Goal: Task Accomplishment & Management: Use online tool/utility

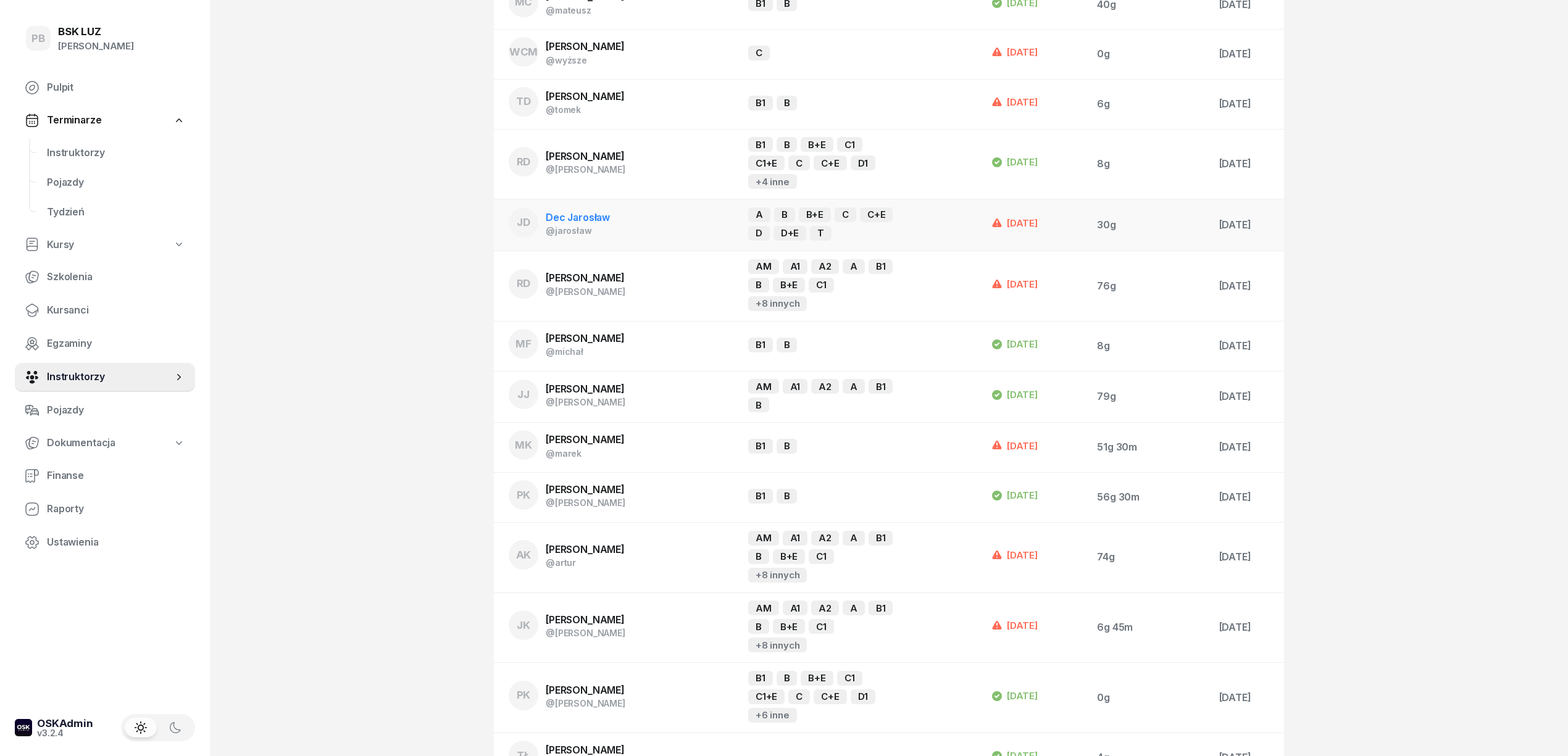
scroll to position [741, 0]
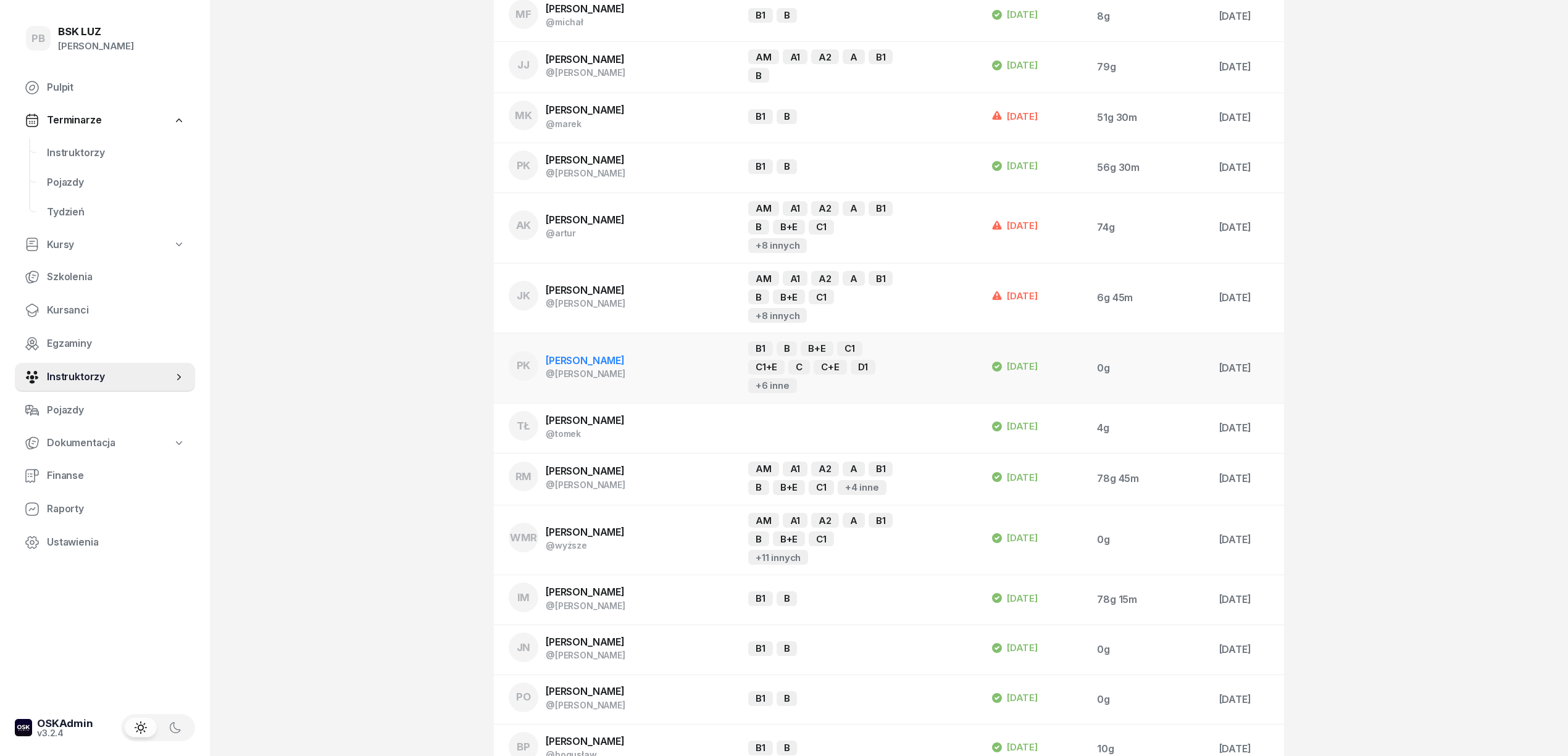
click at [583, 354] on span "[PERSON_NAME]" at bounding box center [585, 360] width 79 height 12
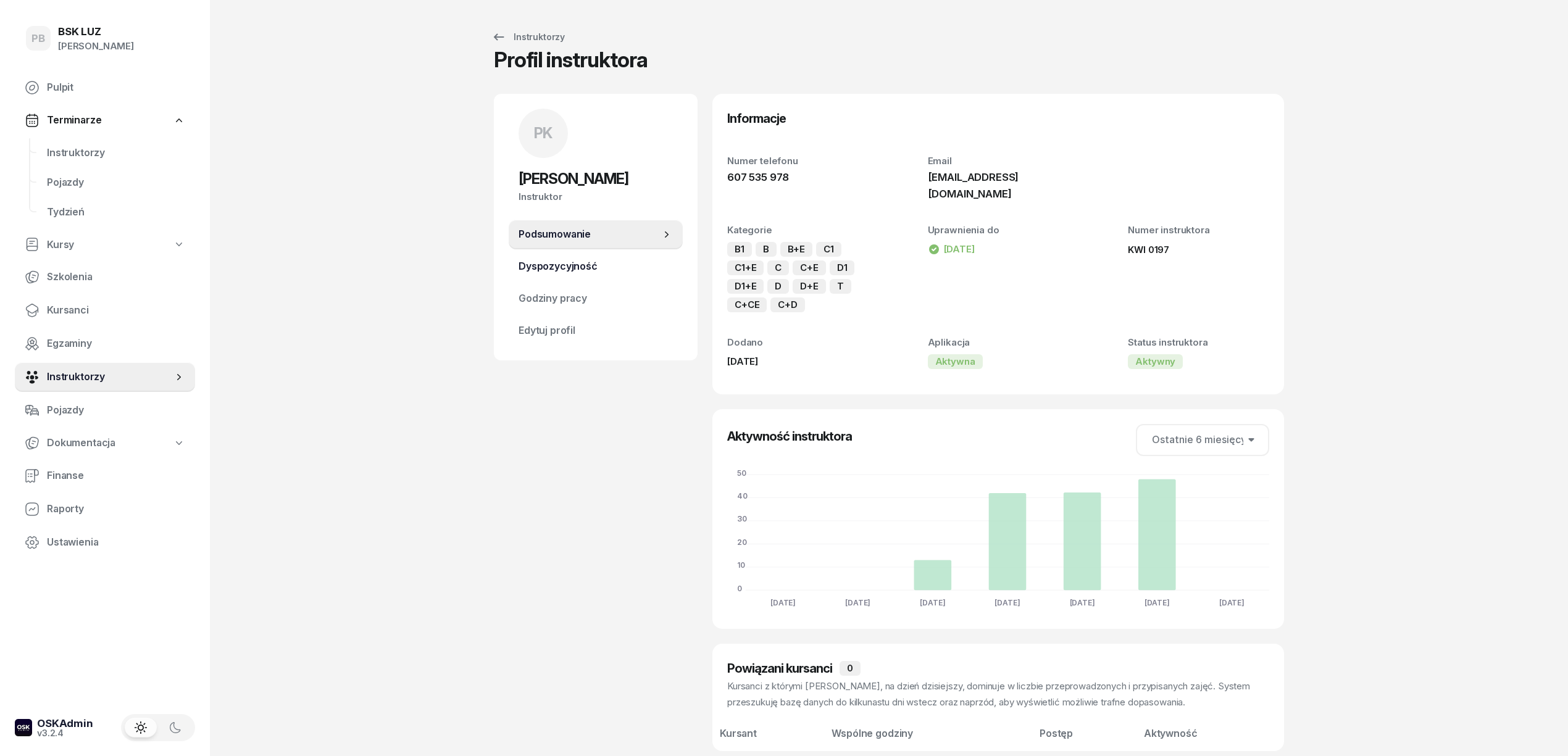
click at [601, 266] on span "Dyspozycyjność" at bounding box center [596, 266] width 154 height 16
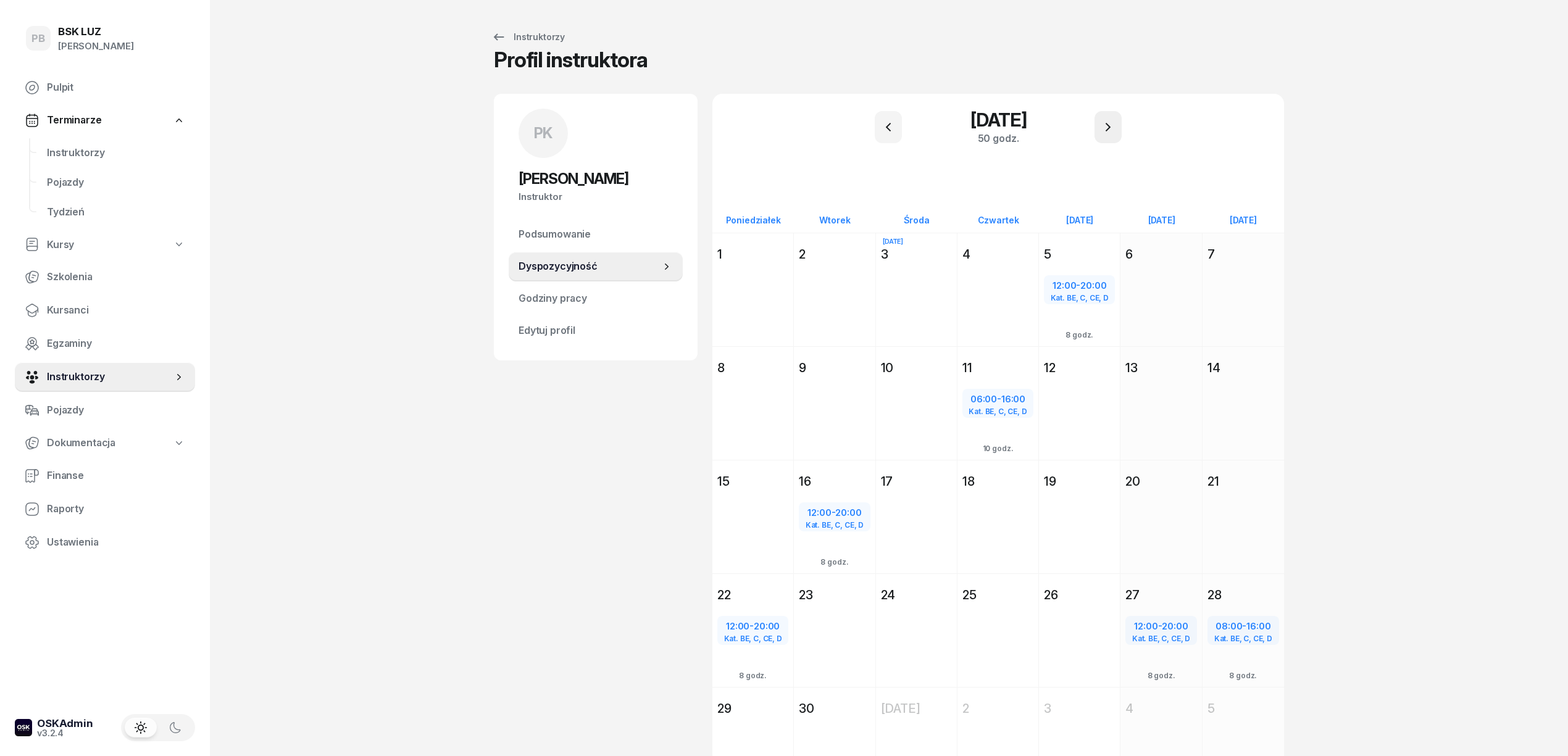
click at [1094, 126] on button "button" at bounding box center [1108, 127] width 27 height 32
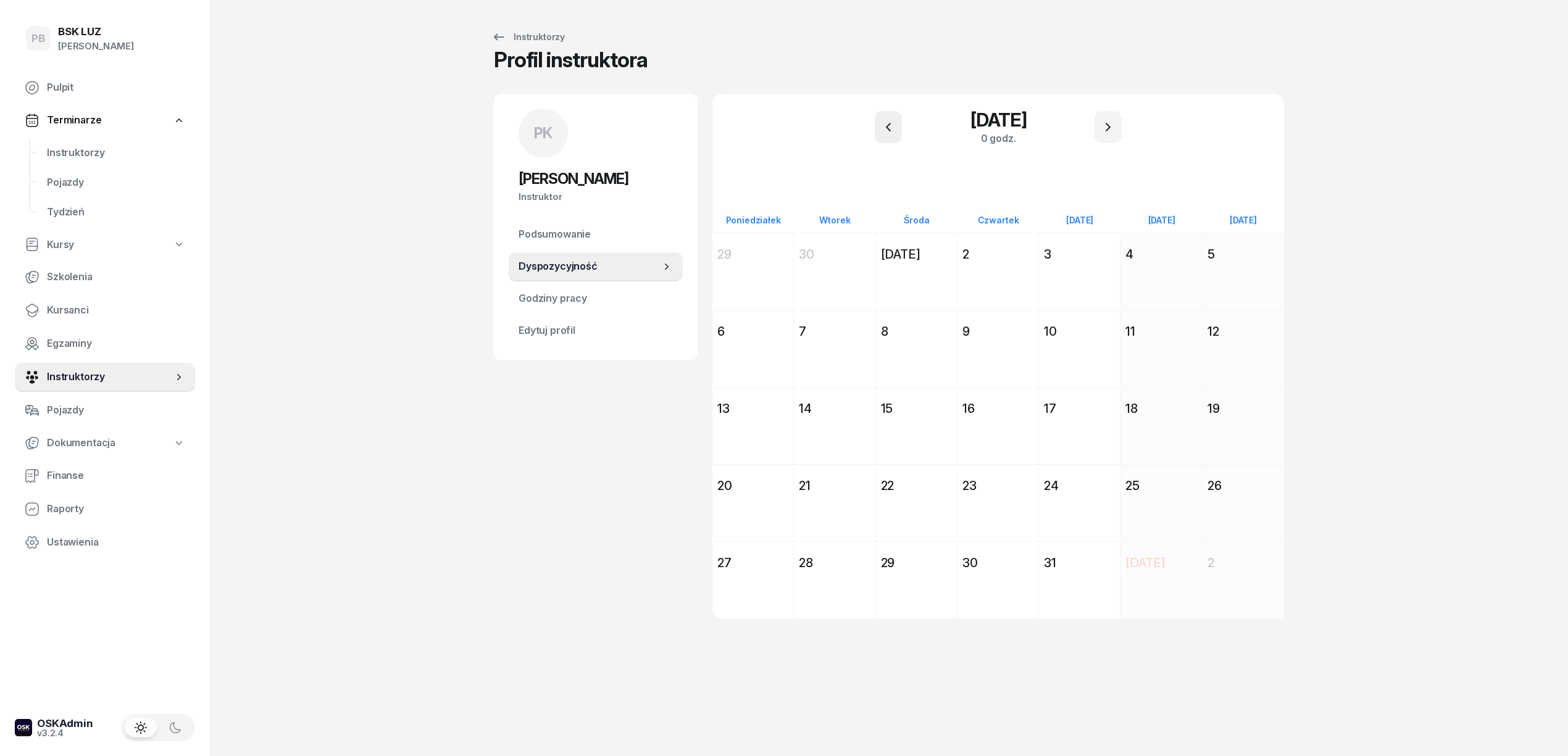
click at [888, 118] on button "button" at bounding box center [888, 127] width 27 height 32
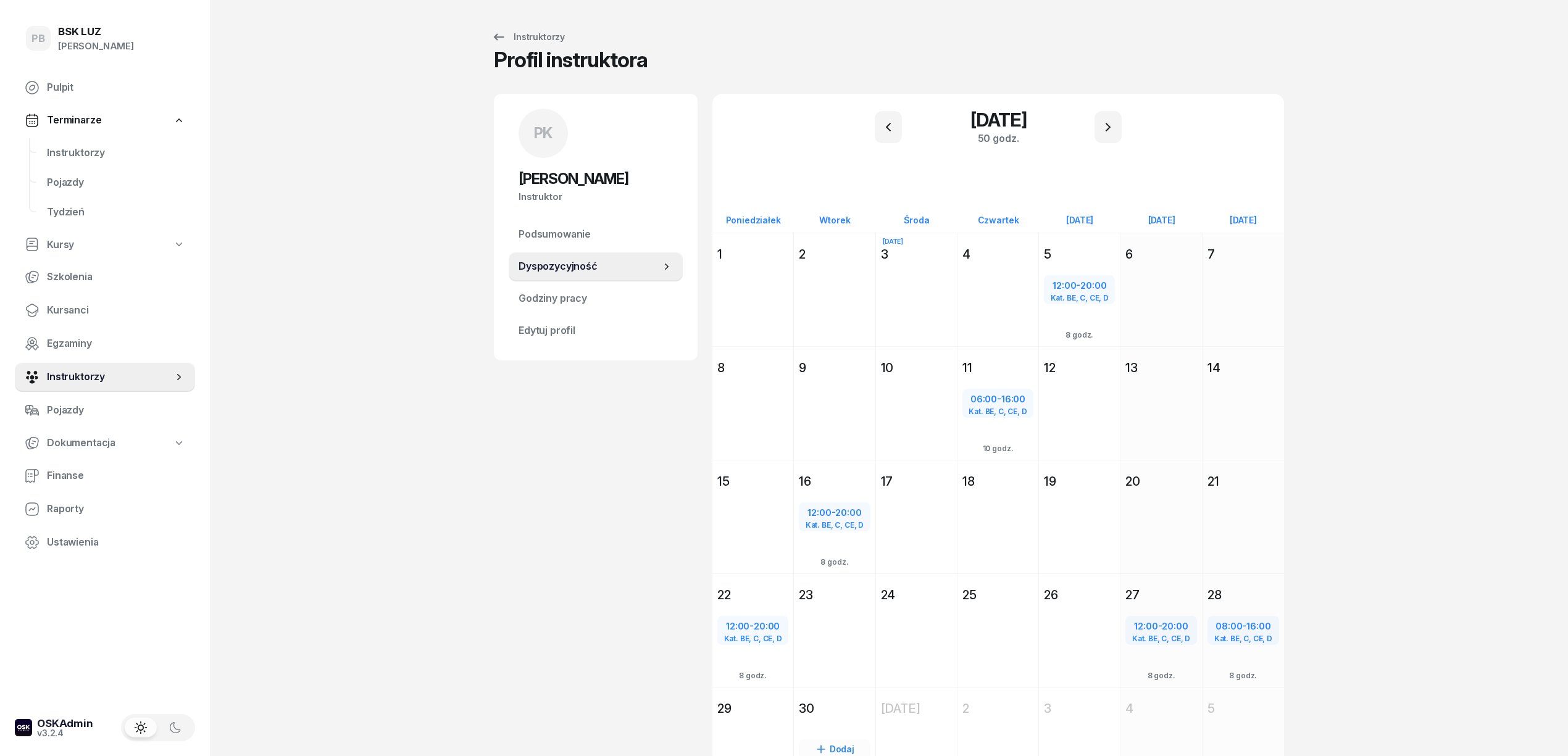
scroll to position [60, 0]
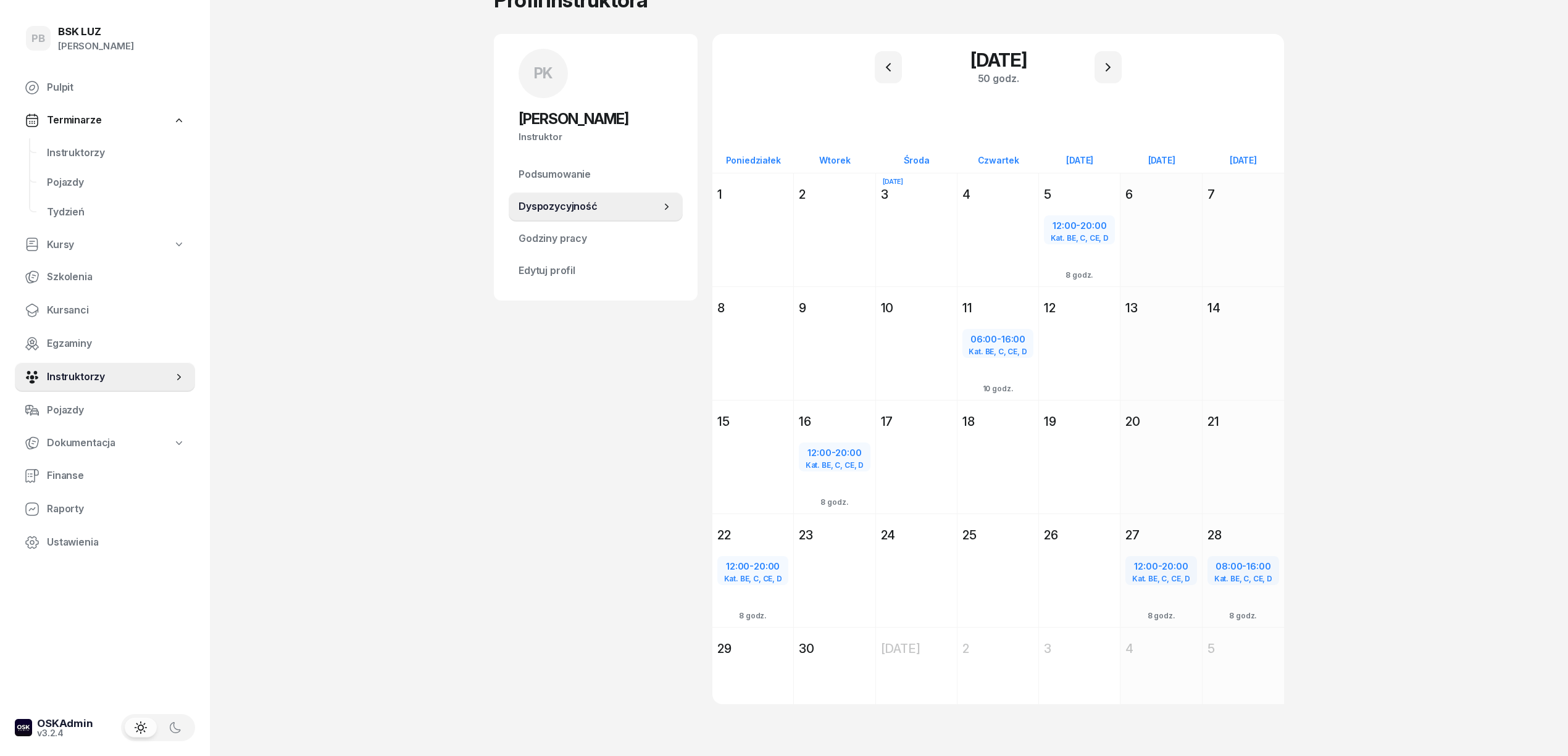
click at [511, 671] on div "PK [PERSON_NAME] Instruktor PK [PERSON_NAME] @[PERSON_NAME] wiadomość PK [PERSO…" at bounding box center [596, 383] width 204 height 700
click at [98, 150] on span "Instruktorzy" at bounding box center [116, 153] width 138 height 16
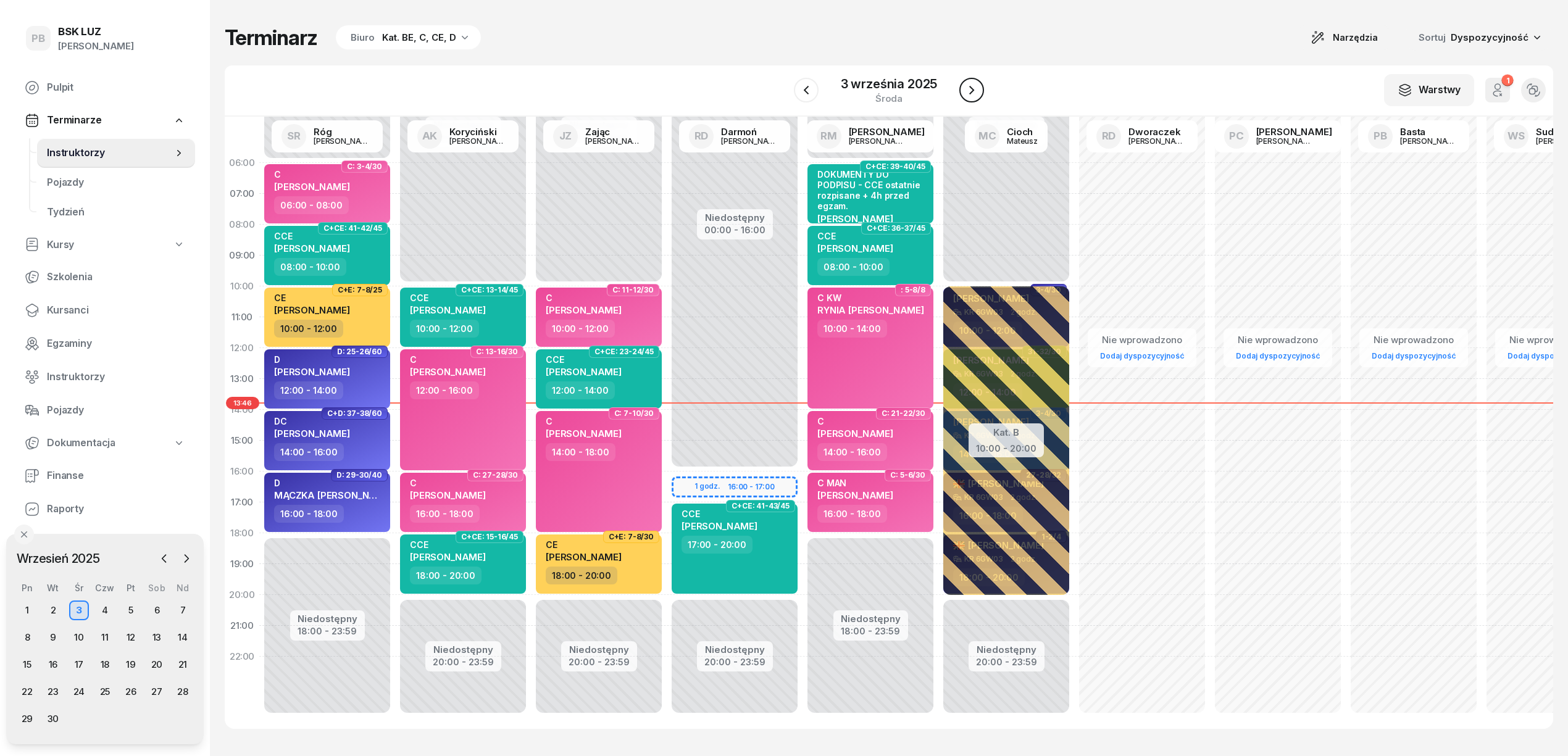
click at [976, 91] on icon "button" at bounding box center [972, 90] width 15 height 15
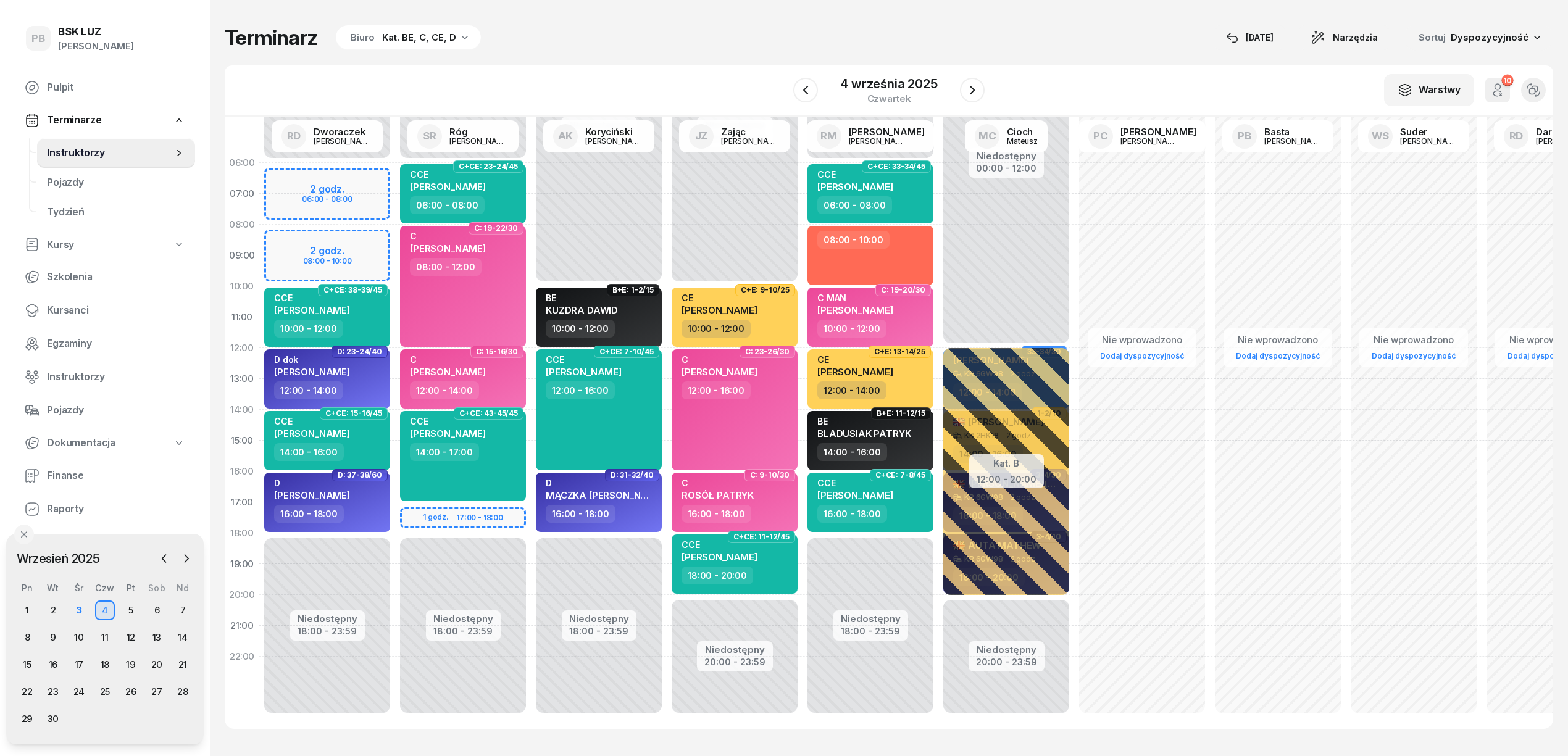
click at [724, 50] on div "Terminarz Biuro Kat. BE, C, CE, D [DATE] Narzędzia Sortuj Dyspozycyjność" at bounding box center [889, 38] width 1329 height 26
click at [976, 87] on icon "button" at bounding box center [972, 90] width 15 height 15
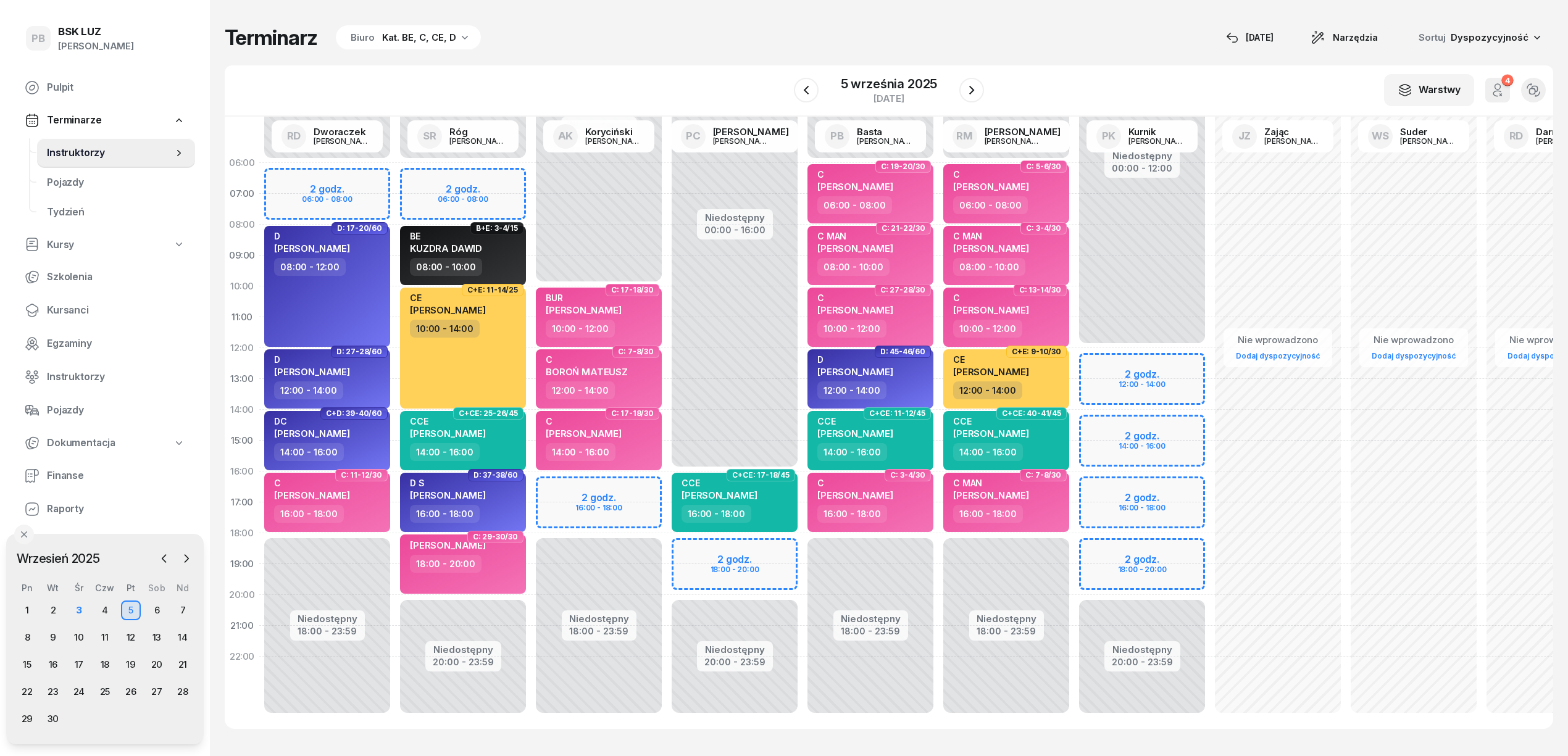
click at [715, 57] on div "Terminarz Biuro Kat. BE, C, CE, D [DATE] Narzędzia Sortuj Dyspozycyjność W Wybi…" at bounding box center [889, 377] width 1329 height 754
click at [85, 608] on div "3" at bounding box center [78, 610] width 20 height 20
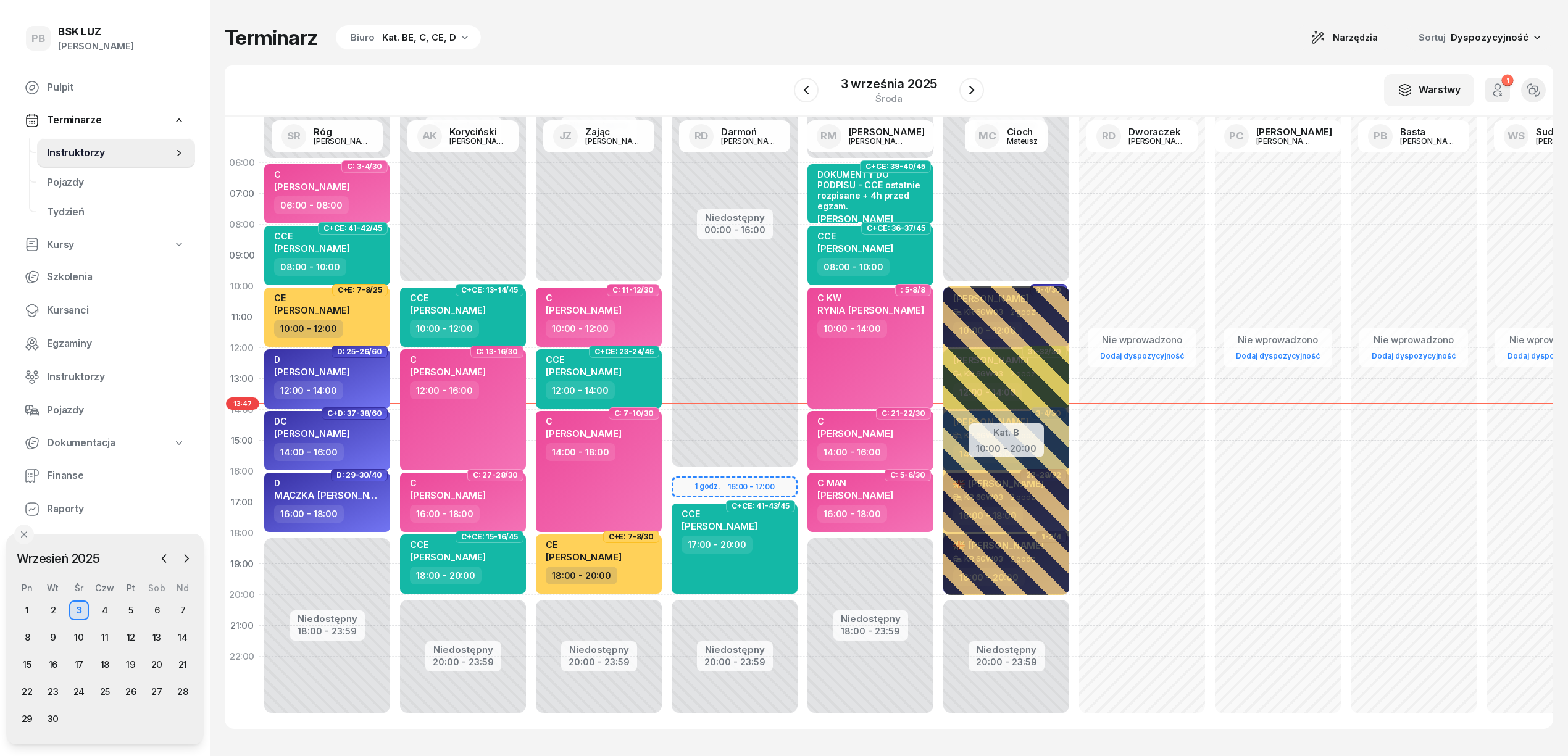
click at [625, 37] on div "Terminarz Biuro Kat. BE, C, CE, D Narzędzia Sortuj Dyspozycyjność" at bounding box center [889, 38] width 1329 height 26
click at [681, 40] on div "Terminarz Biuro Kat. BE, C, CE, D Narzędzia Sortuj Dyspozycyjność" at bounding box center [889, 38] width 1329 height 26
click at [790, 58] on div "Terminarz Biuro Kat. BE, C, CE, D Narzędzia Sortuj Dyspozycyjność W Wybierz AK …" at bounding box center [889, 377] width 1329 height 754
click at [134, 660] on div "19" at bounding box center [130, 664] width 20 height 20
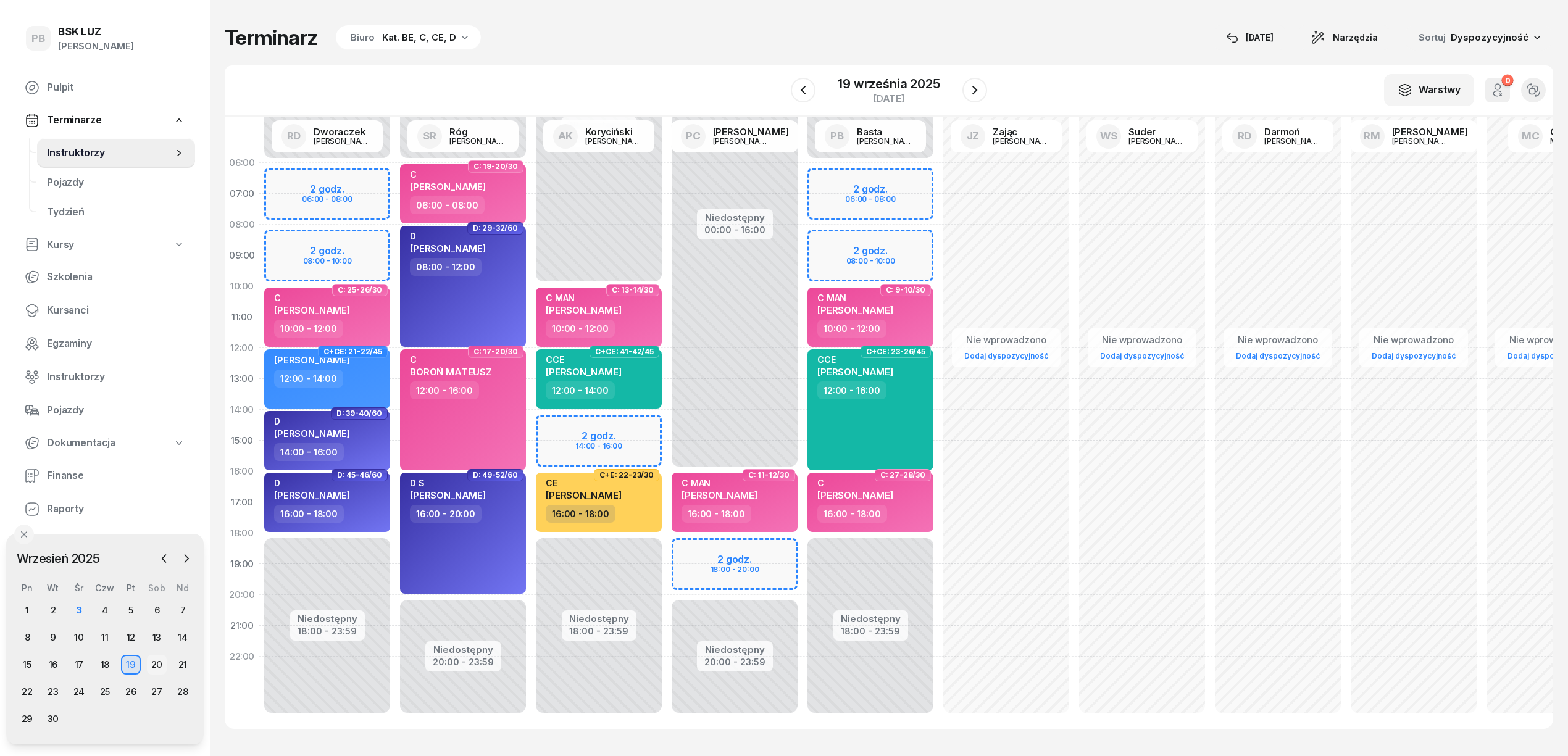
click at [154, 659] on div "20" at bounding box center [157, 664] width 20 height 20
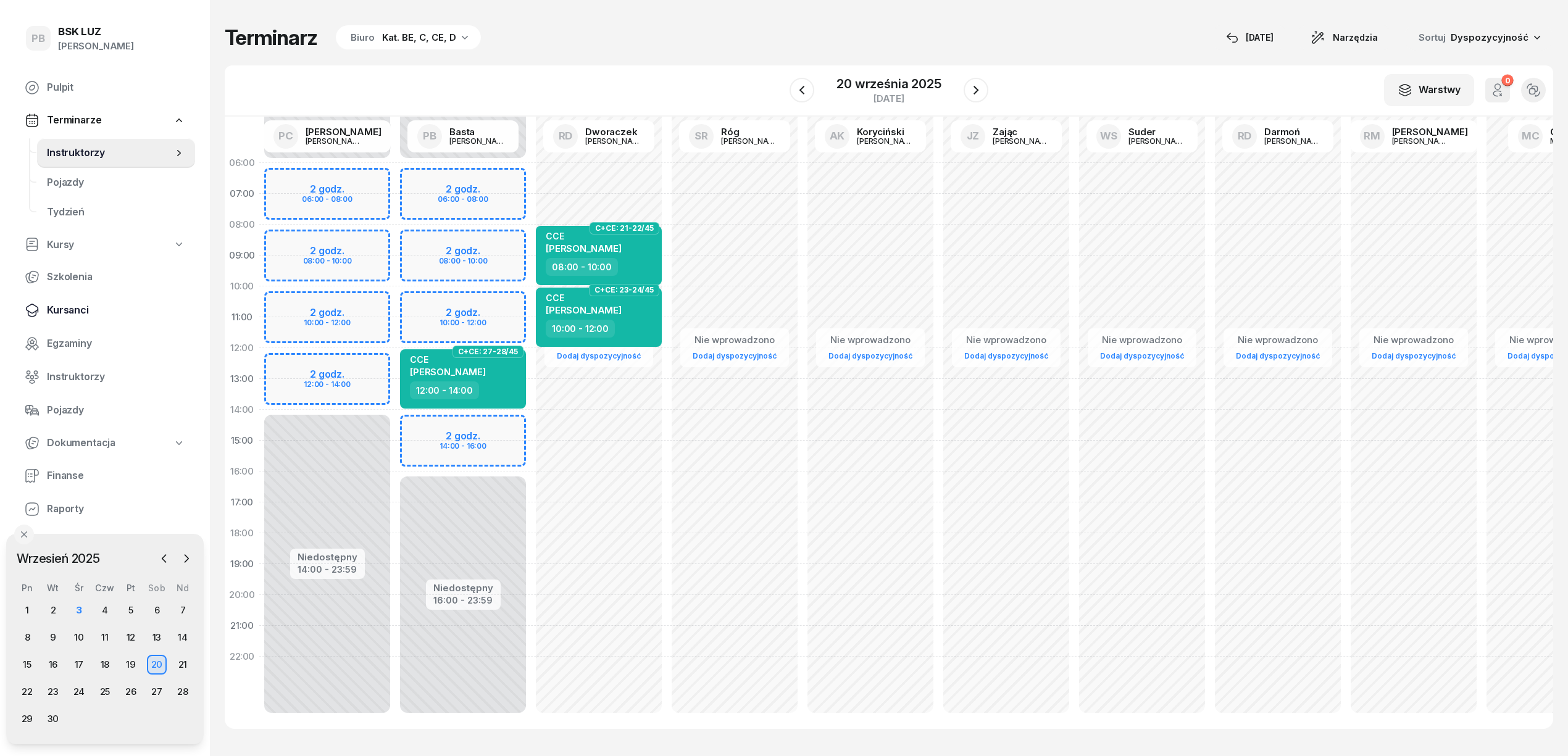
click at [84, 309] on span "Kursanci" at bounding box center [116, 310] width 138 height 16
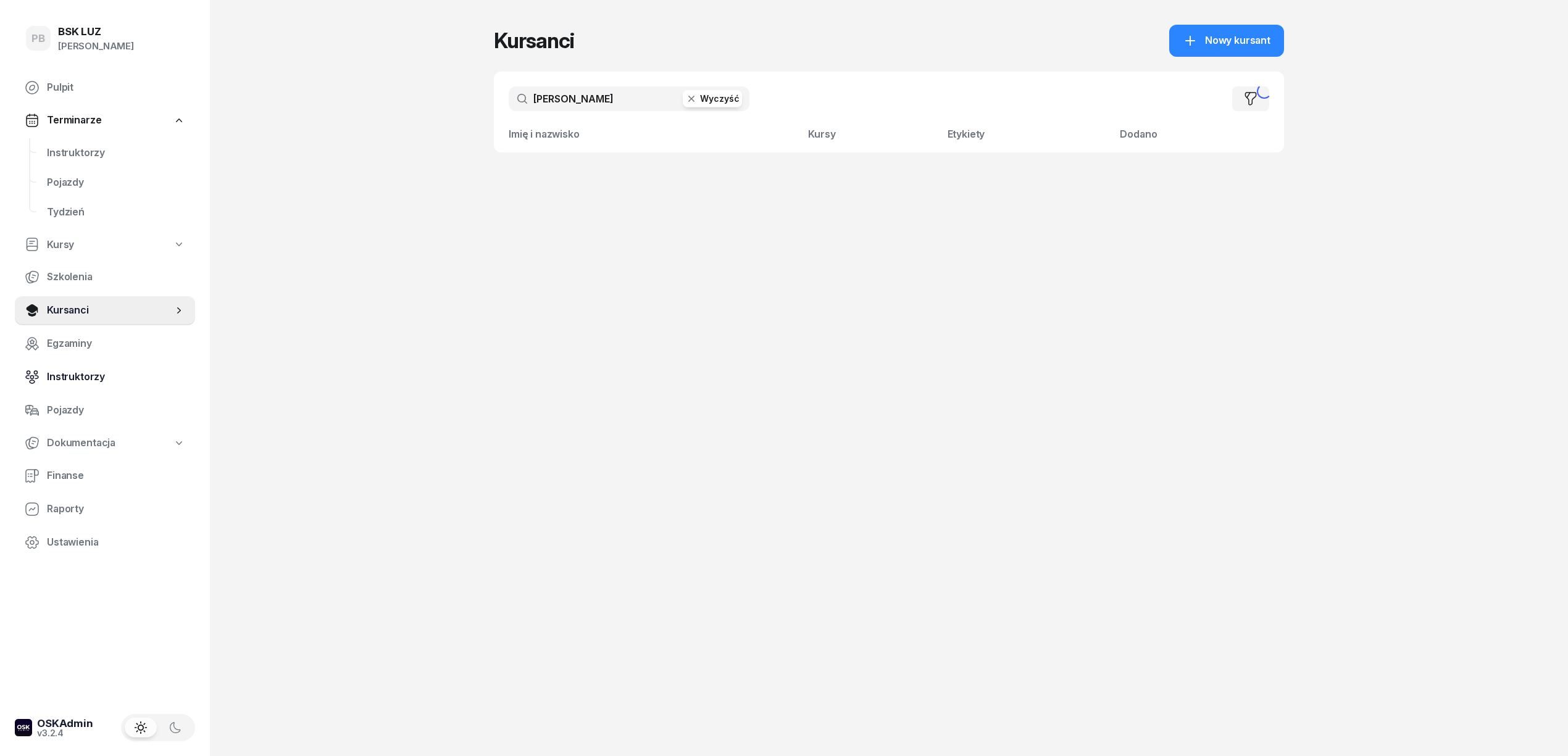
click at [78, 371] on span "Instruktorzy" at bounding box center [116, 377] width 138 height 16
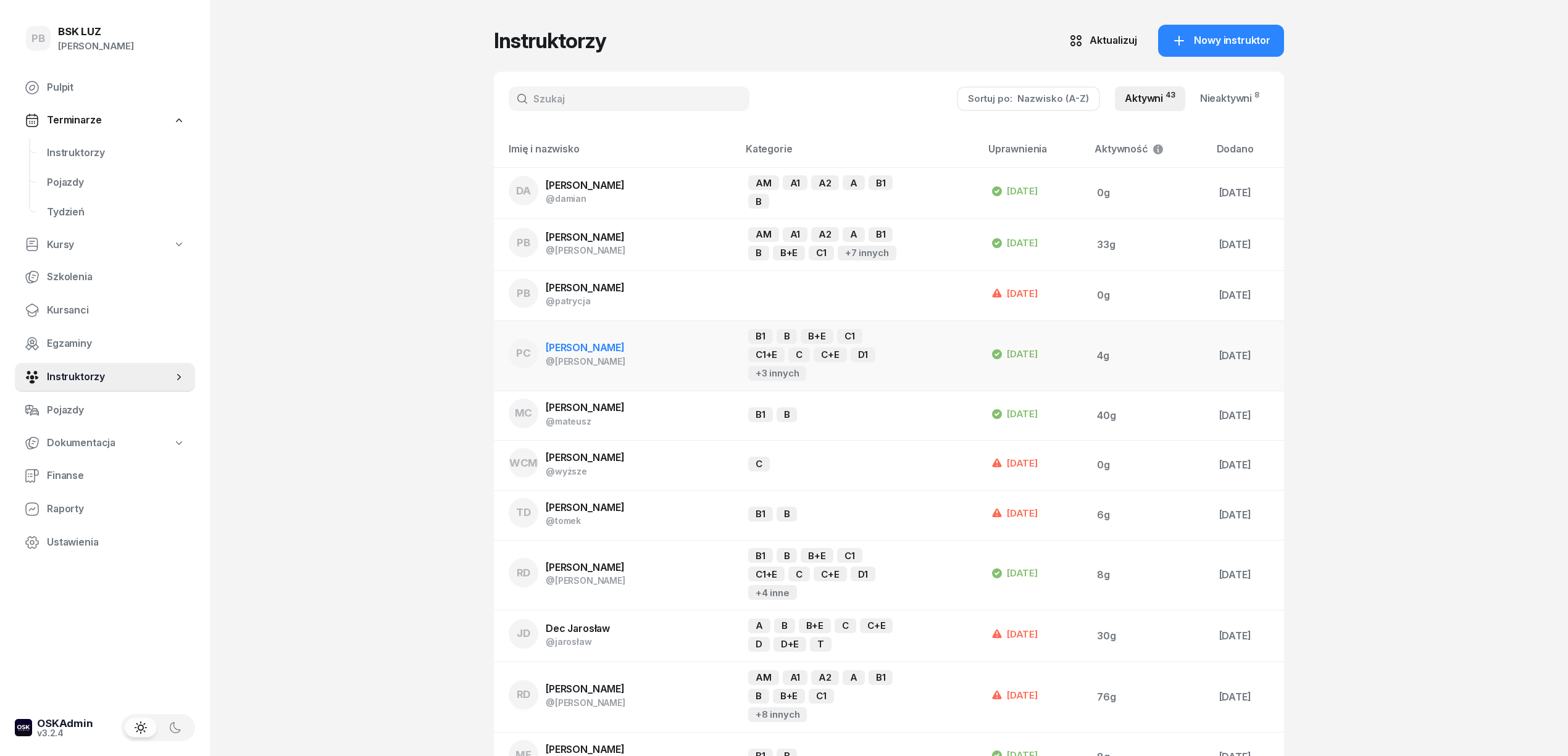
click at [601, 346] on span "[PERSON_NAME]" at bounding box center [585, 347] width 79 height 12
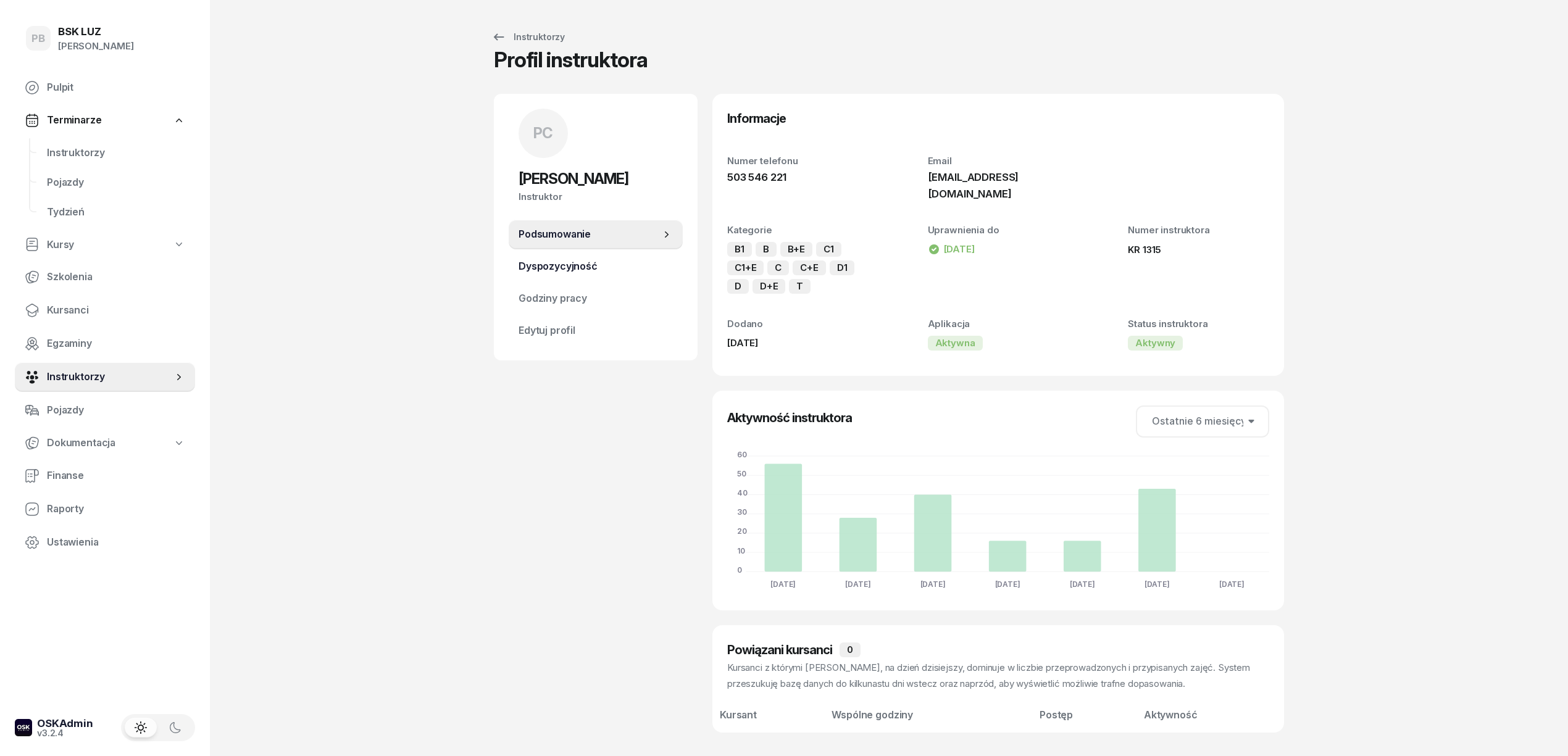
click at [622, 266] on span "Dyspozycyjność" at bounding box center [596, 266] width 154 height 16
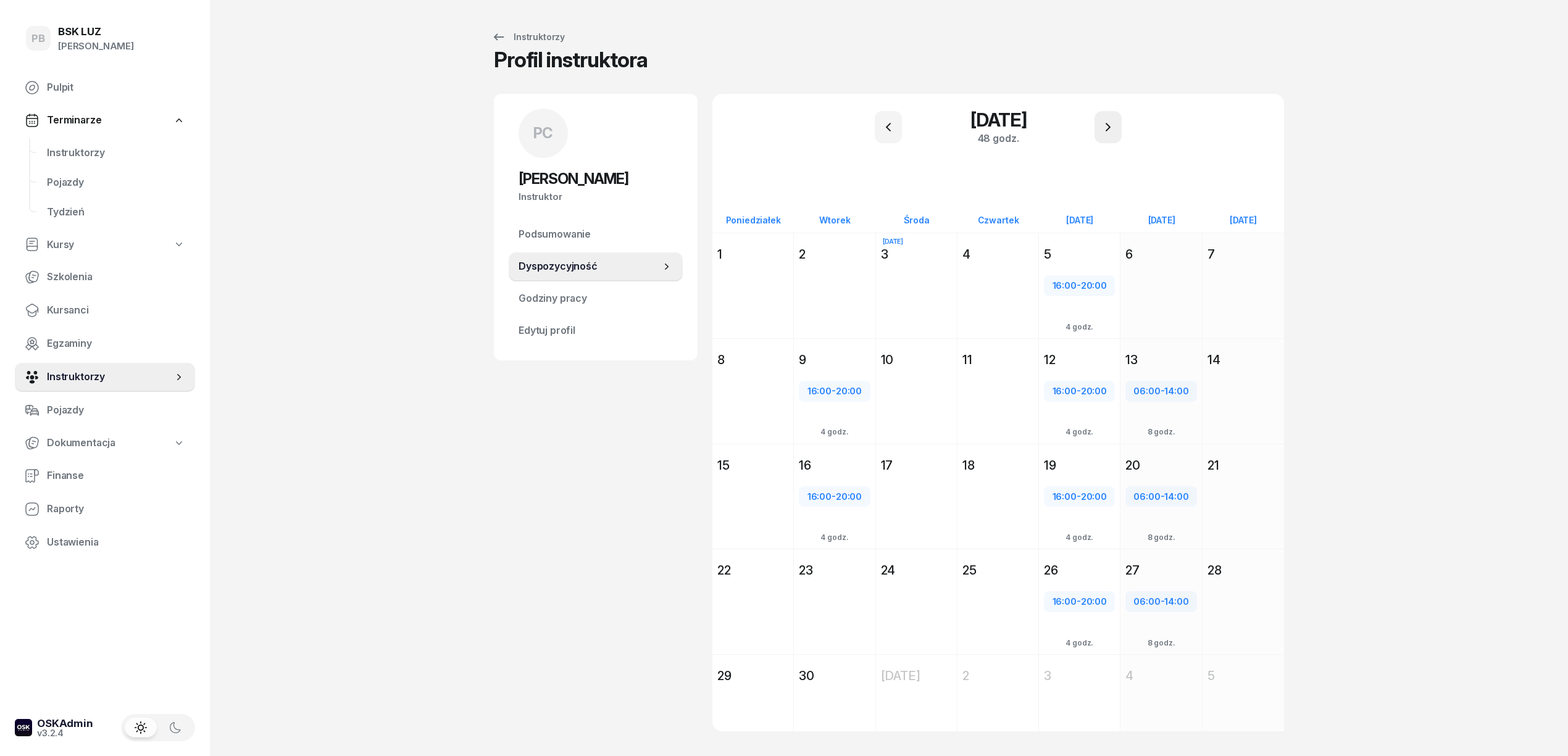
click at [1105, 130] on icon "button" at bounding box center [1108, 127] width 15 height 15
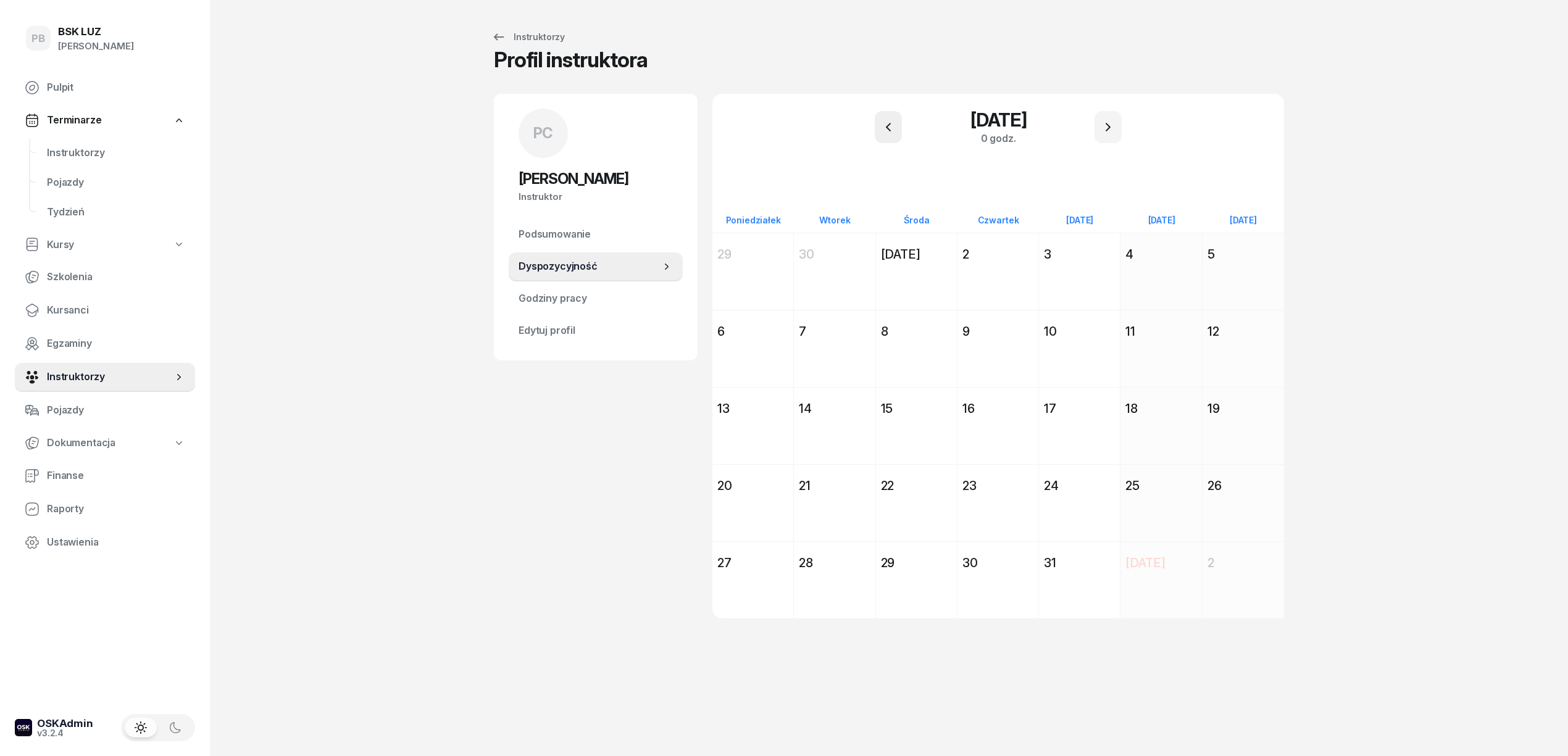
click at [884, 131] on icon "button" at bounding box center [888, 127] width 15 height 15
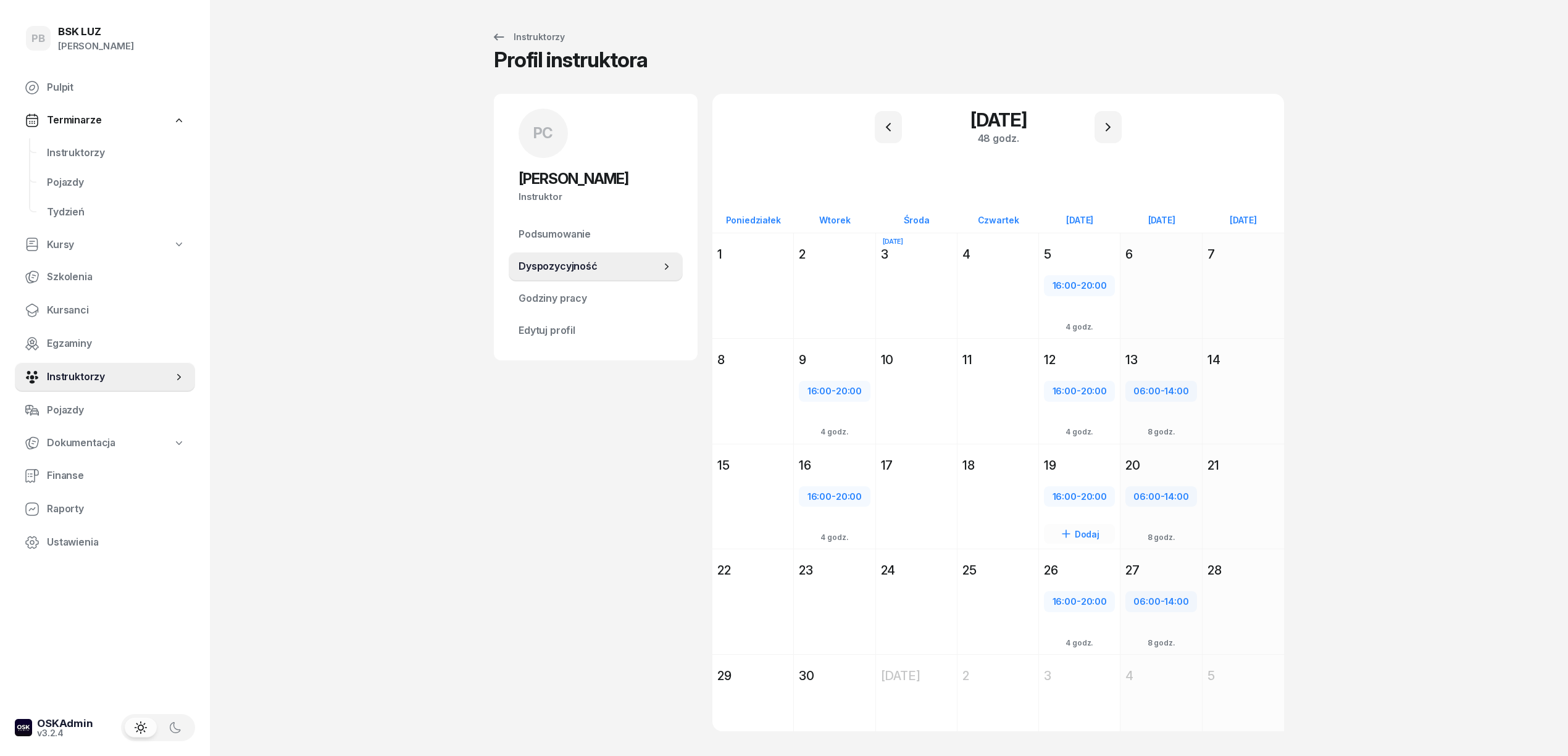
click at [1097, 494] on span "20:00" at bounding box center [1094, 496] width 26 height 12
select select "16"
select select "20"
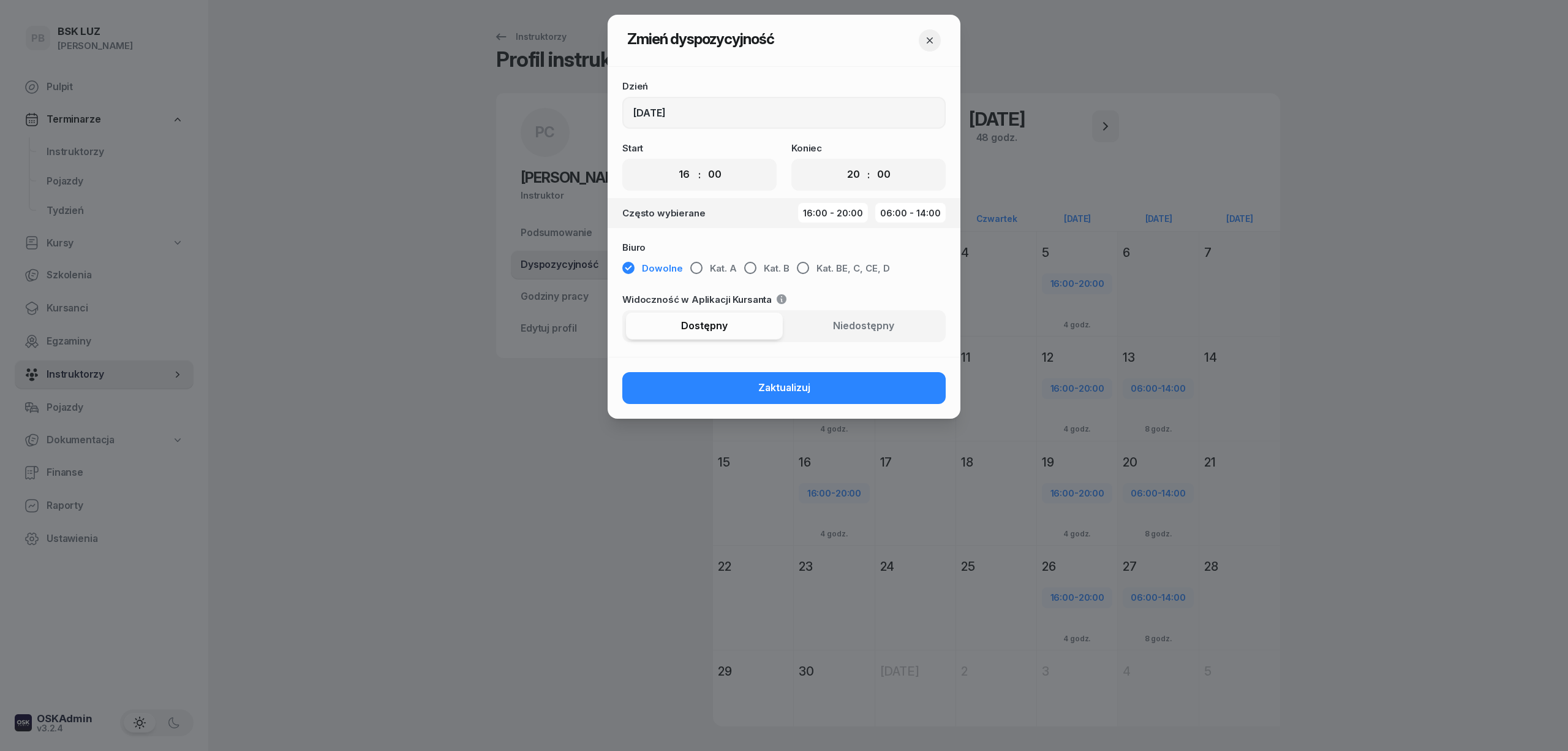
click at [934, 41] on icon "button" at bounding box center [929, 40] width 12 height 12
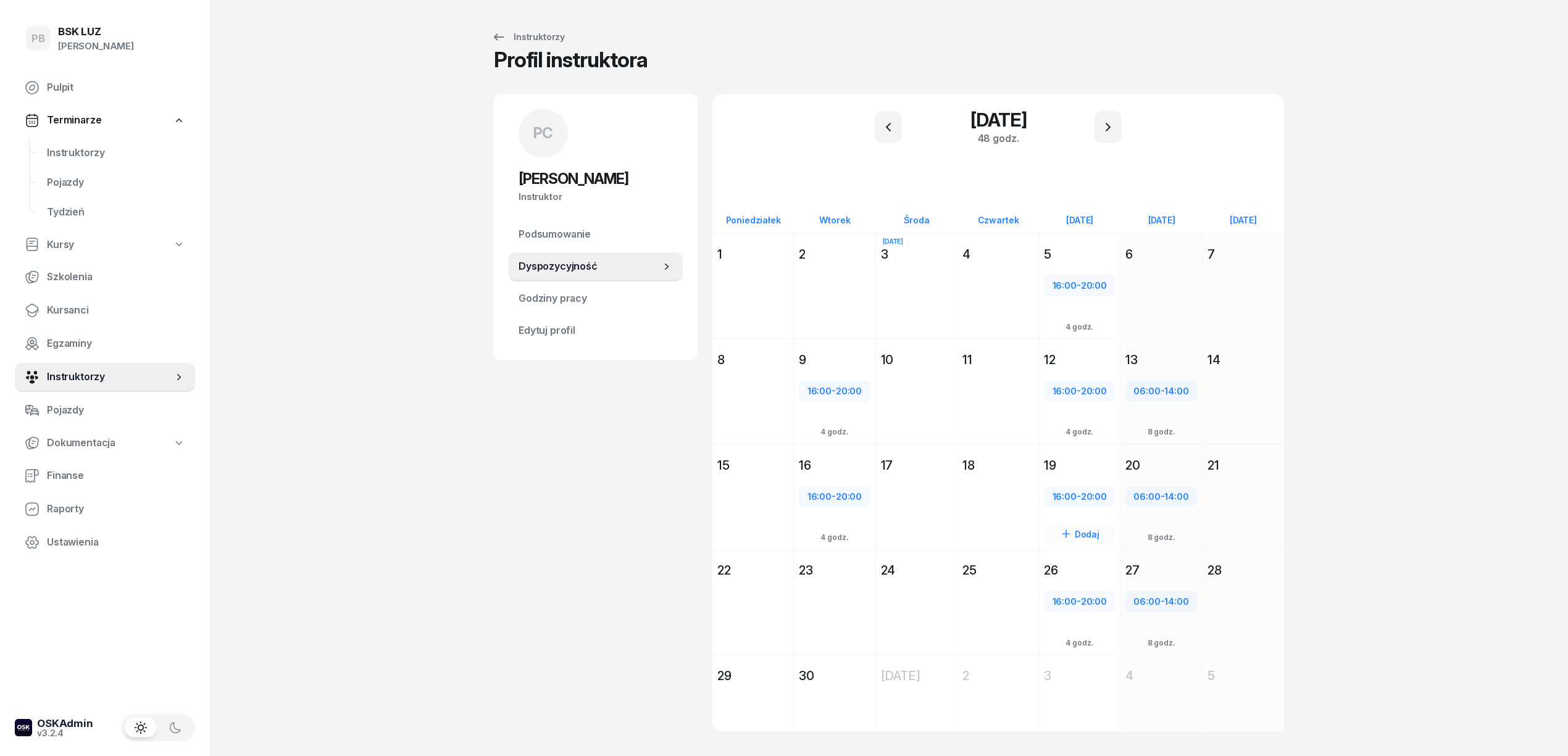
click at [1105, 448] on div "[DATE] Pt [DATE] 19 16:00 - 20:00 Dodaj 4 godz." at bounding box center [1080, 497] width 82 height 106
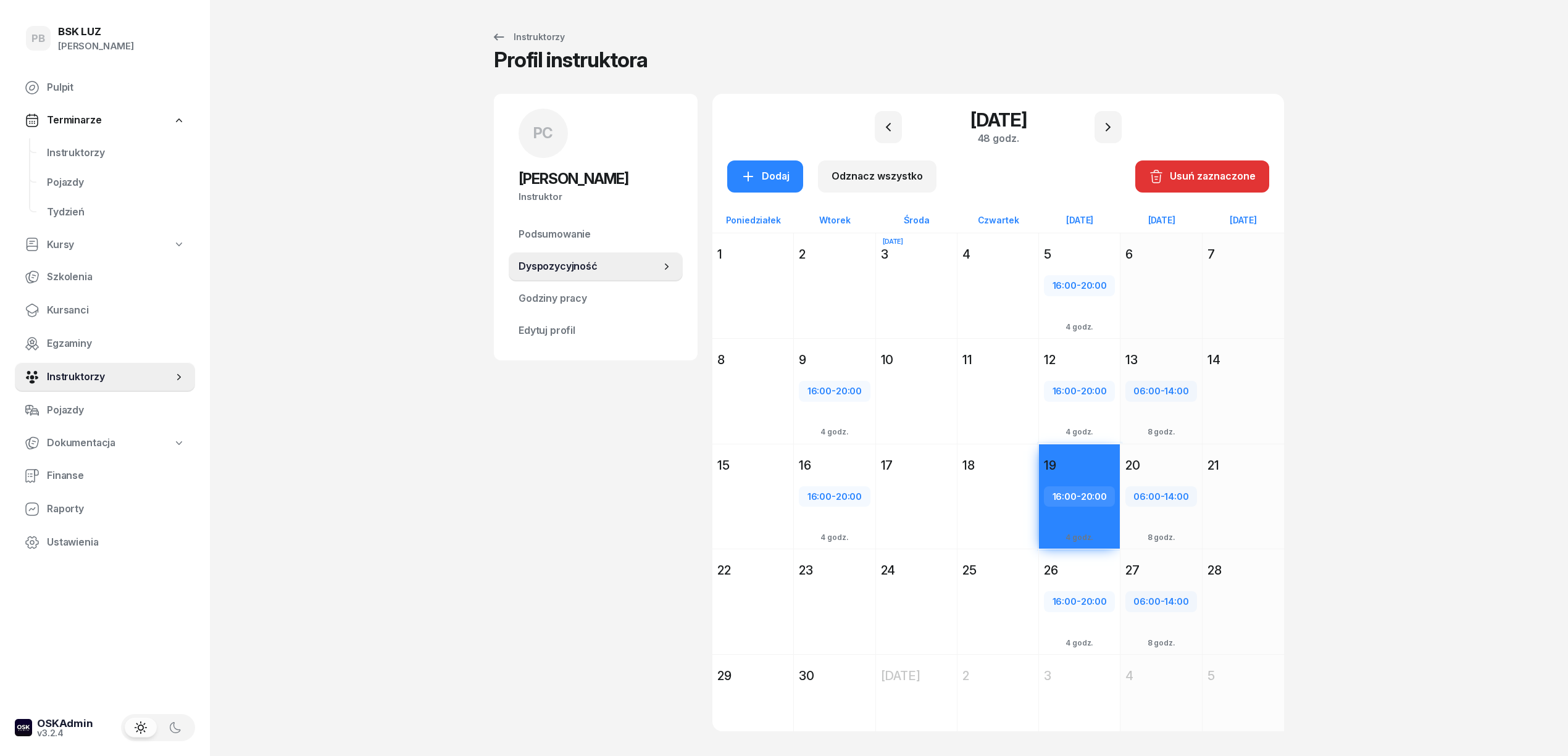
click at [1177, 452] on div "[DATE] [DATE] 20 06:00 - 14:00 Dodaj 8 godz." at bounding box center [1161, 497] width 82 height 106
click at [1168, 169] on div "Usuń zaznaczone" at bounding box center [1201, 177] width 106 height 16
click at [1499, 354] on div "PB BSK [PERSON_NAME] Pulpit Terminarze Instruktorzy Pojazdy Tydzień Kursy Szkol…" at bounding box center [784, 393] width 1568 height 786
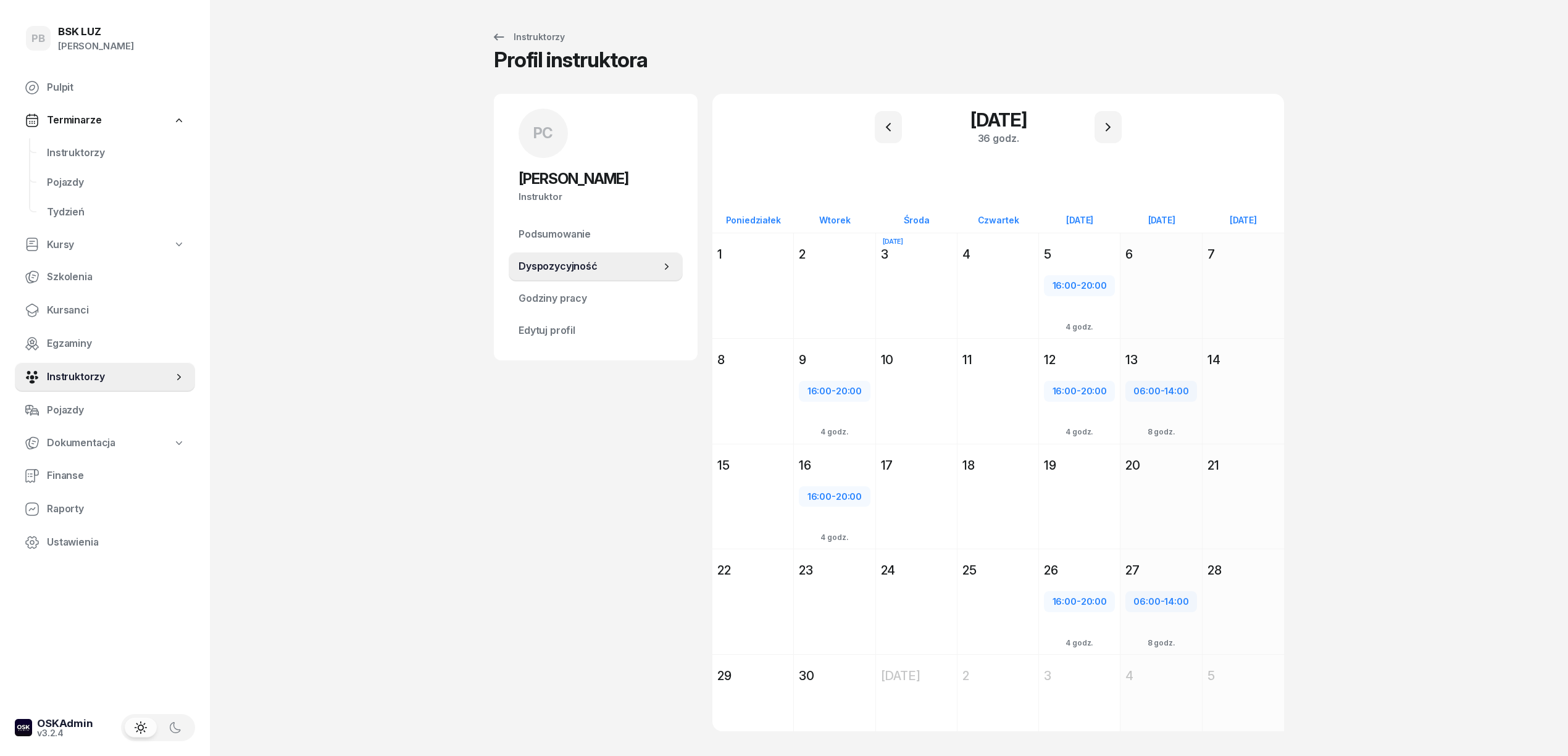
click at [539, 674] on div "PC [PERSON_NAME] Instruktor PC [PERSON_NAME] @[PERSON_NAME] wiadomość PC [PERSO…" at bounding box center [596, 427] width 204 height 667
click at [72, 159] on span "Instruktorzy" at bounding box center [116, 153] width 138 height 16
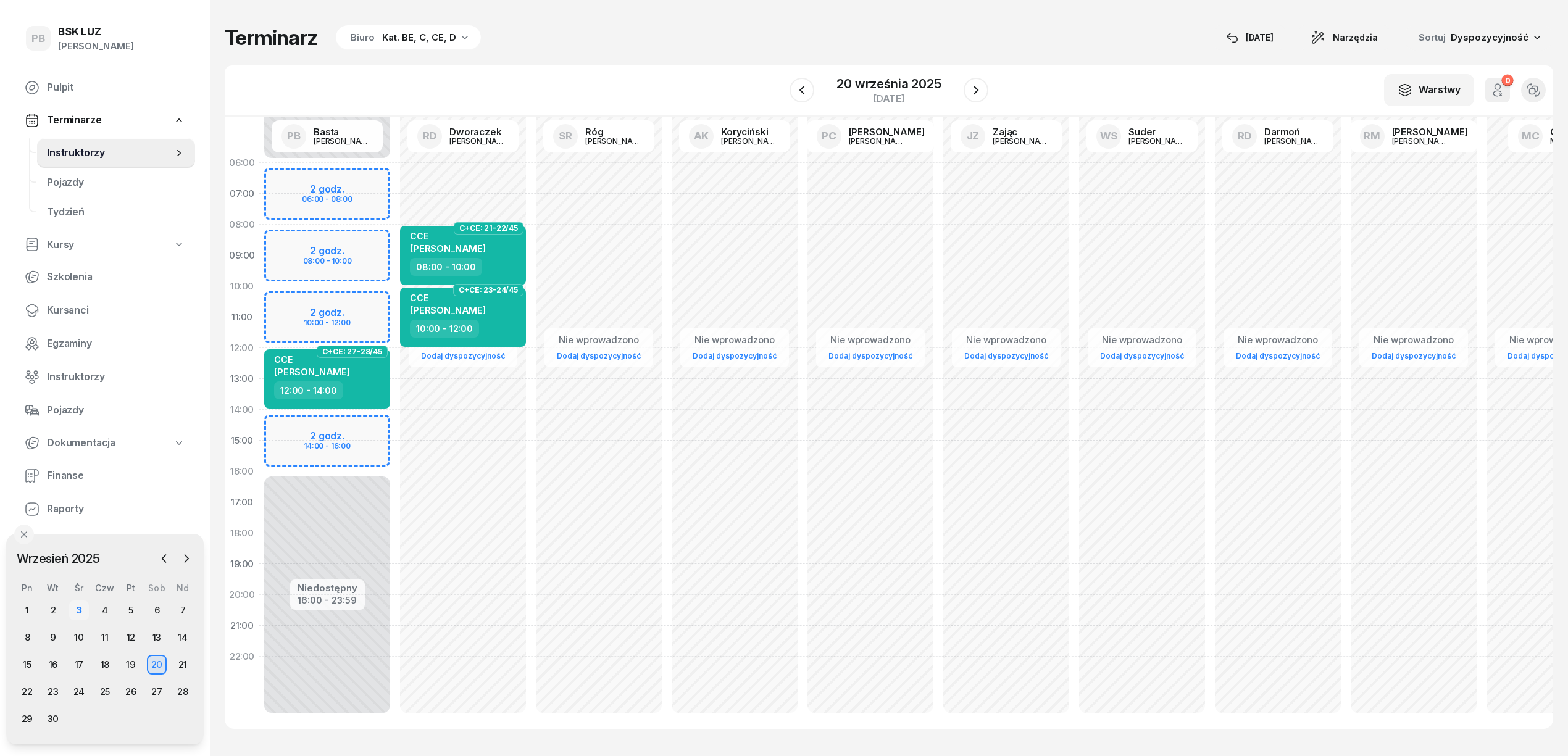
click at [79, 606] on div "3" at bounding box center [78, 610] width 20 height 20
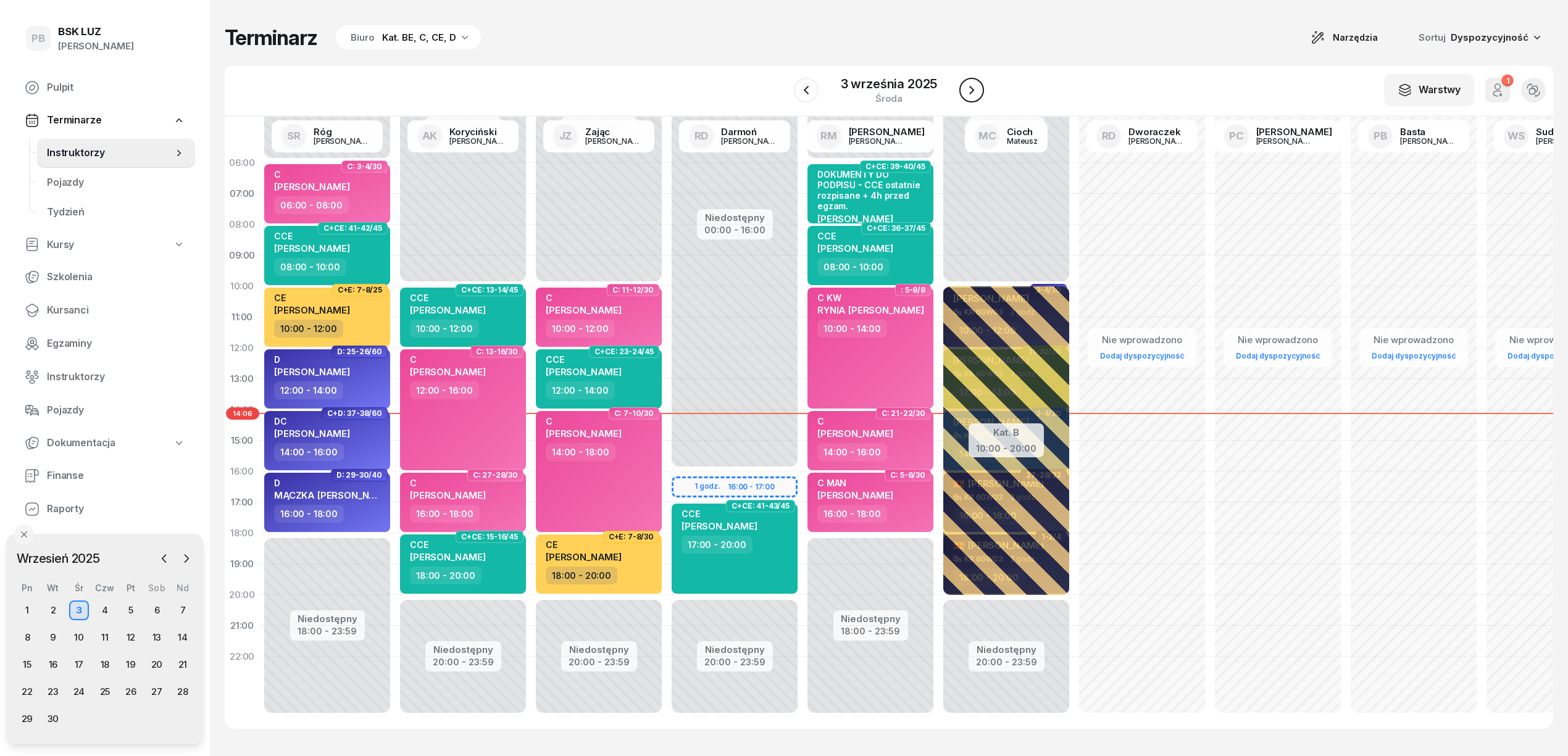
click at [976, 96] on icon "button" at bounding box center [972, 90] width 15 height 15
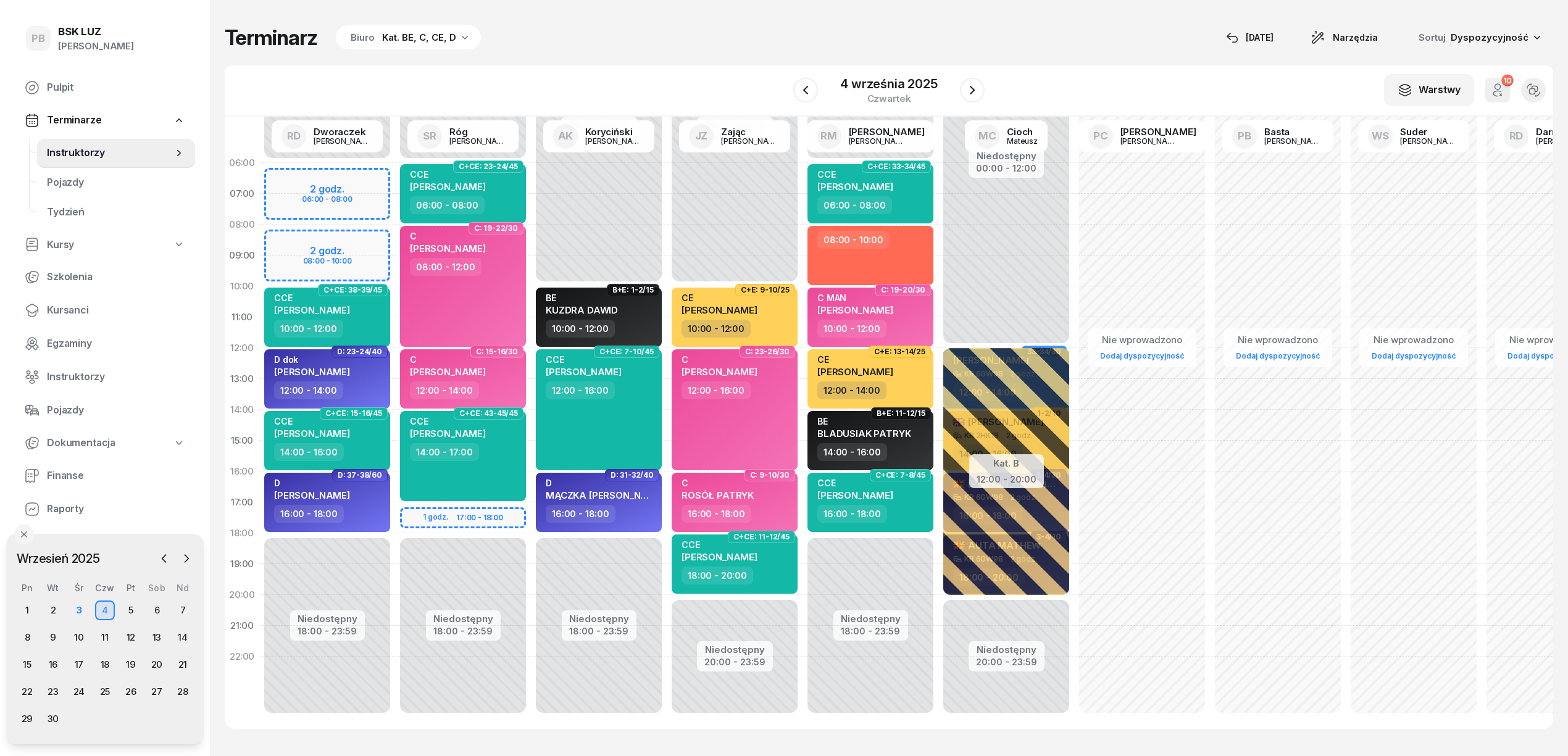
click at [640, 35] on div "Terminarz Biuro Kat. BE, C, CE, D [DATE] Narzędzia Sortuj Dyspozycyjność" at bounding box center [889, 38] width 1329 height 26
click at [965, 95] on icon "button" at bounding box center [972, 90] width 15 height 15
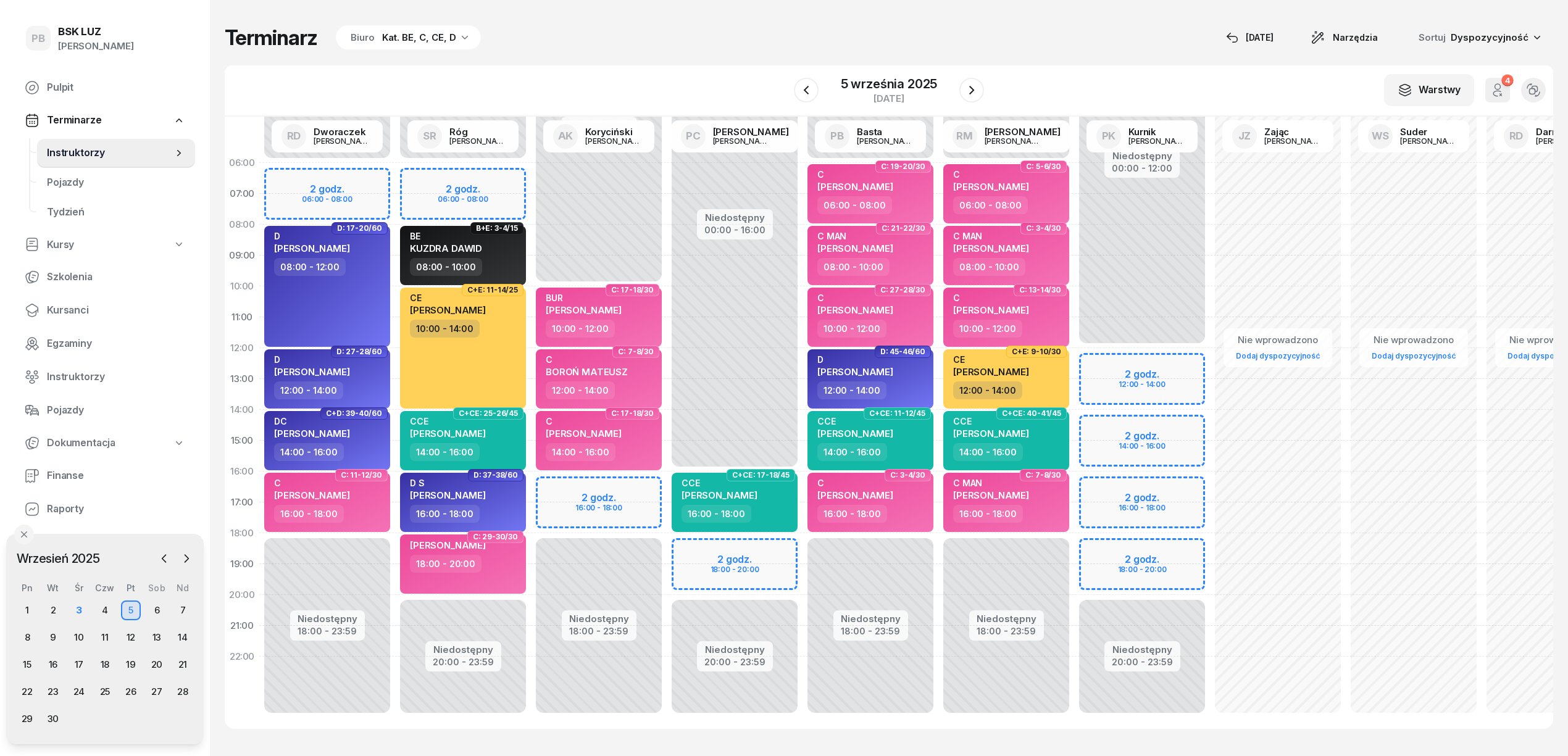
click at [728, 42] on div "Terminarz Biuro Kat. BE, C, CE, D [DATE] Narzędzia Sortuj Dyspozycyjność" at bounding box center [889, 38] width 1329 height 26
click at [78, 610] on div "3" at bounding box center [78, 610] width 20 height 20
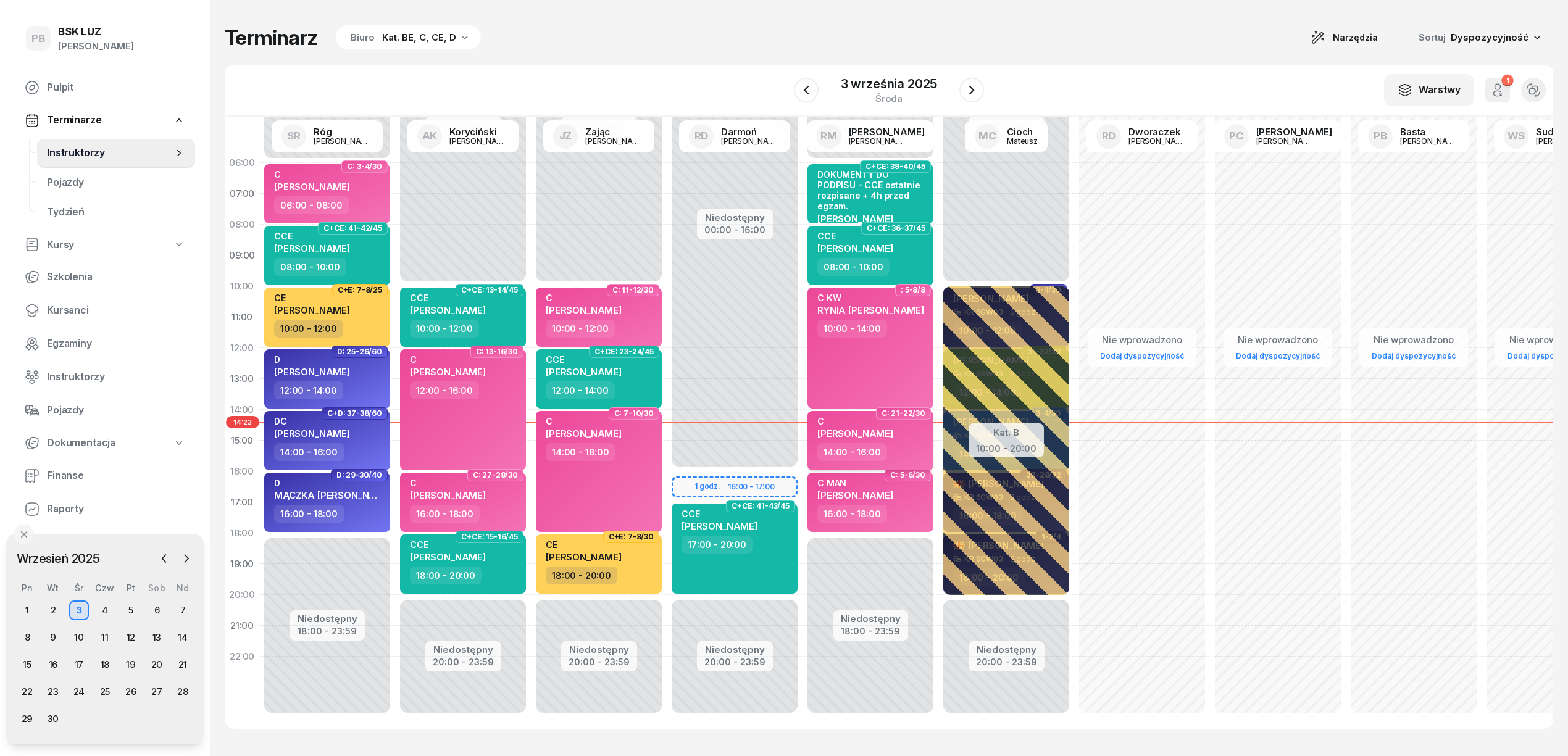
click at [908, 426] on div "C [PERSON_NAME]" at bounding box center [872, 430] width 109 height 27
select select "14"
select select "16"
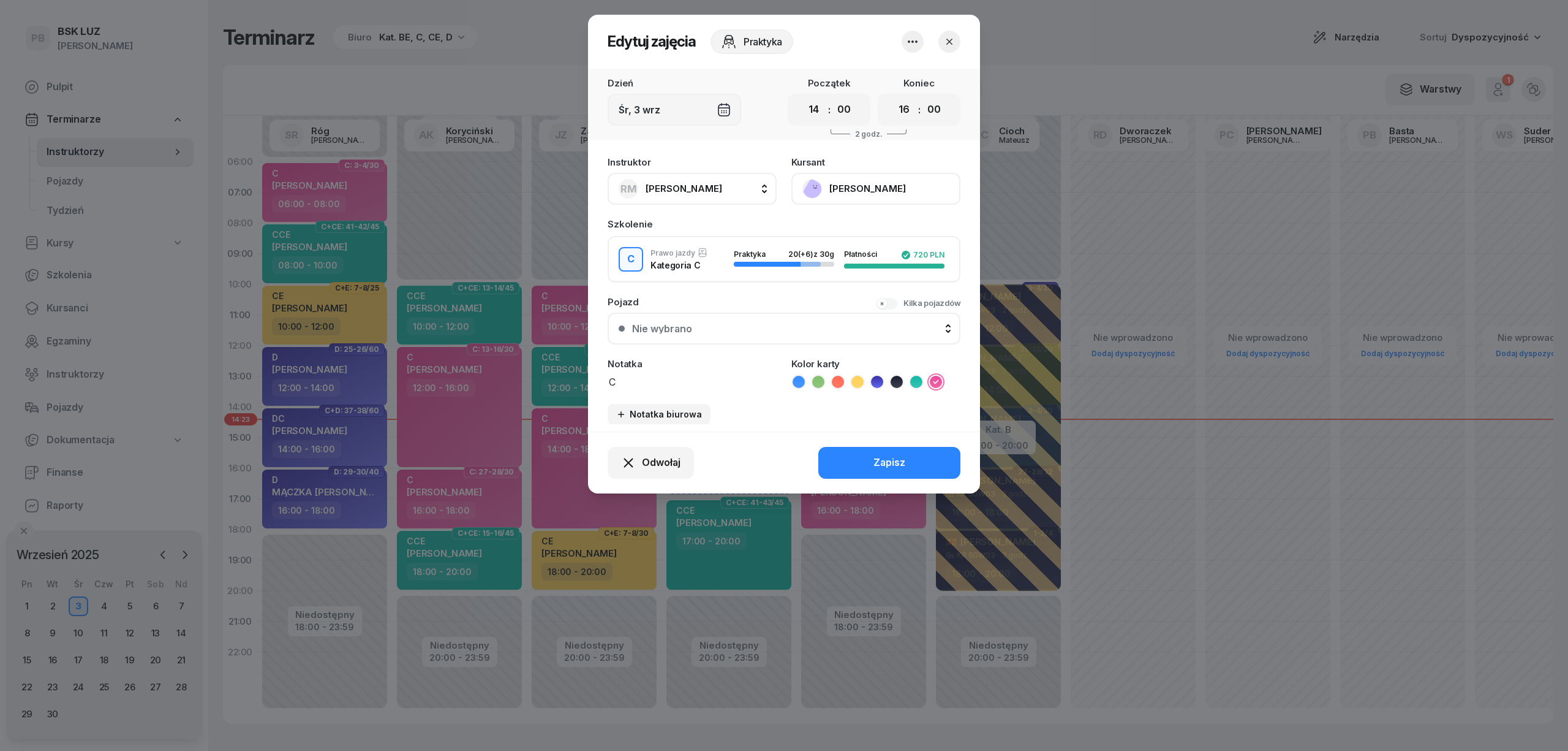
click at [860, 189] on button "[PERSON_NAME]" at bounding box center [875, 189] width 169 height 32
click at [858, 226] on div "Otwórz profil" at bounding box center [831, 230] width 60 height 16
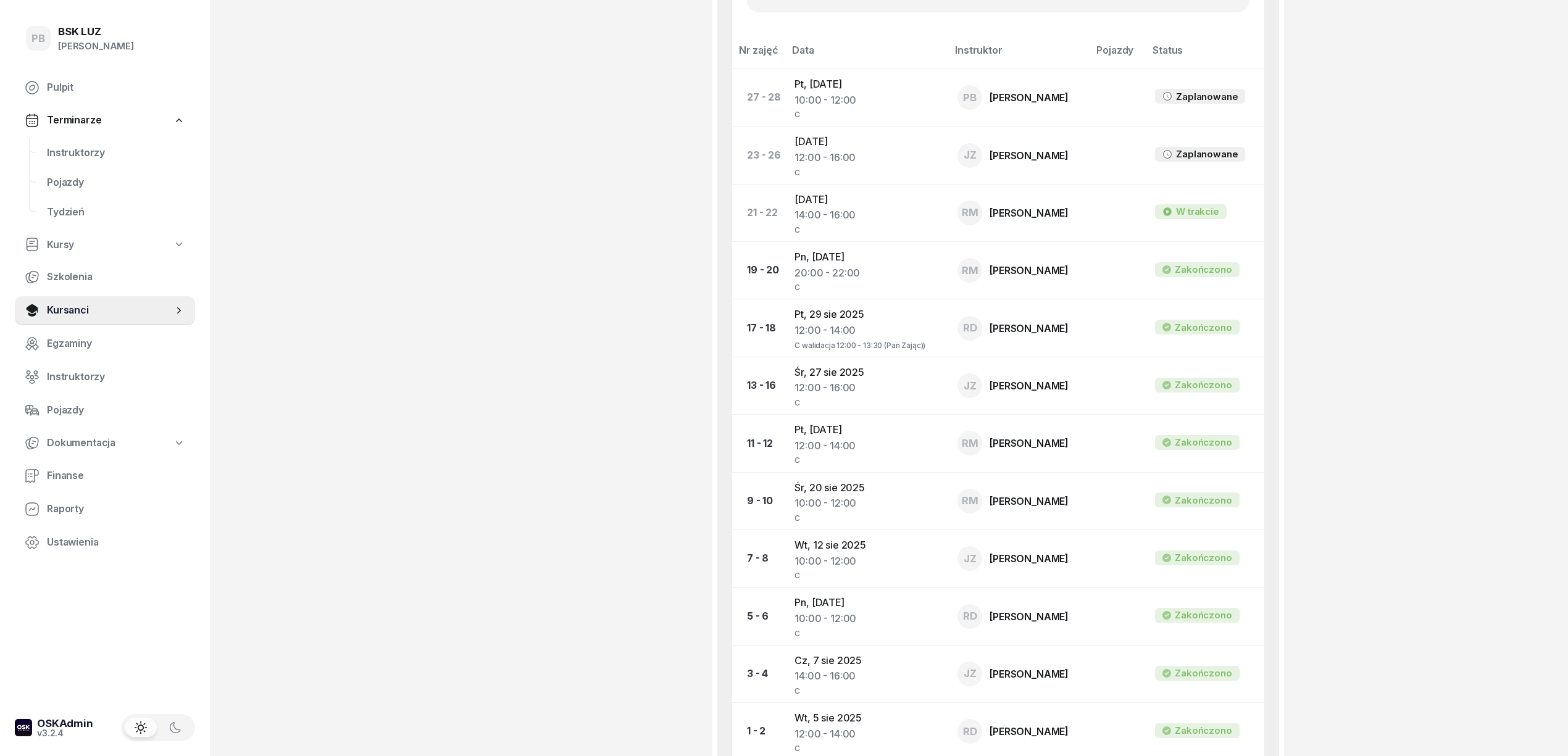
scroll to position [576, 0]
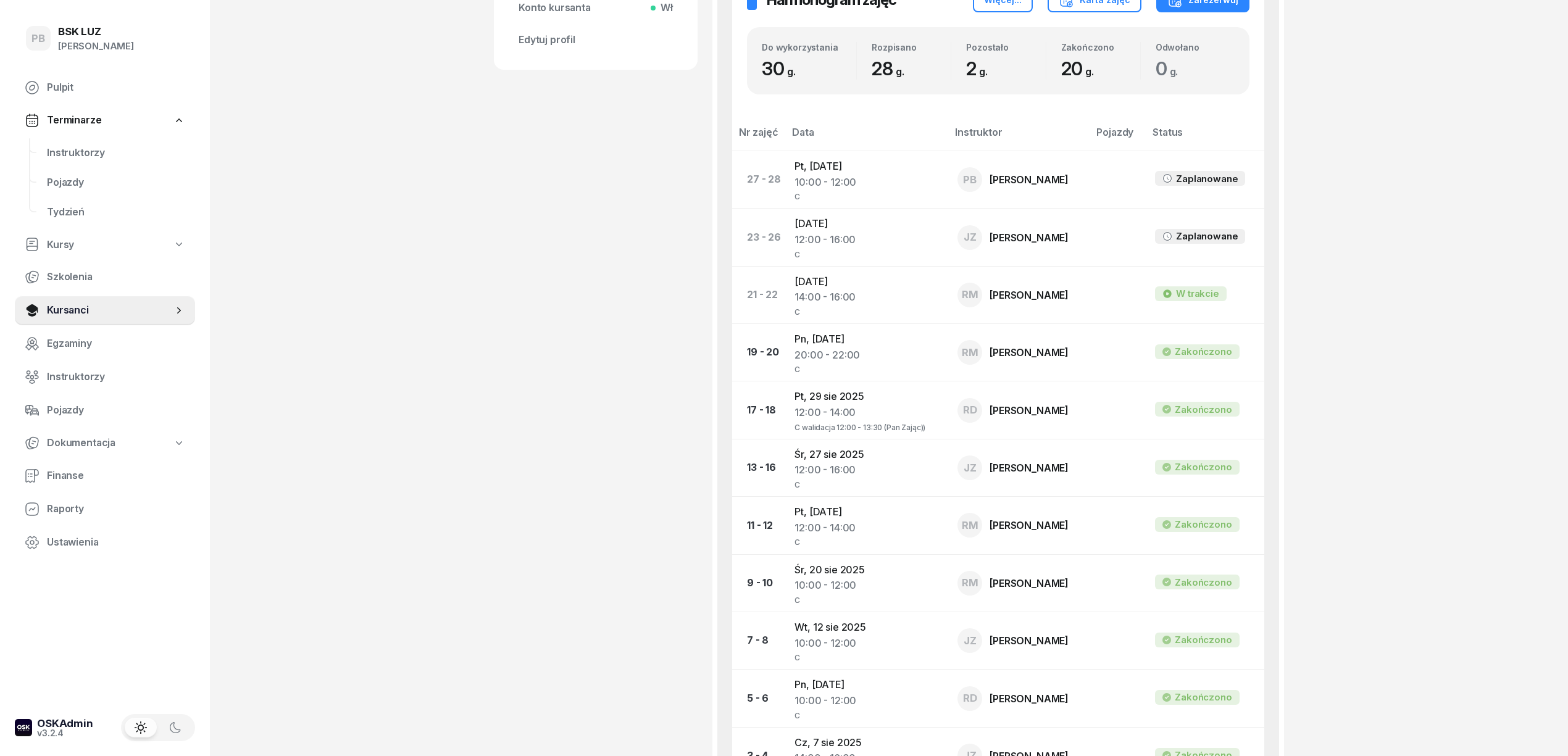
click at [652, 368] on div "[PERSON_NAME] Dodaj etykiety... 600 601 222 [EMAIL_ADDRESS][DOMAIN_NAME] PP [PE…" at bounding box center [596, 201] width 204 height 1425
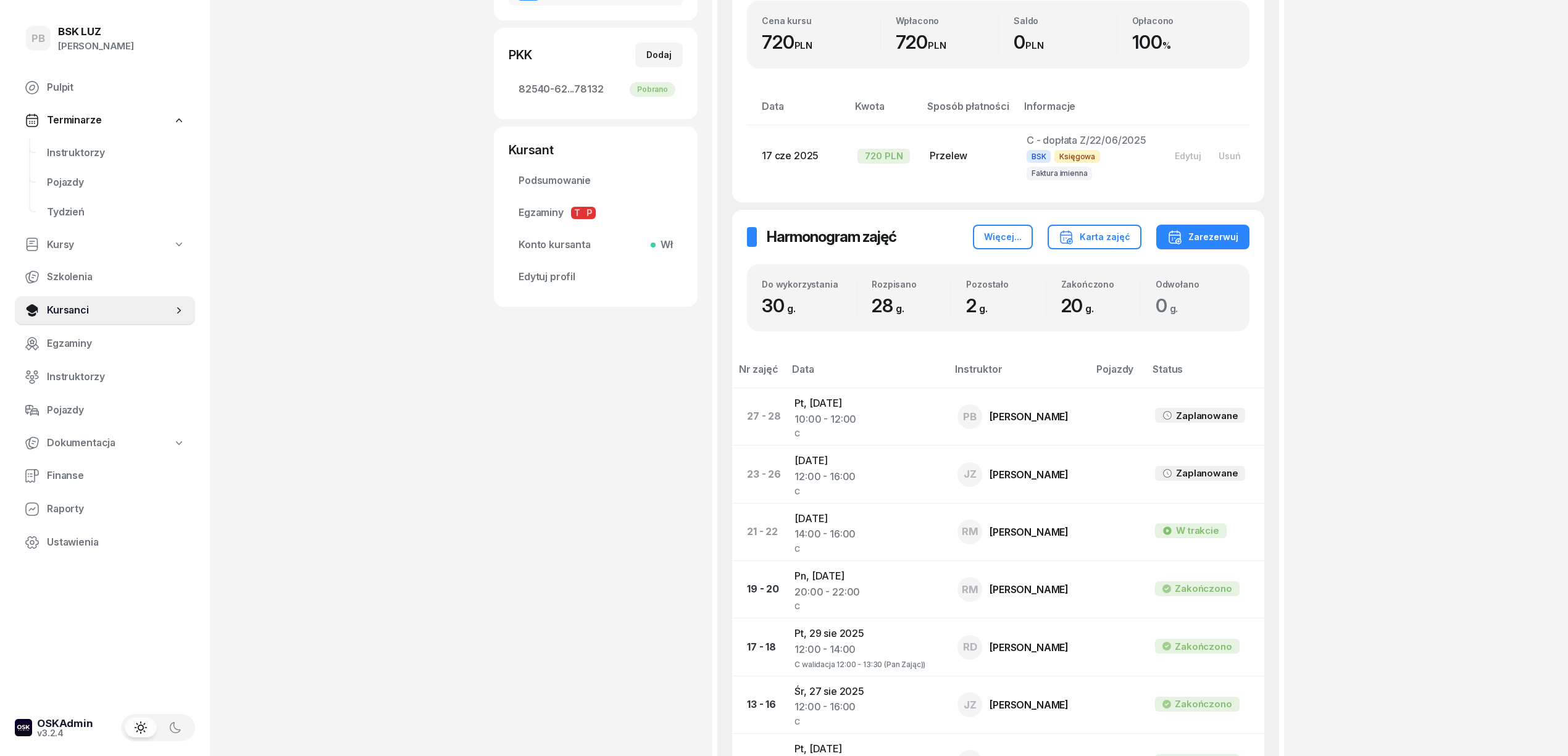
scroll to position [329, 0]
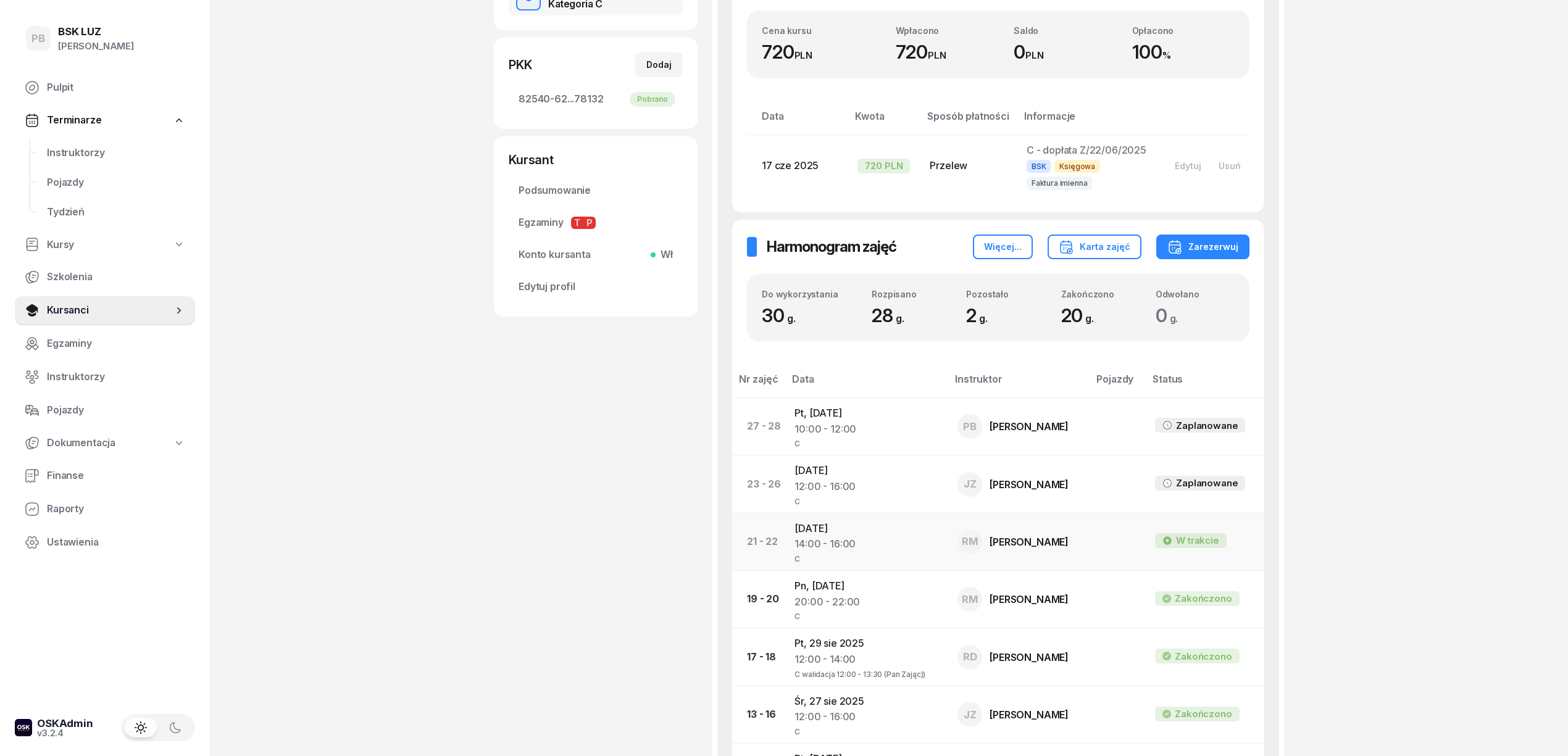
click at [819, 538] on div "14:00 - 16:00" at bounding box center [866, 544] width 143 height 16
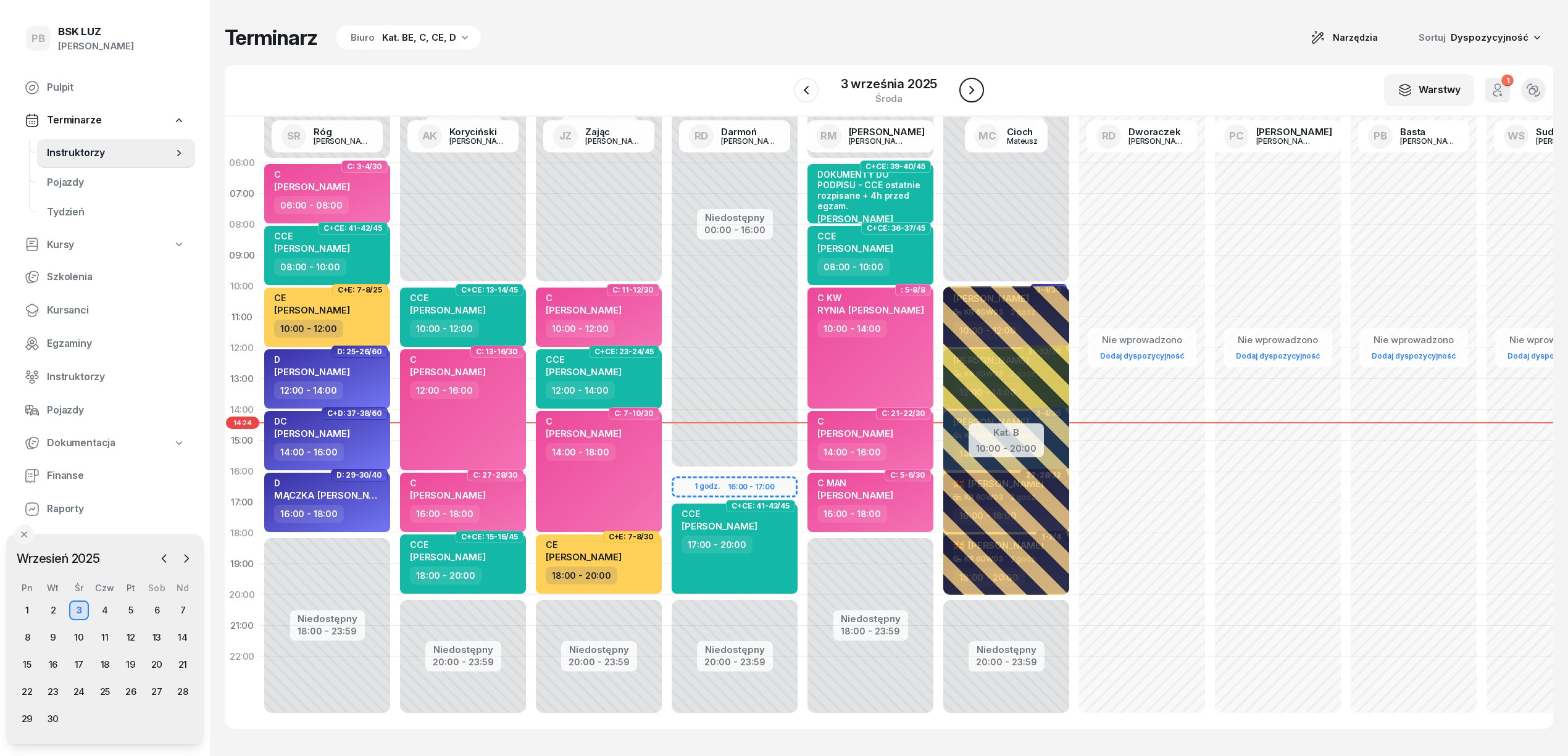
click at [967, 91] on icon "button" at bounding box center [972, 90] width 15 height 15
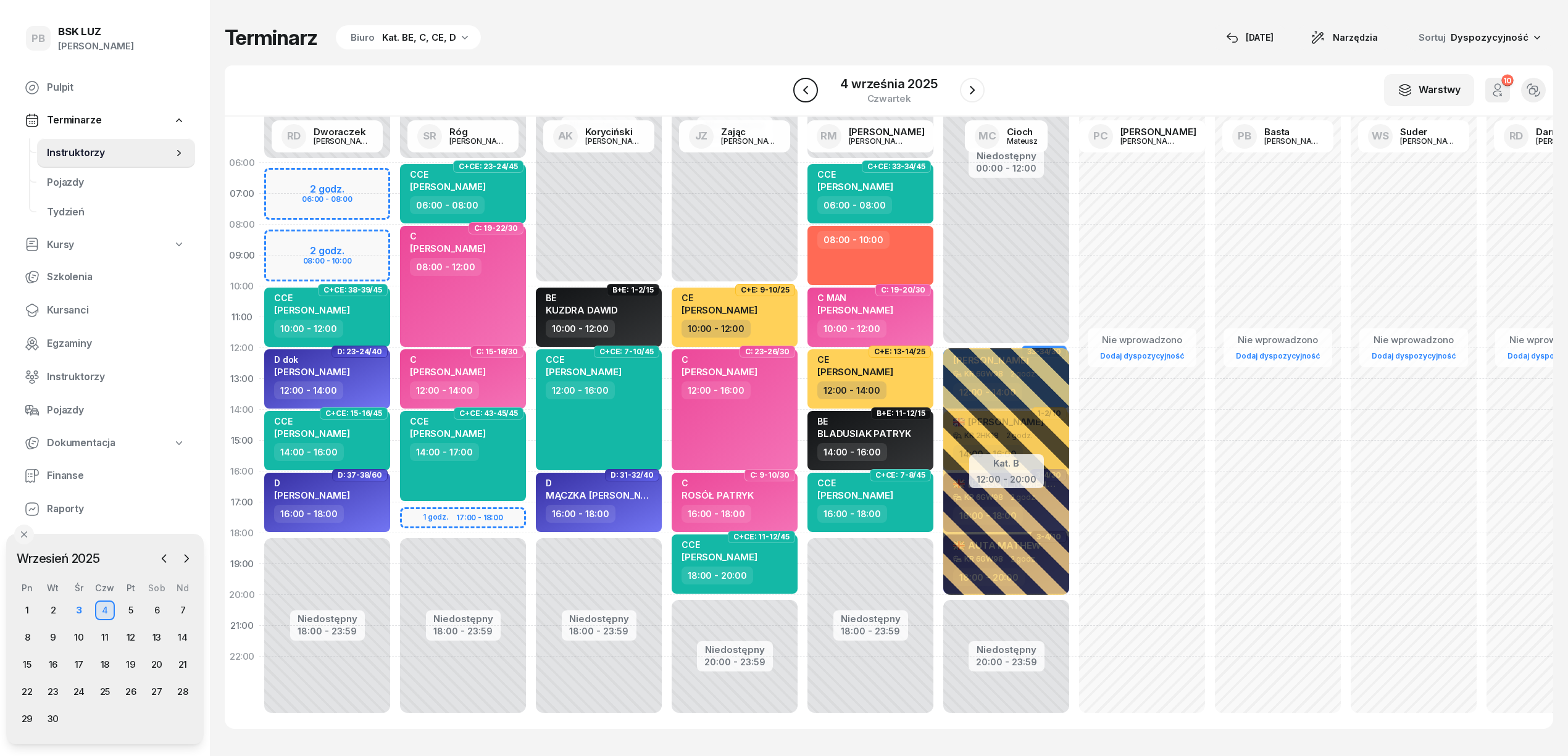
click at [803, 91] on icon "button" at bounding box center [805, 90] width 15 height 15
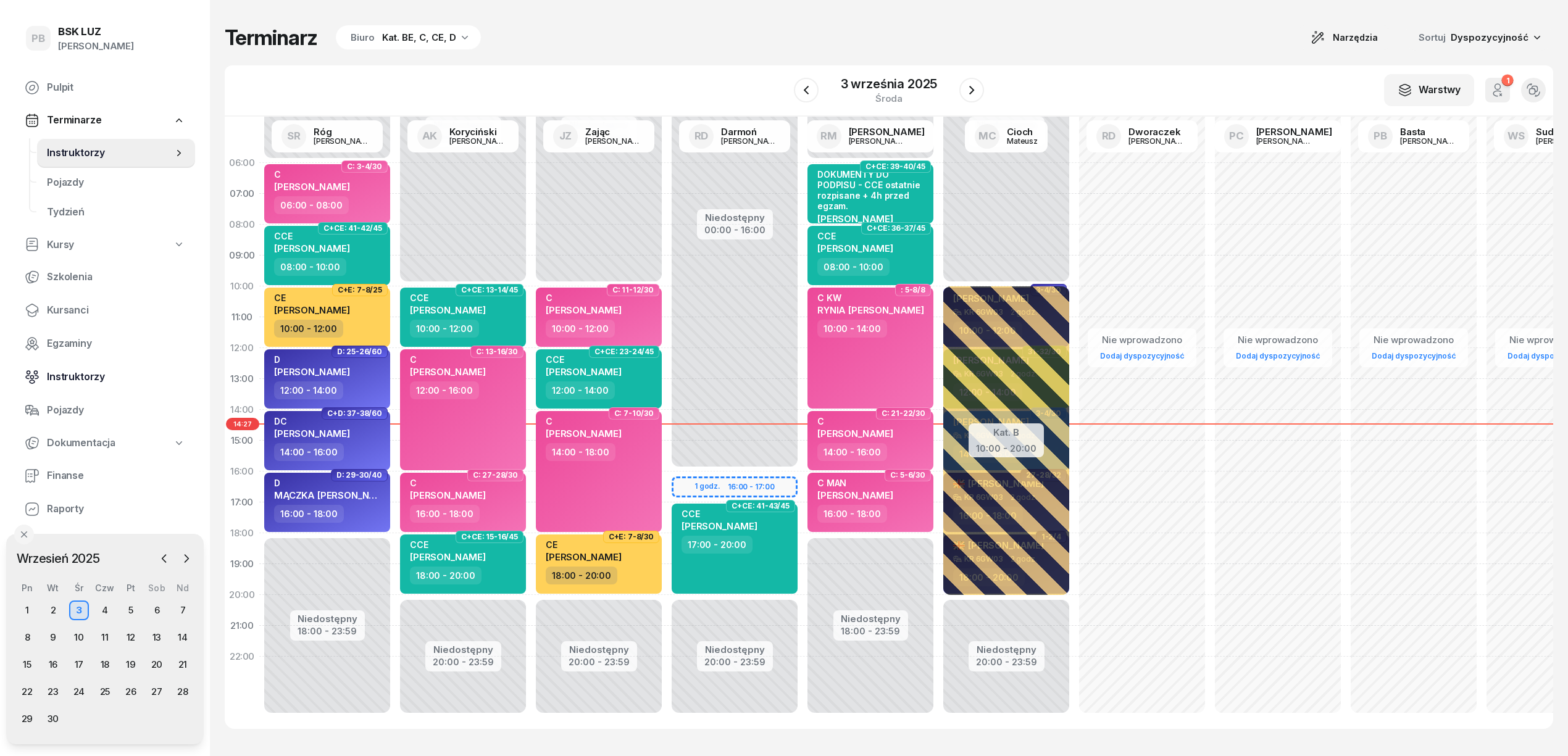
click at [96, 376] on span "Instruktorzy" at bounding box center [116, 377] width 138 height 16
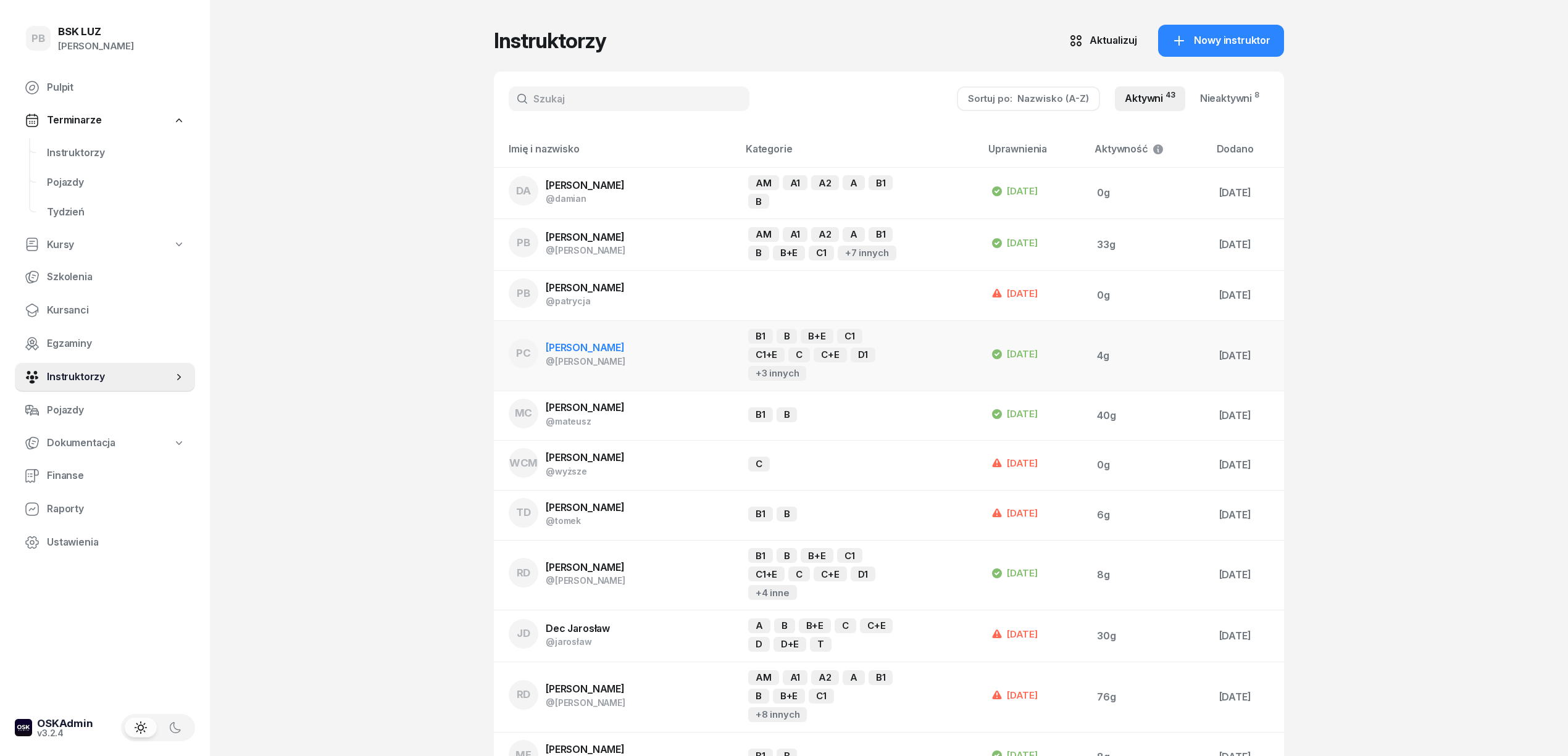
click at [579, 343] on div "[PERSON_NAME]" at bounding box center [585, 348] width 79 height 16
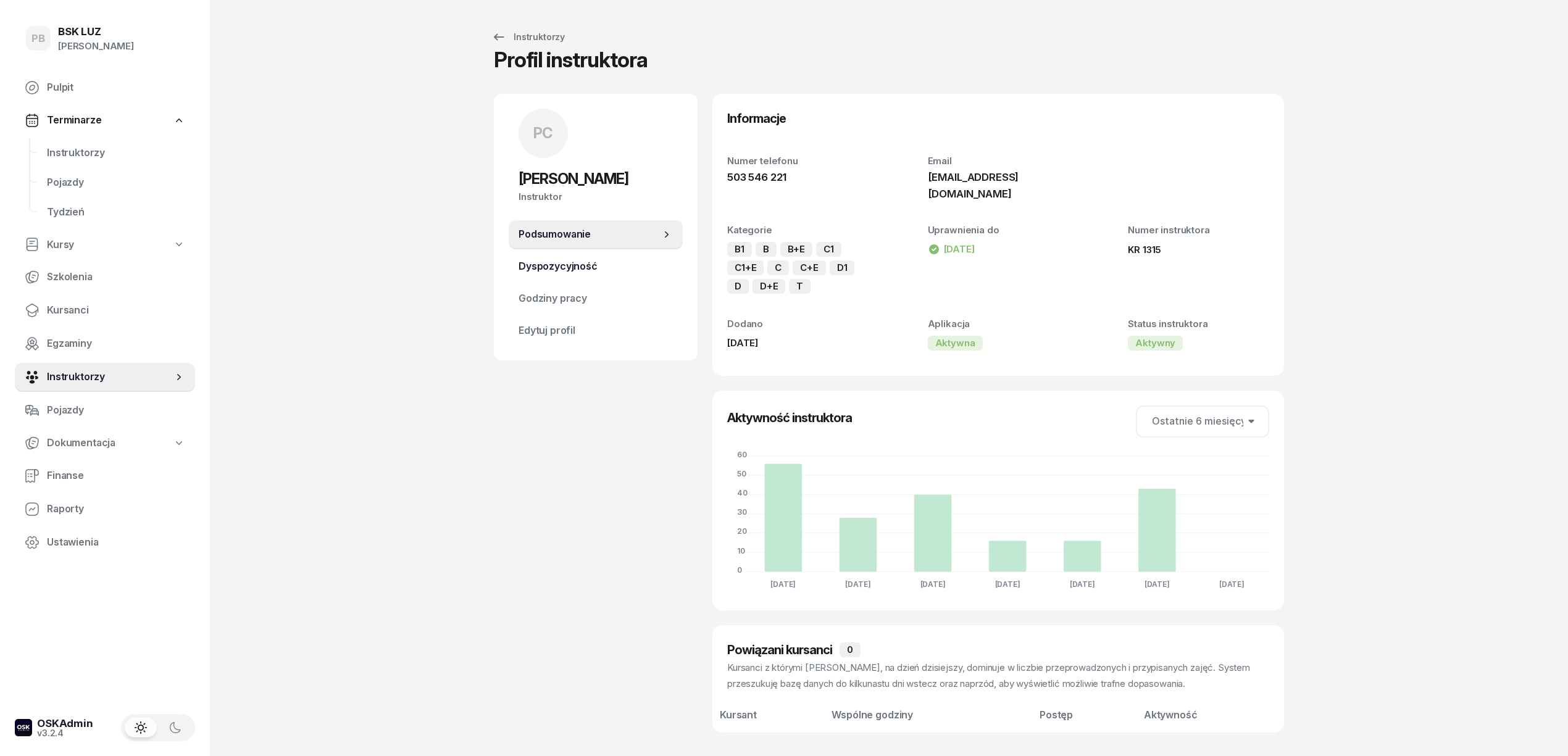
click at [610, 267] on span "Dyspozycyjność" at bounding box center [596, 266] width 154 height 16
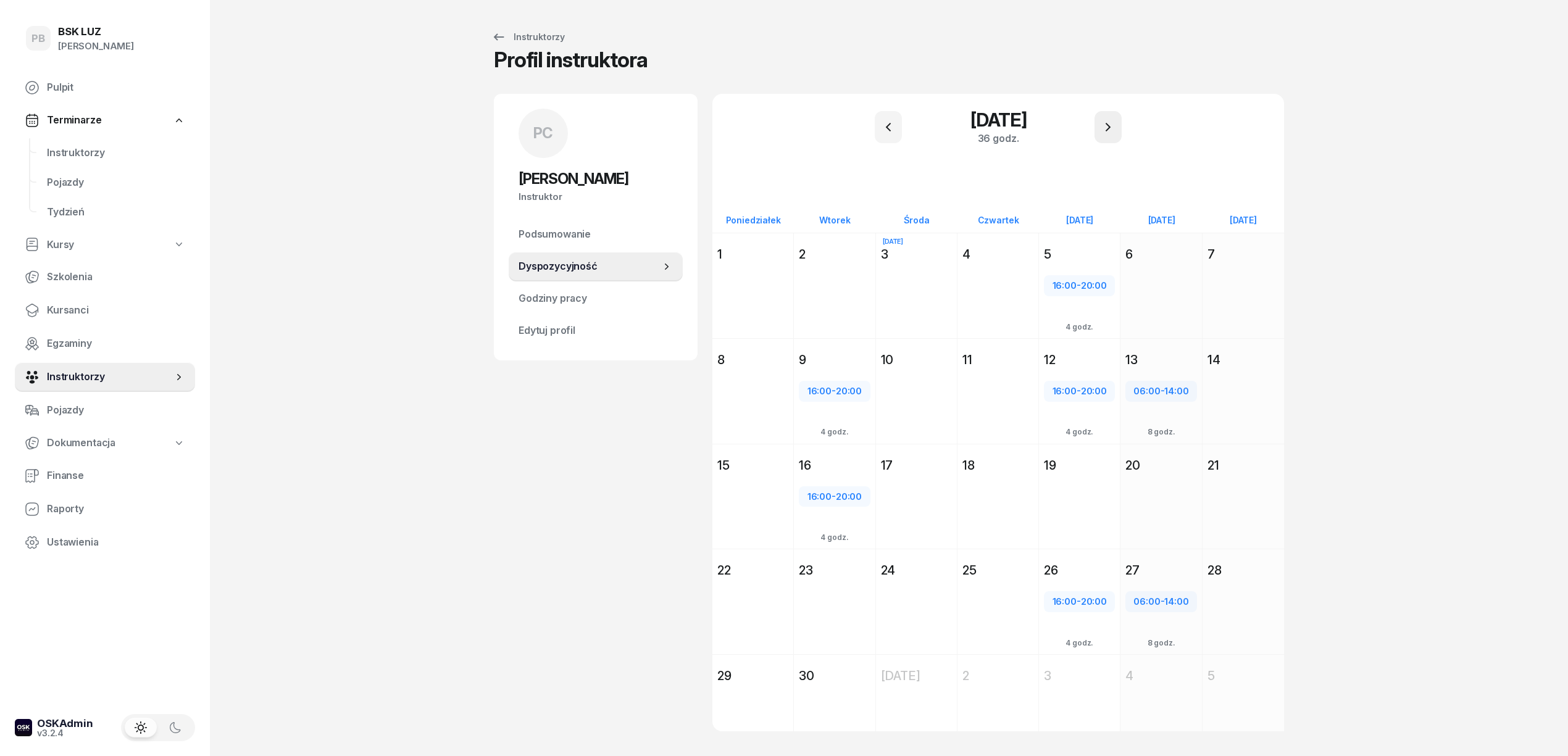
click at [1103, 128] on icon "button" at bounding box center [1108, 127] width 15 height 15
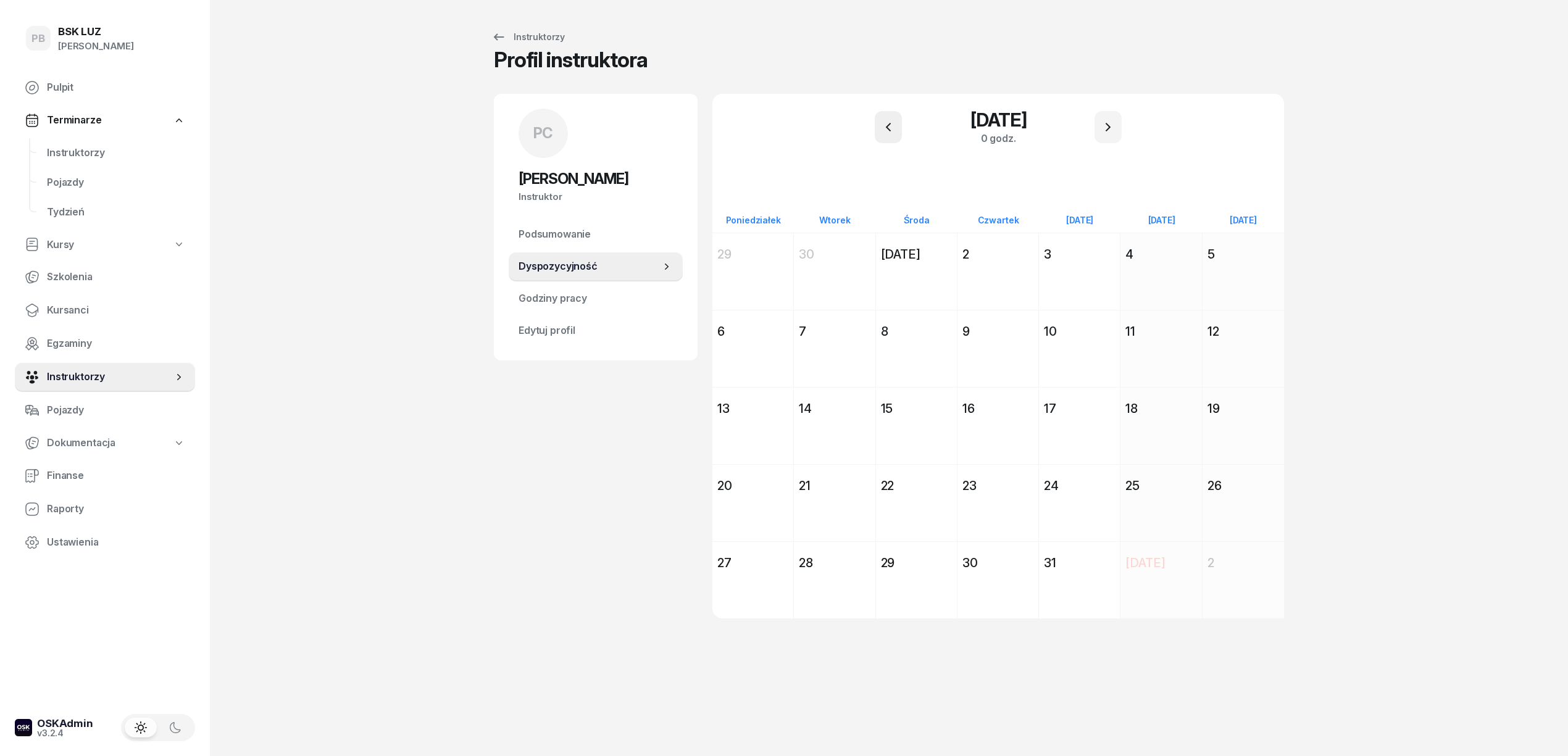
click at [890, 123] on icon "button" at bounding box center [888, 126] width 5 height 9
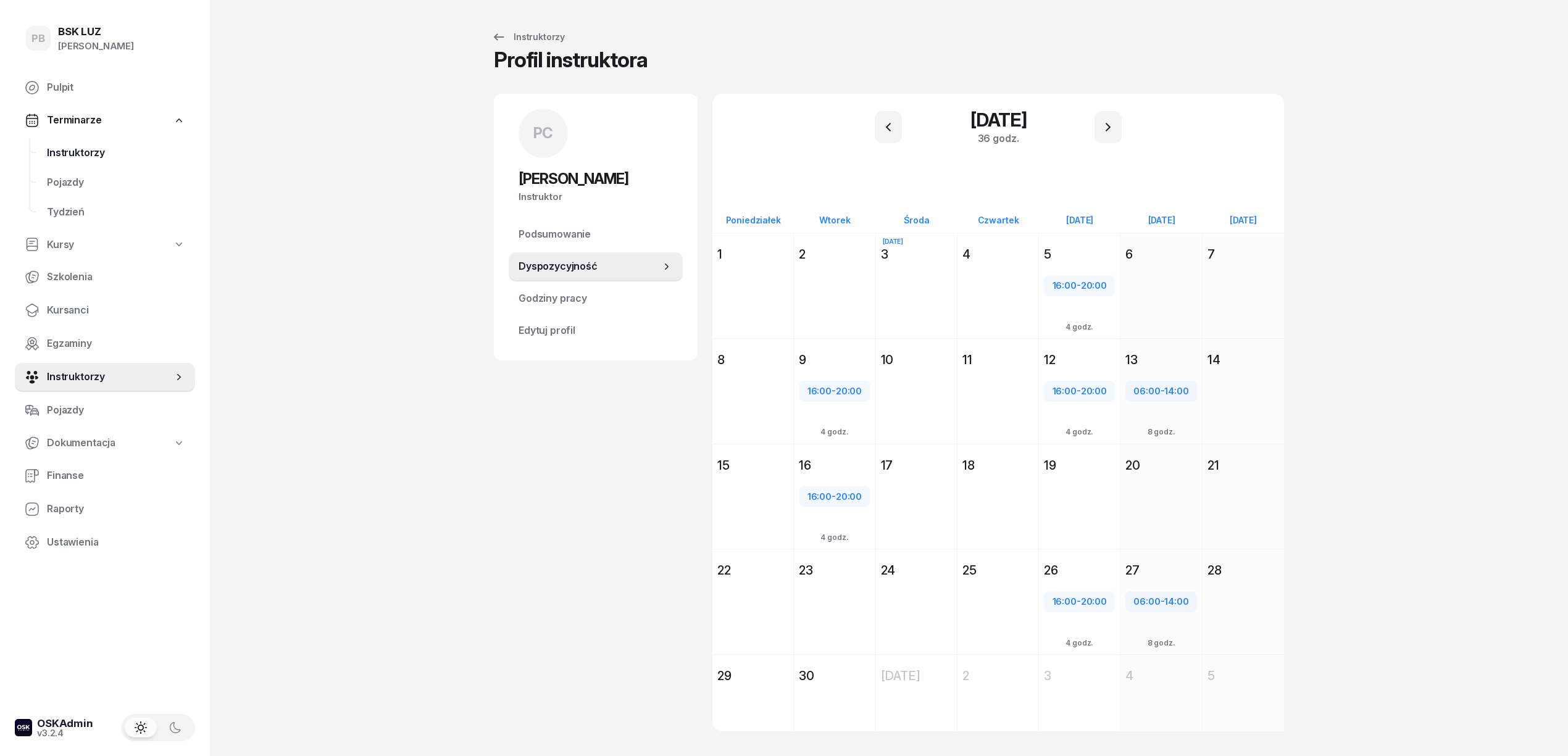
click at [77, 141] on link "Instruktorzy" at bounding box center [115, 153] width 158 height 30
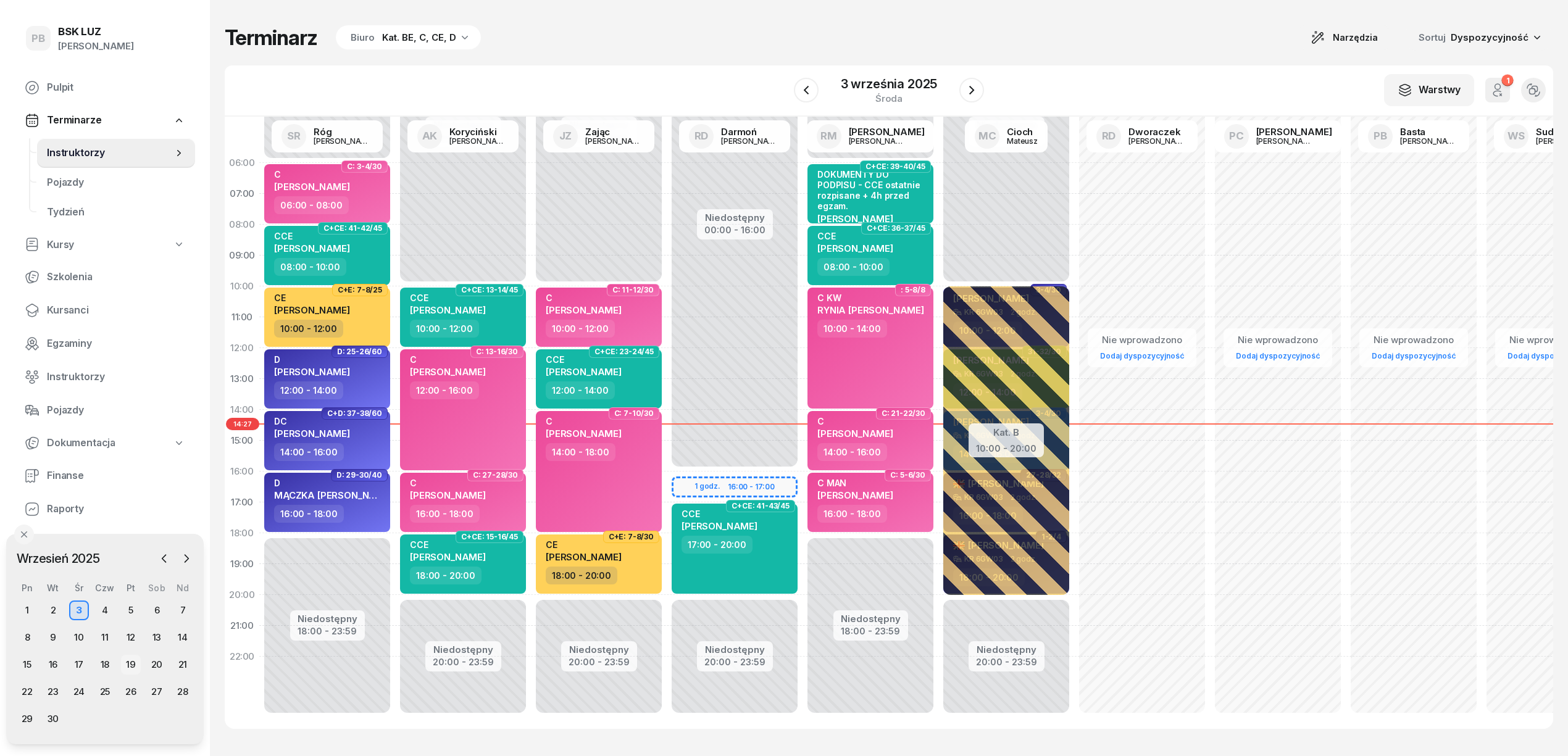
click at [126, 665] on div "19" at bounding box center [130, 664] width 20 height 20
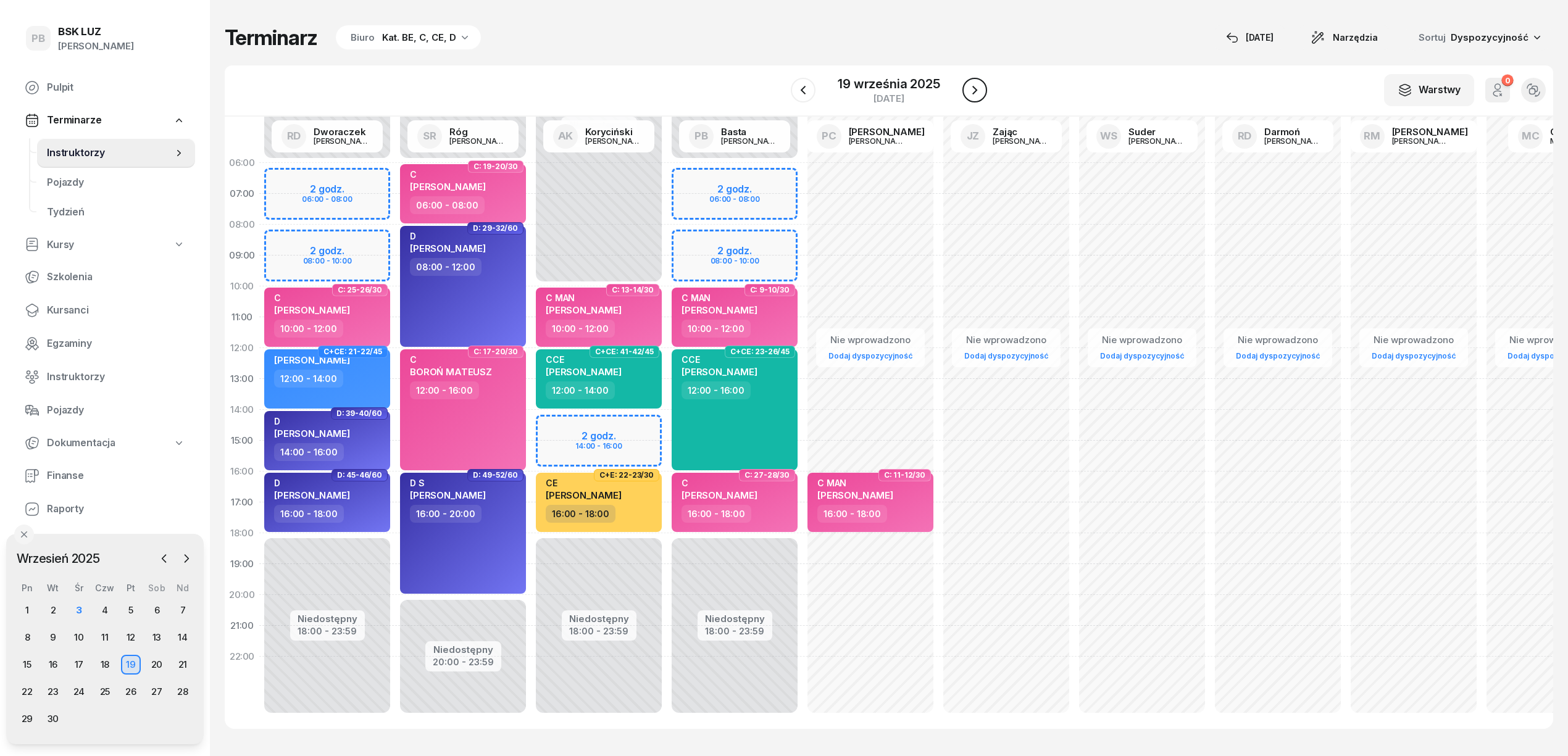
click at [976, 91] on icon "button" at bounding box center [975, 90] width 15 height 15
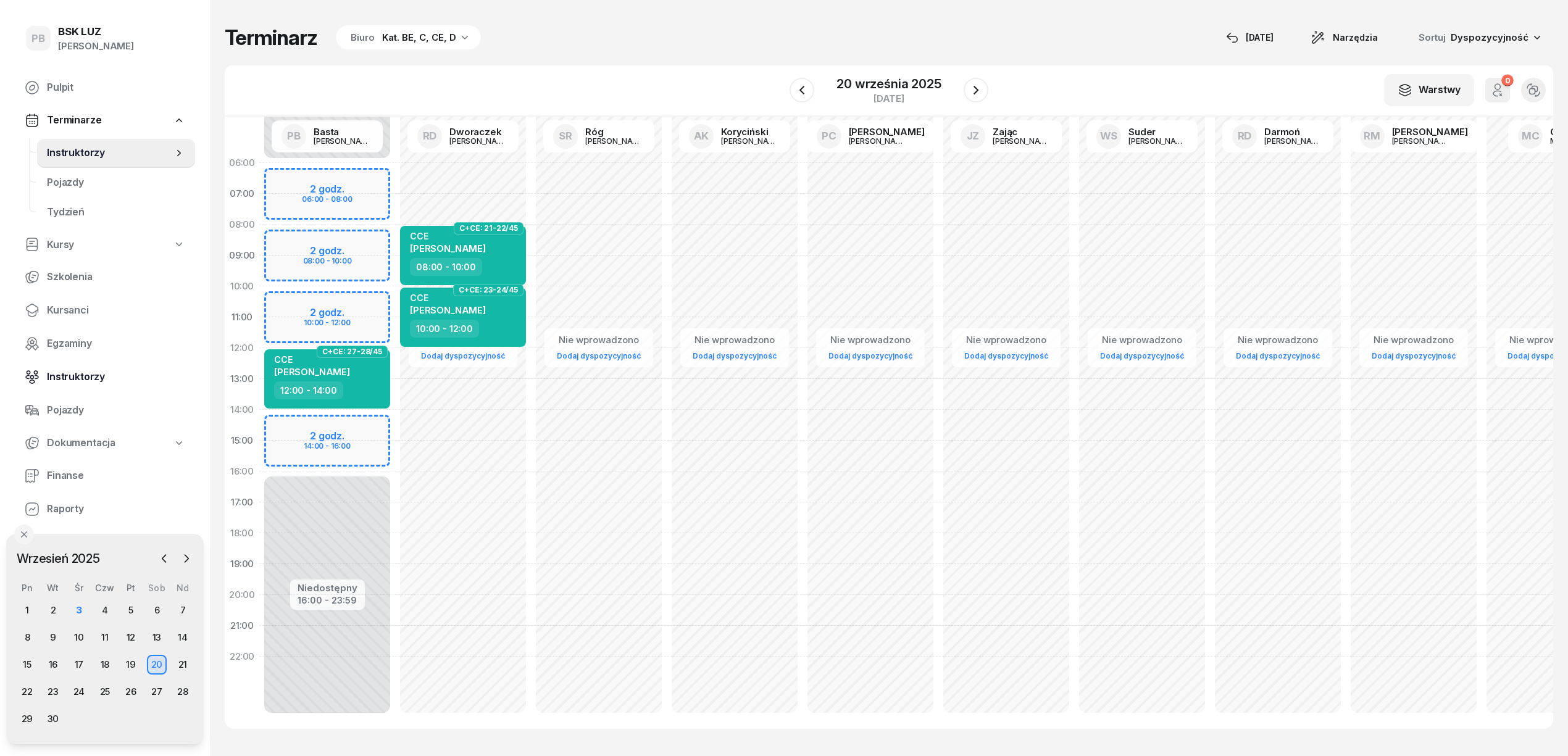
click at [82, 379] on span "Instruktorzy" at bounding box center [116, 377] width 138 height 16
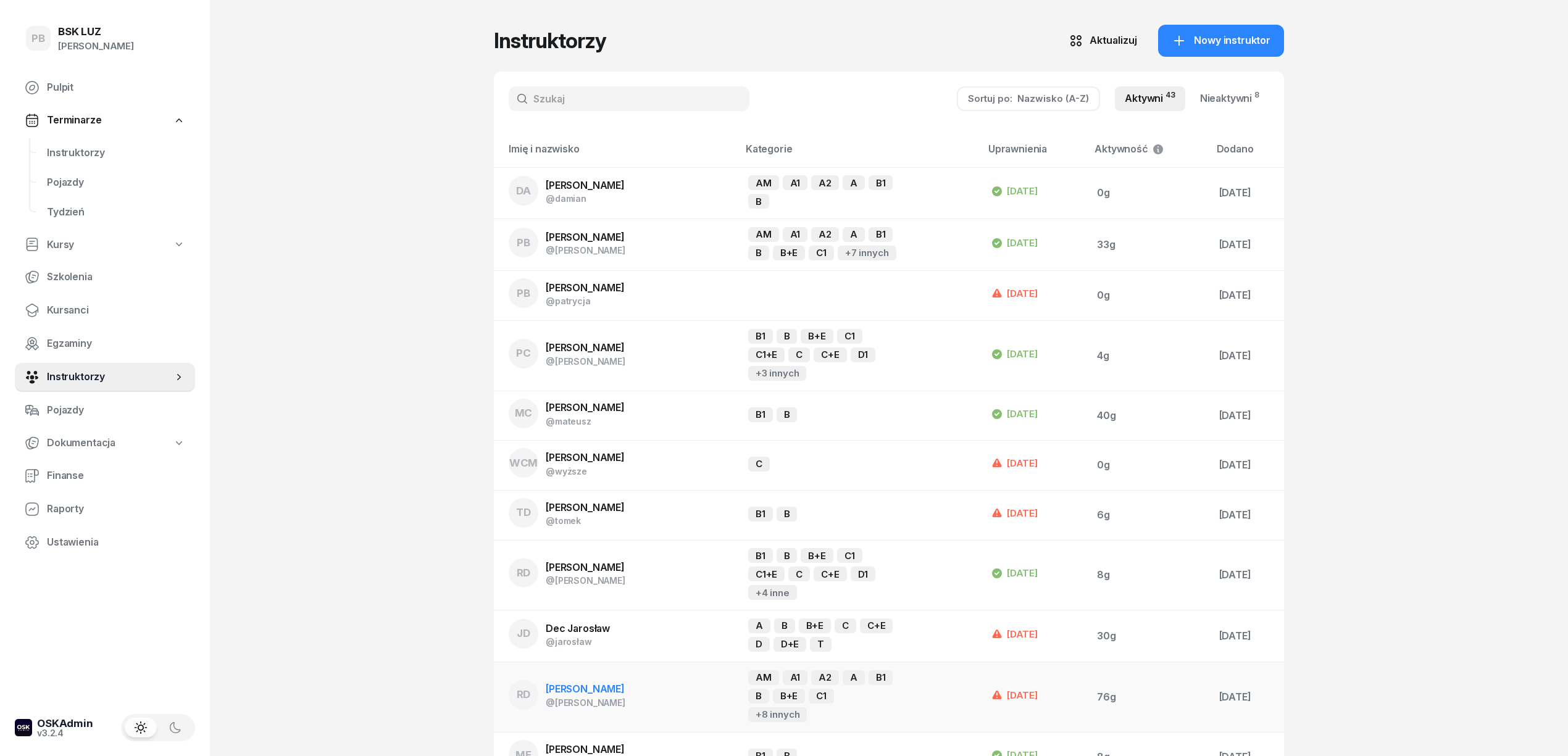
scroll to position [82, 0]
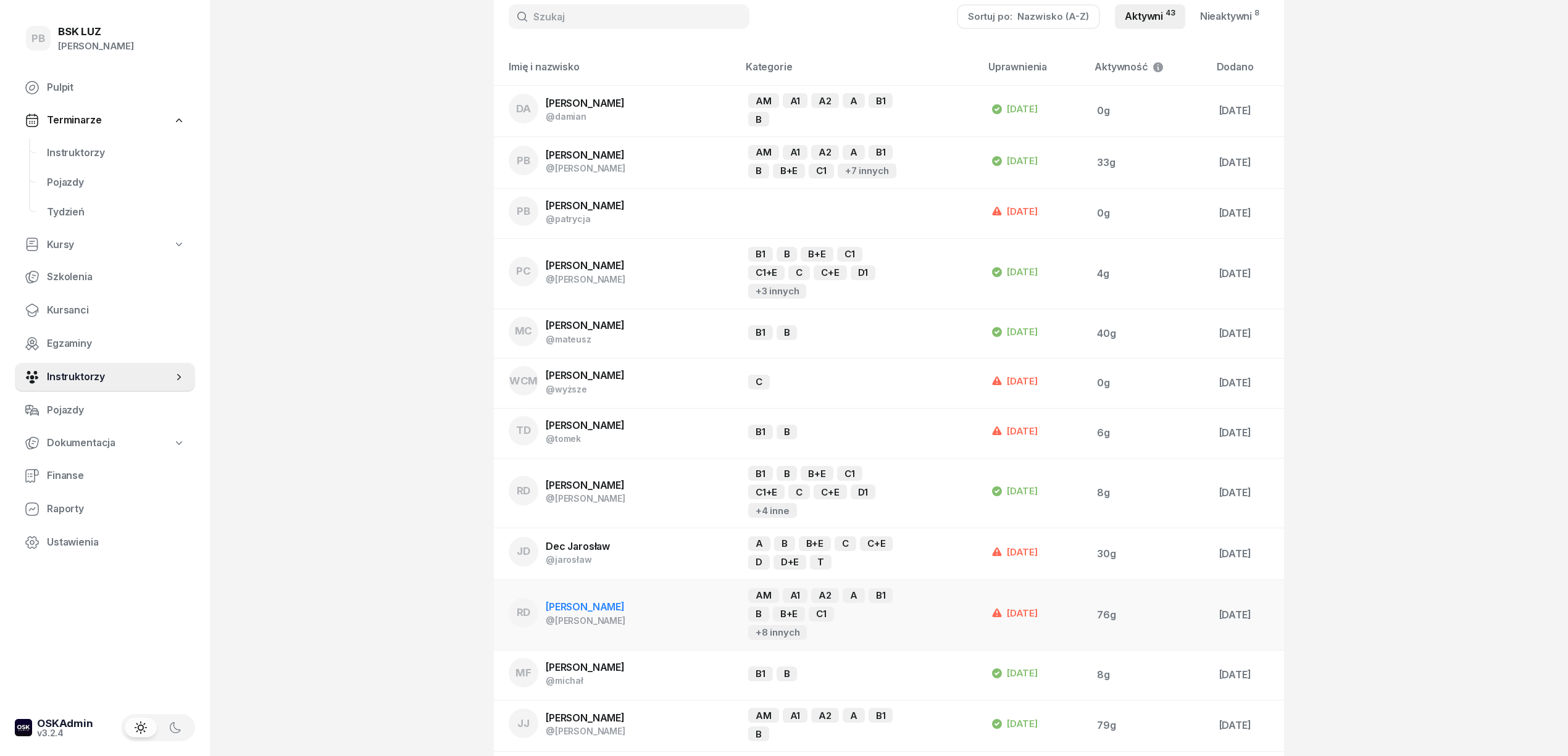
click at [615, 603] on span "[PERSON_NAME]" at bounding box center [585, 606] width 79 height 12
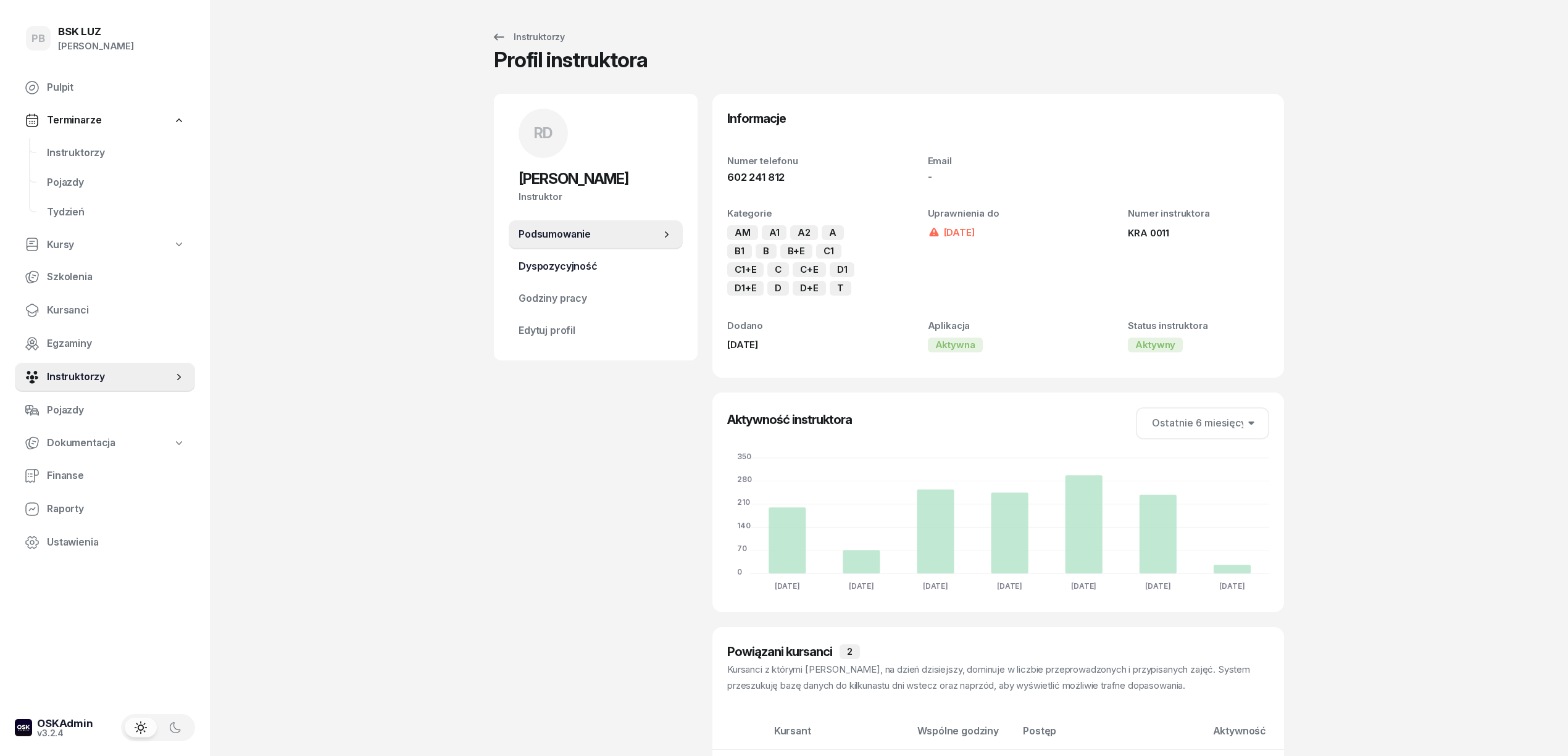
click at [598, 266] on span "Dyspozycyjność" at bounding box center [596, 266] width 154 height 16
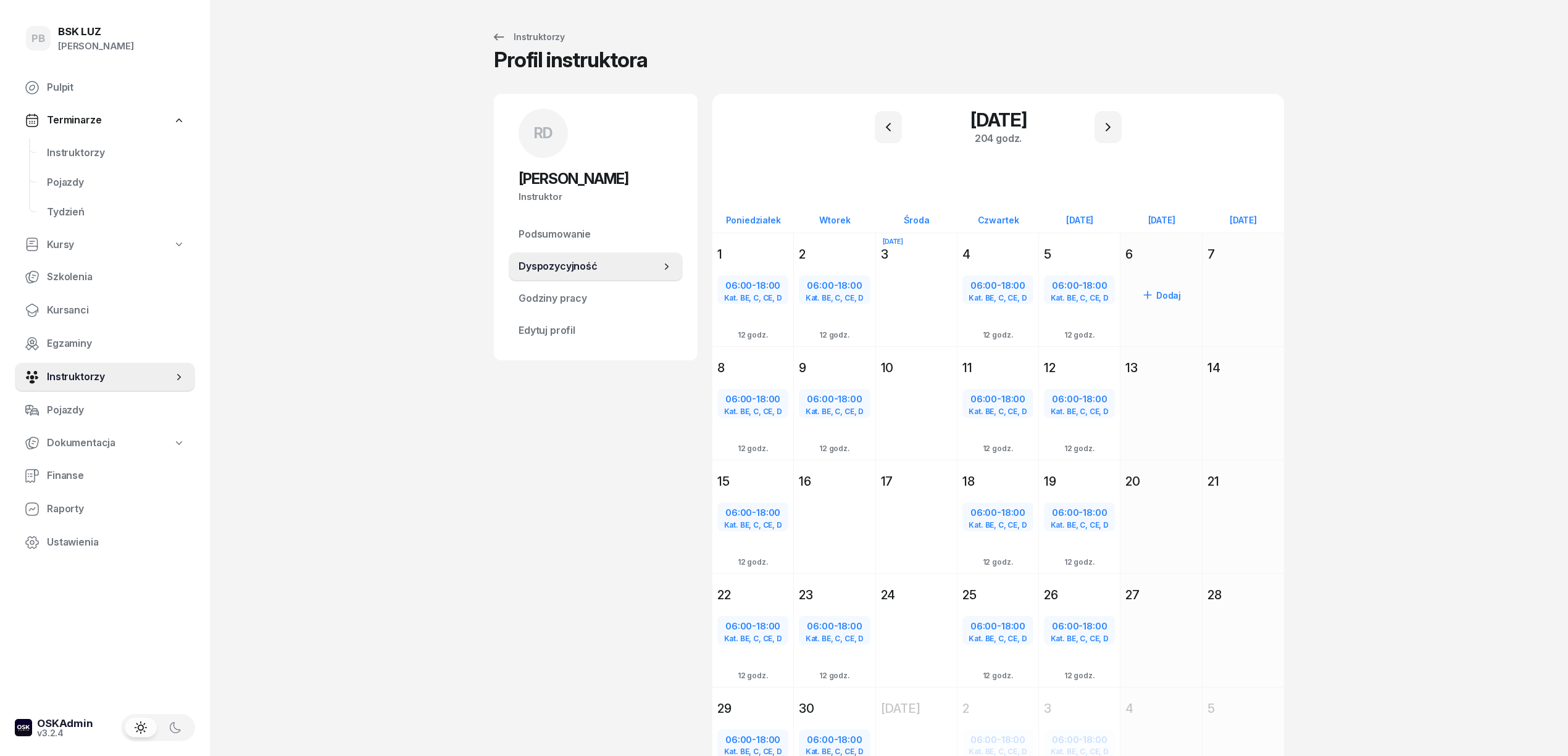
click at [1179, 240] on div "[DATE] [DATE] 6 Dodaj" at bounding box center [1161, 290] width 82 height 114
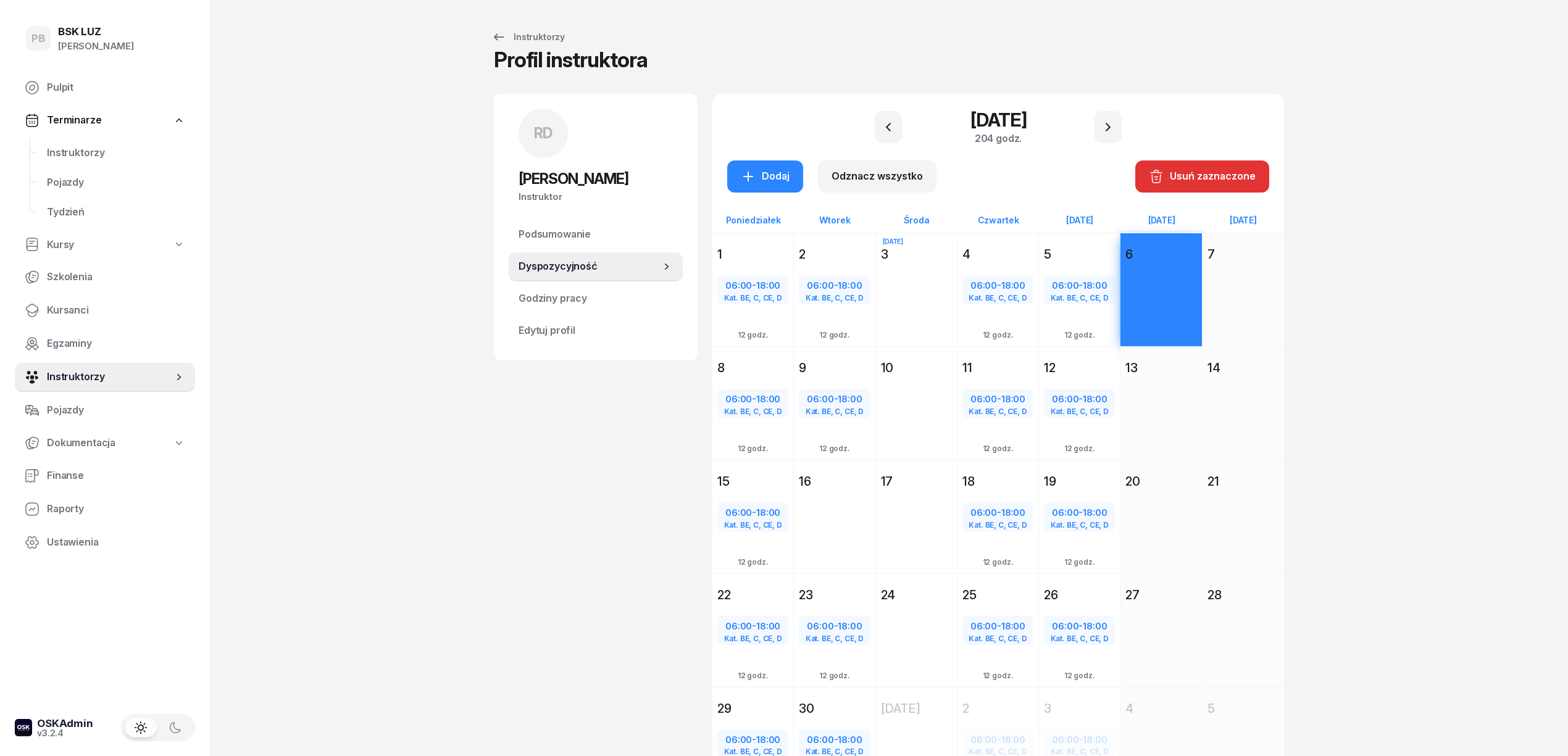
click at [1188, 371] on div "13" at bounding box center [1161, 368] width 71 height 18
click at [1181, 492] on div "Dodaj" at bounding box center [1161, 538] width 81 height 93
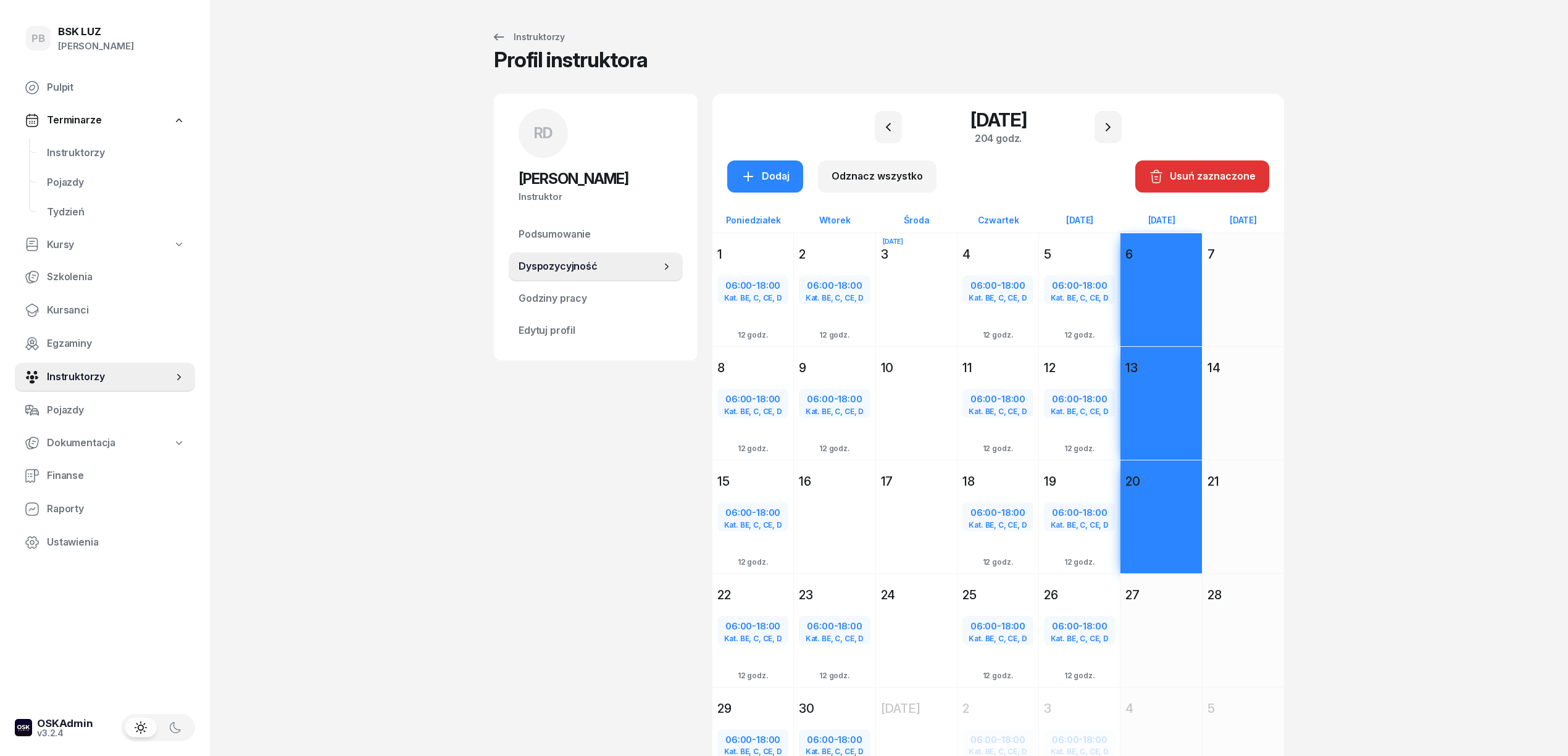
click at [1184, 606] on div "Dodaj" at bounding box center [1161, 652] width 81 height 93
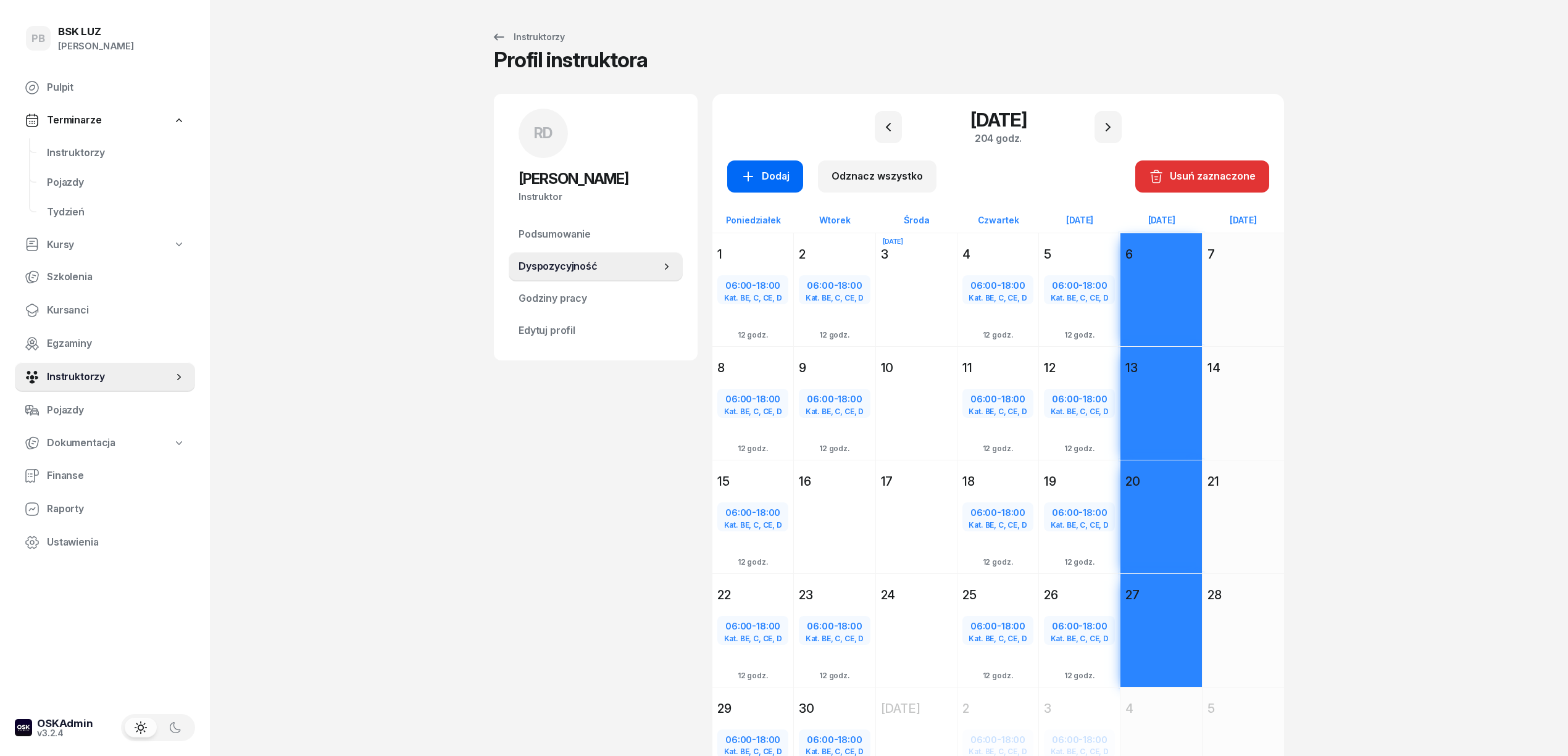
click at [771, 169] on div "Dodaj" at bounding box center [765, 177] width 49 height 16
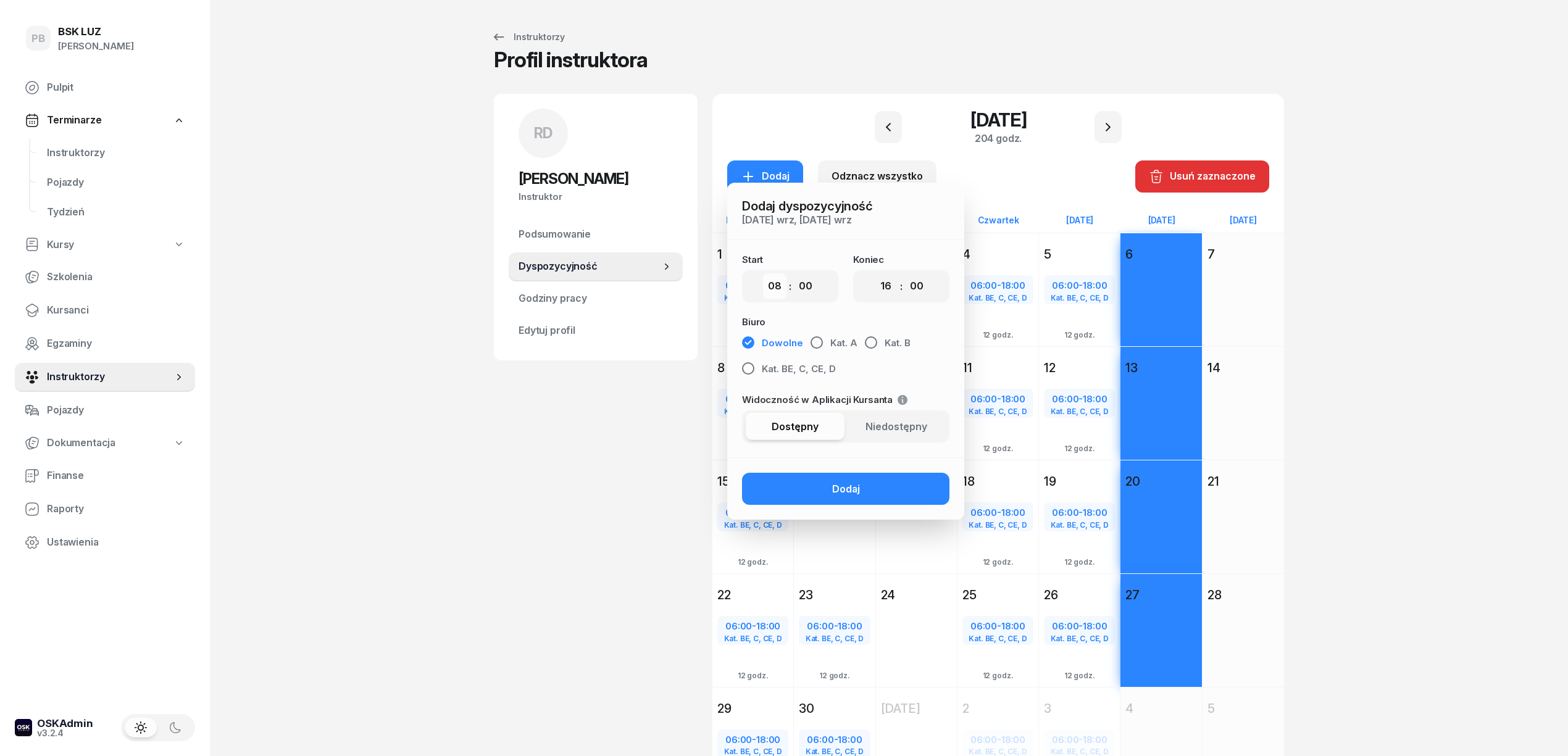
click at [776, 284] on select "00 01 02 03 04 05 06 07 08 09 10 11 12 13 14 15 16 17 18 19 20 21 22 23" at bounding box center [774, 286] width 23 height 26
select select "06"
click at [763, 274] on select "00 01 02 03 04 05 06 07 08 09 10 11 12 13 14 15 16 17 18 19 20 21 22 23" at bounding box center [774, 286] width 23 height 26
click at [887, 282] on select "00 01 02 03 04 05 06 07 08 09 10 11 12 13 14 15 16 17 18 19 20 21 22 23" at bounding box center [885, 286] width 23 height 26
select select "14"
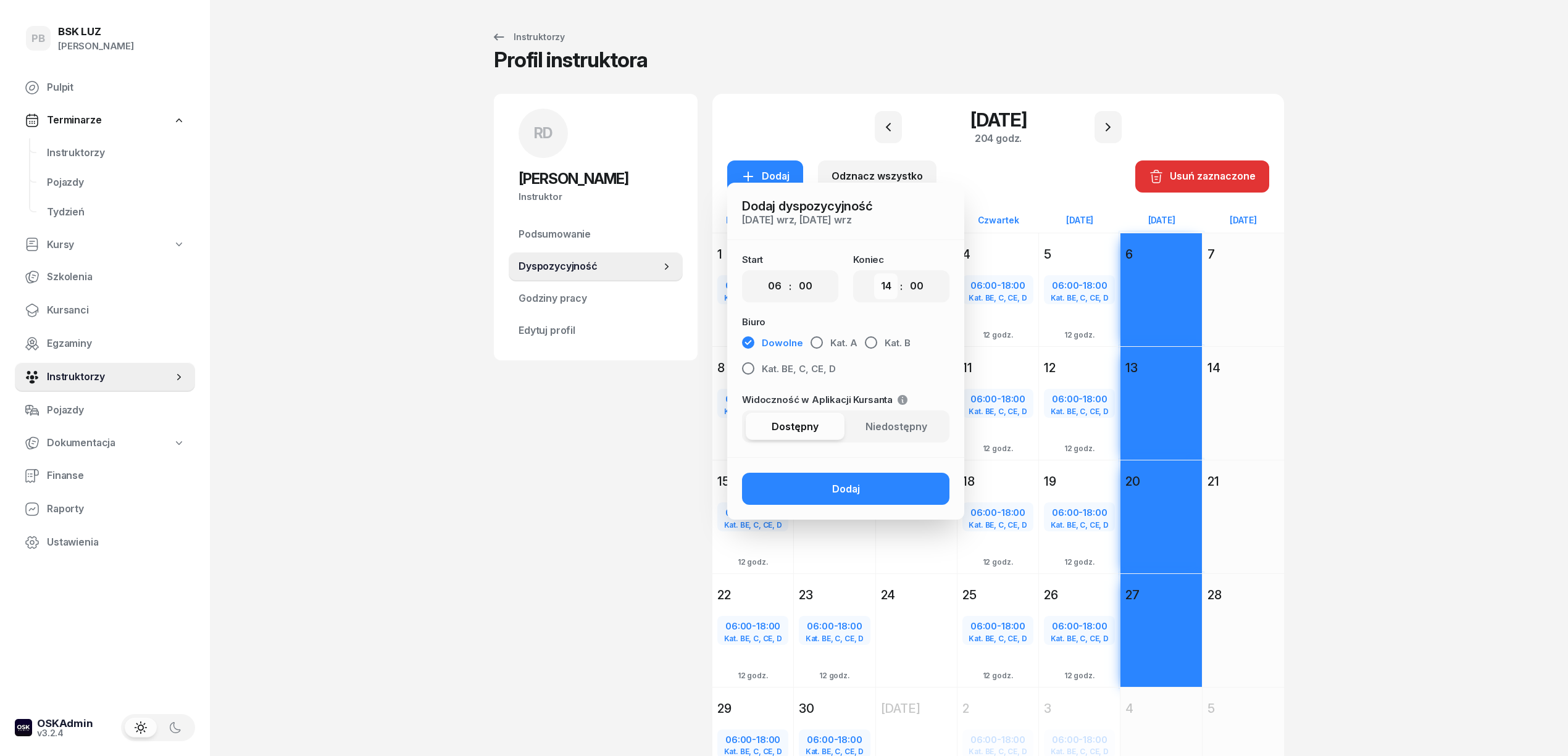
click at [874, 274] on select "00 01 02 03 04 05 06 07 08 09 10 11 12 13 14 15 16 17 18 19 20 21 22 23" at bounding box center [885, 286] width 23 height 26
click at [796, 371] on span "Kat. BE, C, CE, D" at bounding box center [799, 369] width 74 height 16
click at [808, 494] on button "Dodaj" at bounding box center [845, 489] width 207 height 32
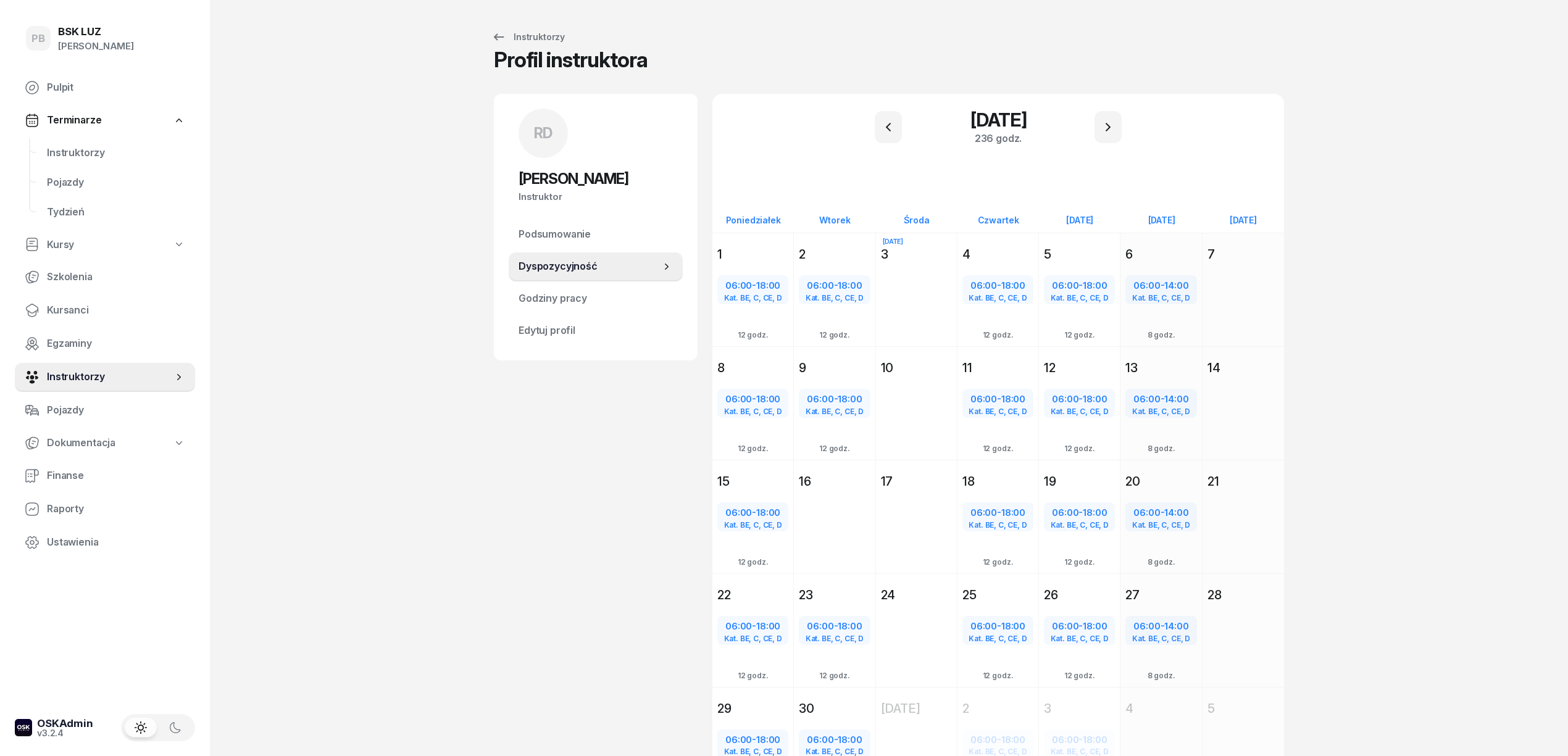
click at [1381, 498] on div "PB BSK [PERSON_NAME] Pulpit Terminarze Instruktorzy Pojazdy Tydzień Kursy Szkol…" at bounding box center [784, 427] width 1568 height 854
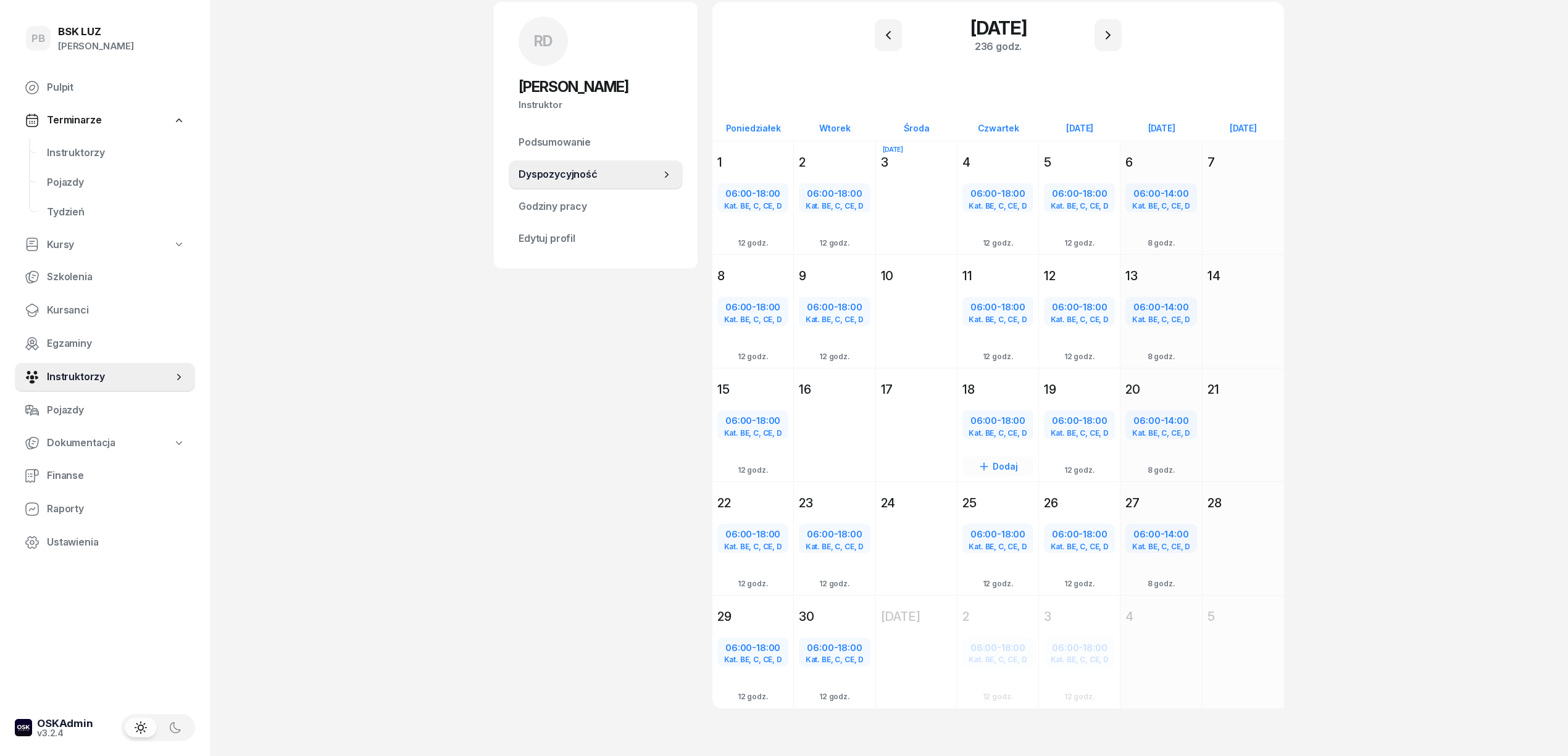
scroll to position [95, 0]
click at [72, 146] on span "Instruktorzy" at bounding box center [116, 153] width 138 height 16
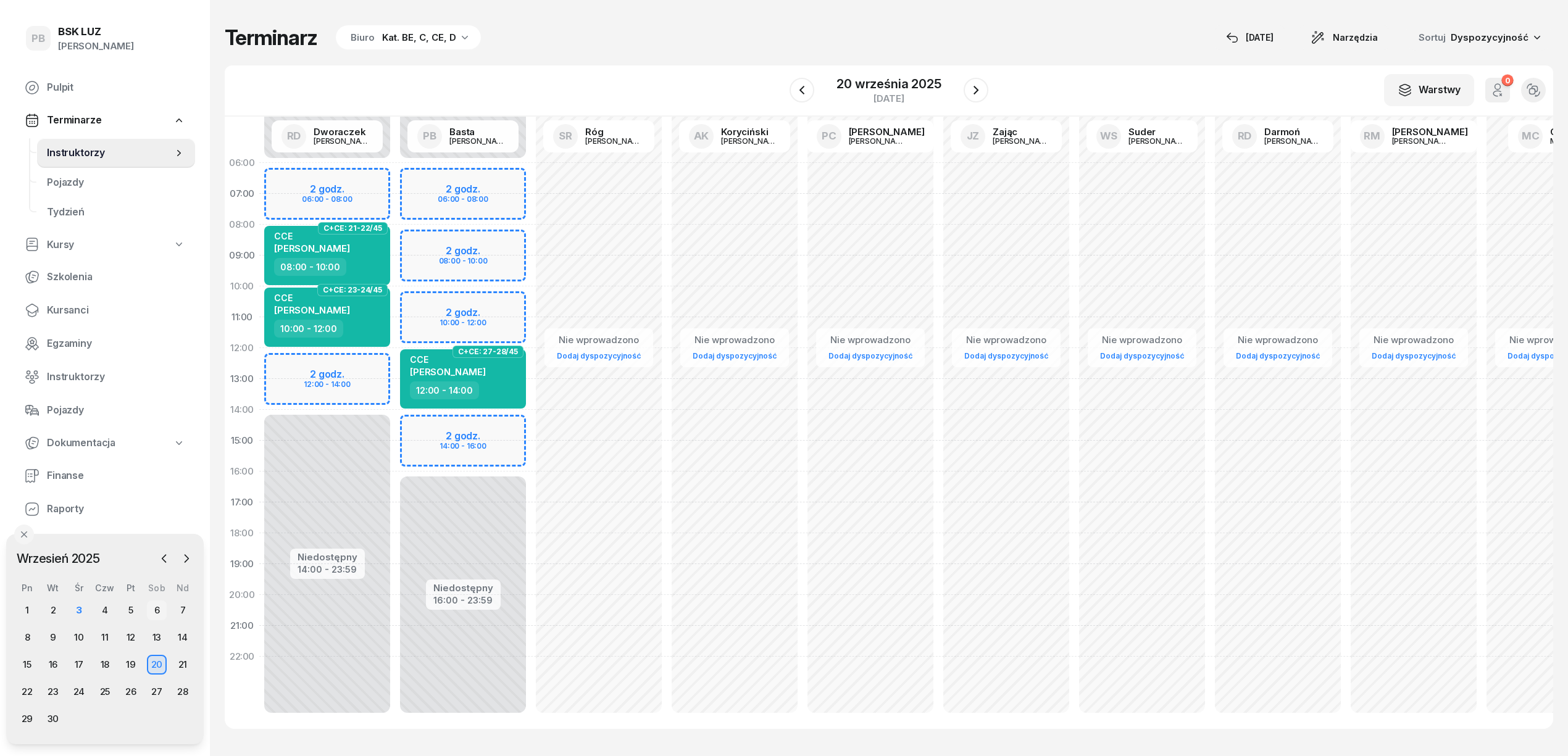
click at [159, 608] on div "6" at bounding box center [157, 610] width 20 height 20
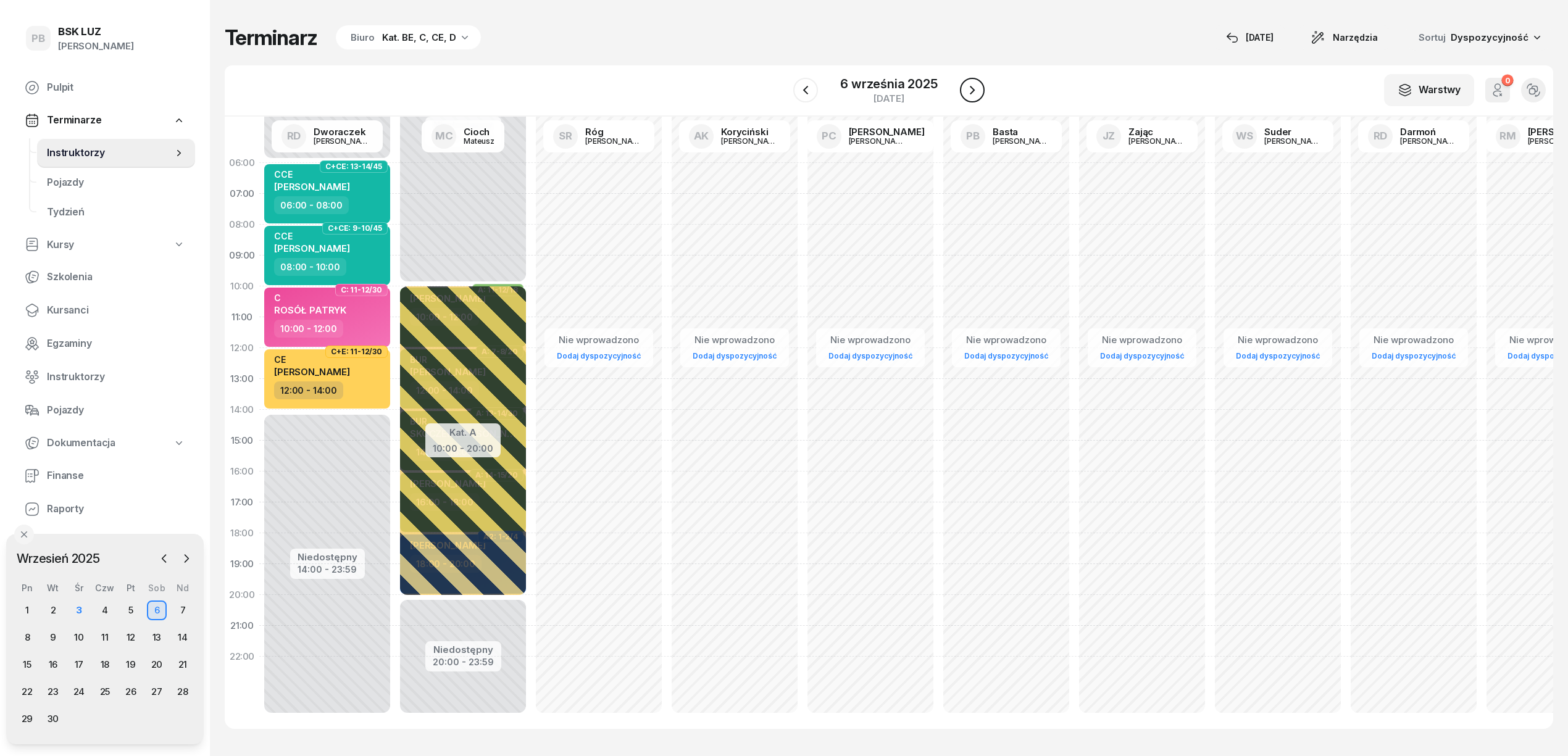
click at [968, 87] on icon "button" at bounding box center [972, 90] width 15 height 15
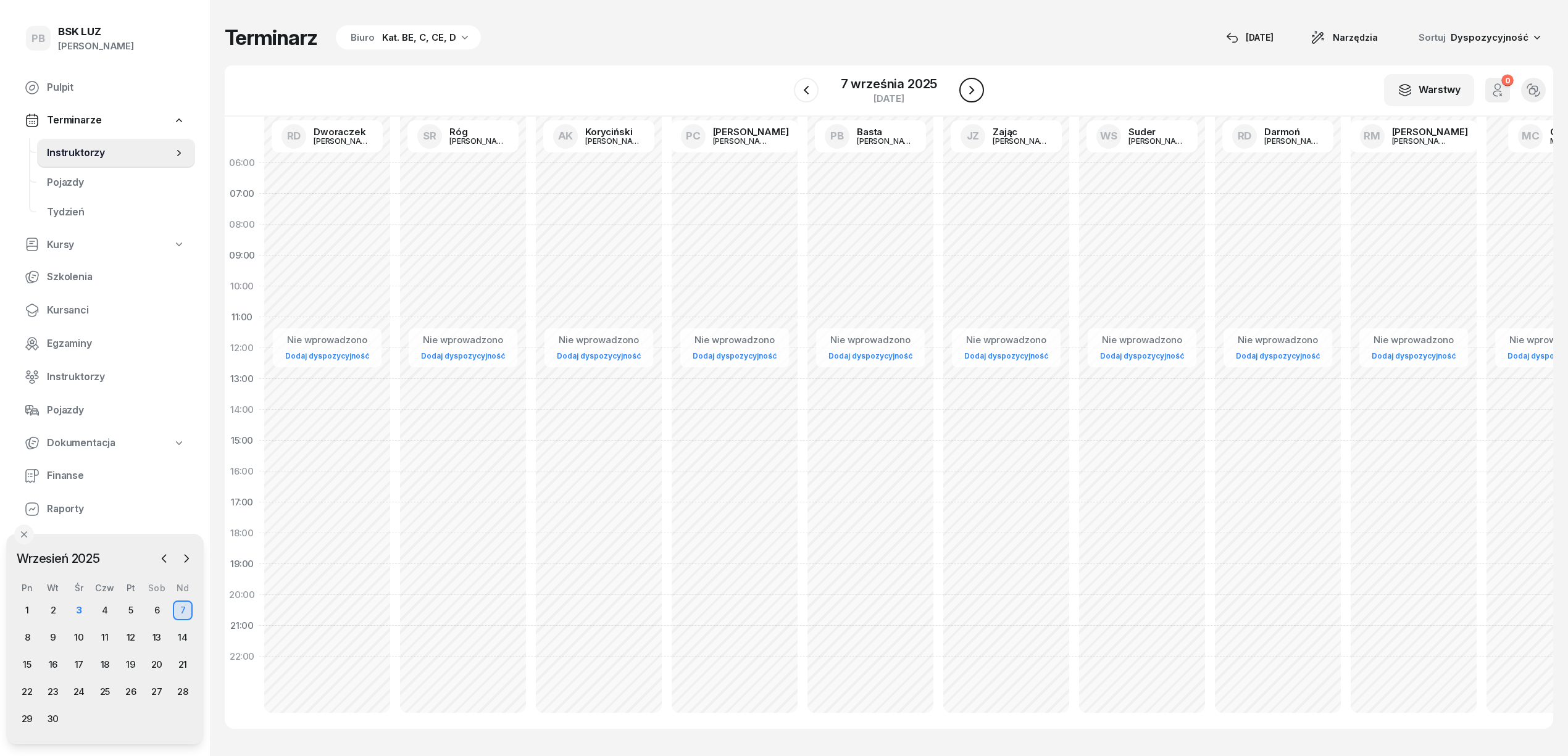
click at [968, 87] on icon "button" at bounding box center [972, 90] width 15 height 15
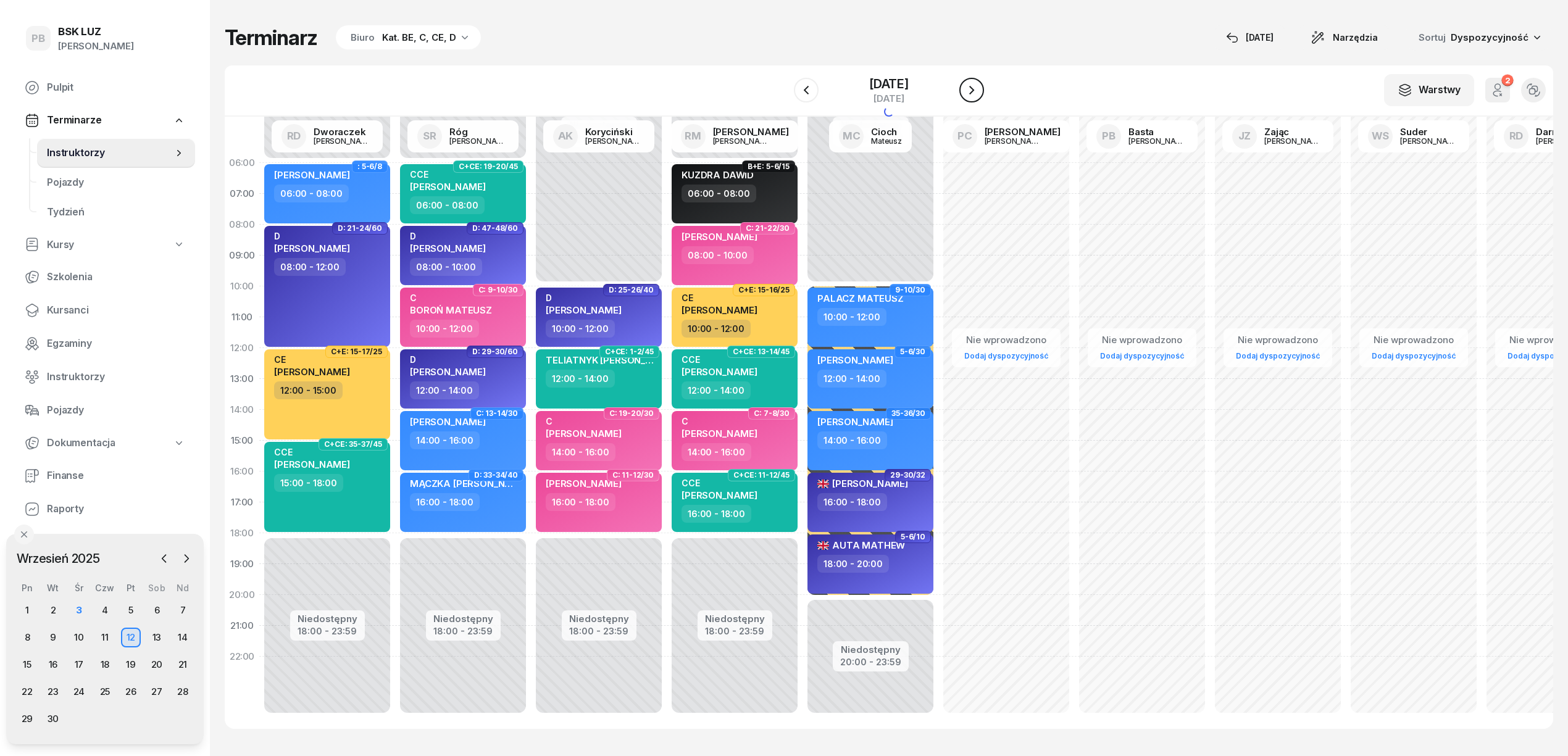
click at [968, 87] on icon "button" at bounding box center [972, 90] width 15 height 15
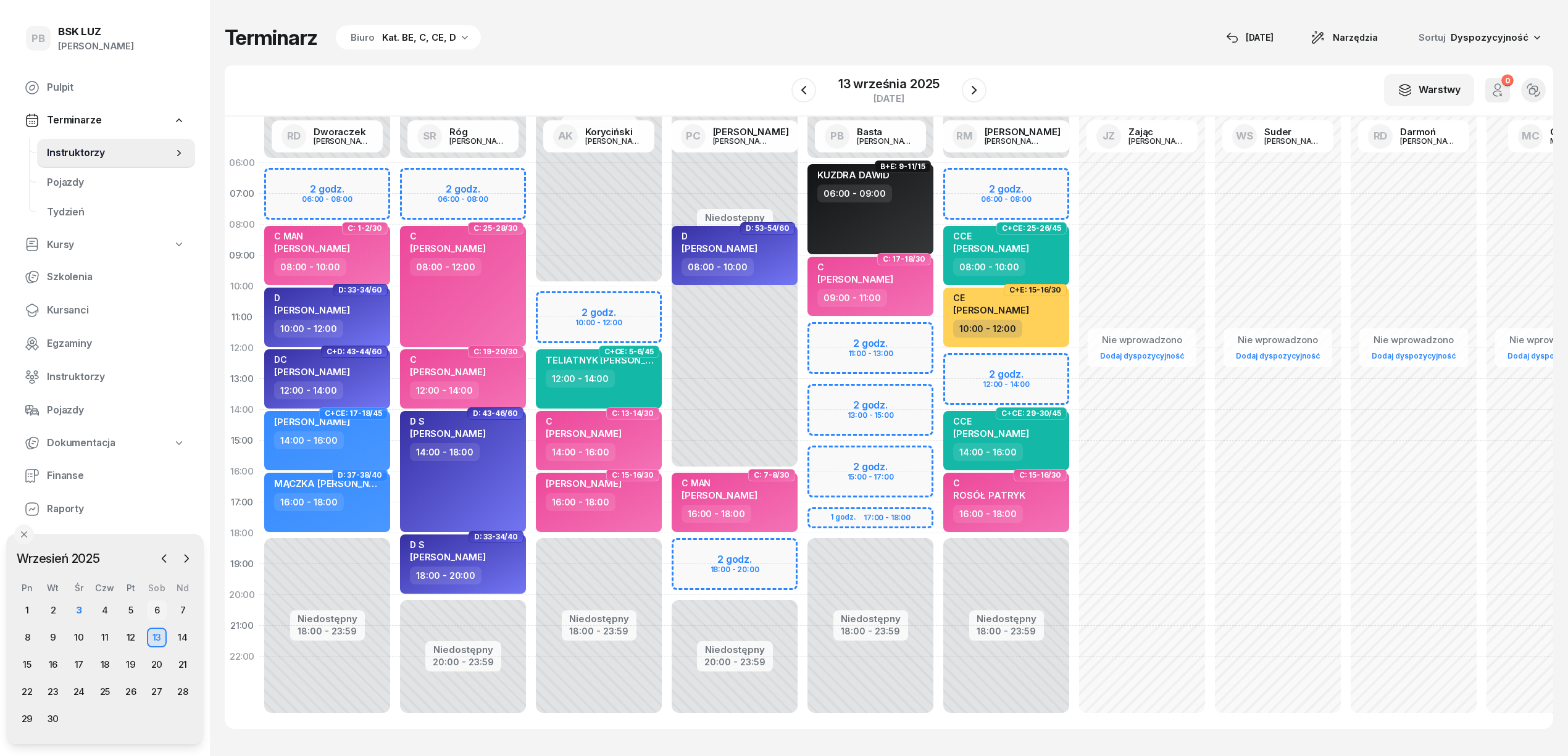
click at [147, 608] on div "6" at bounding box center [157, 610] width 20 height 20
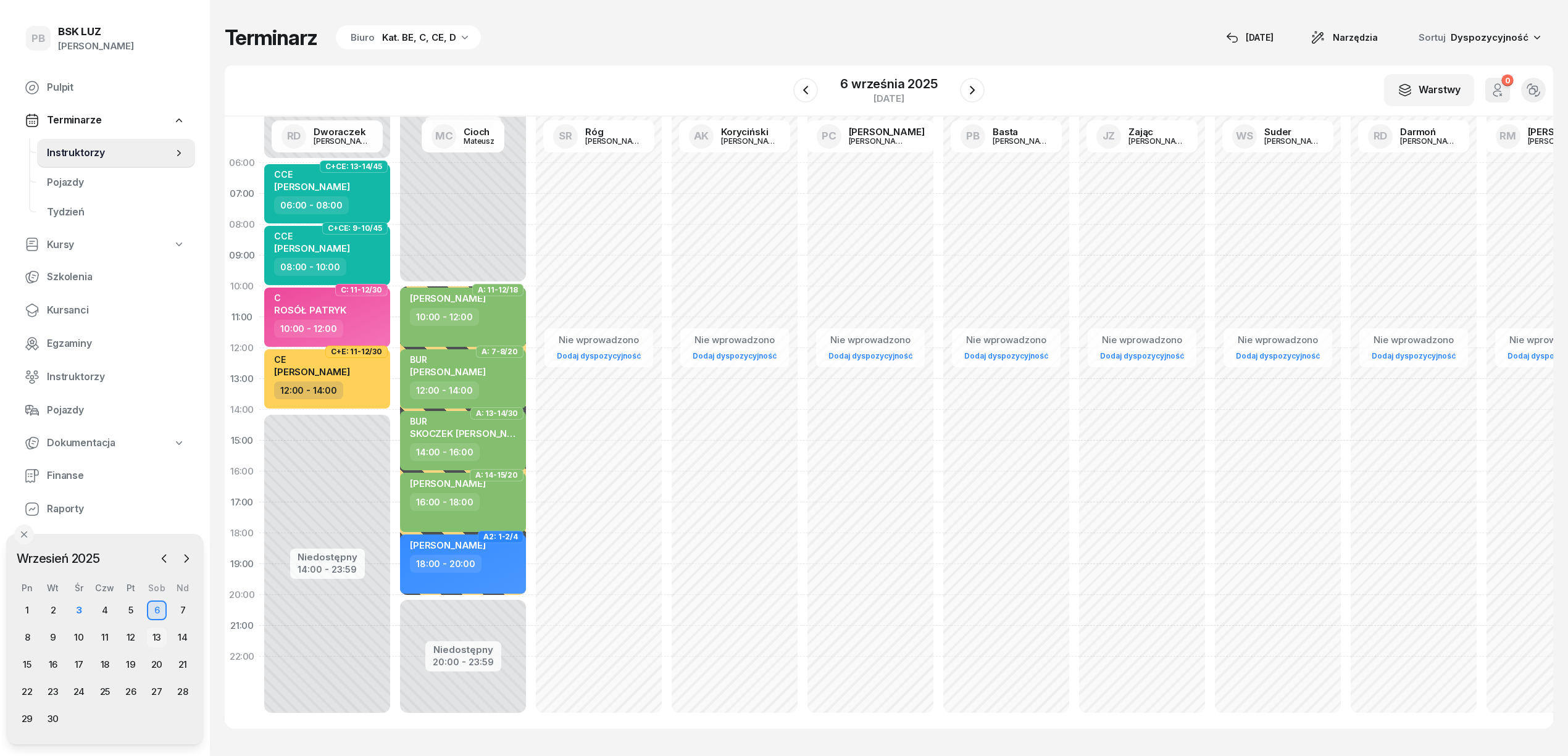
click at [157, 633] on div "13" at bounding box center [157, 637] width 20 height 20
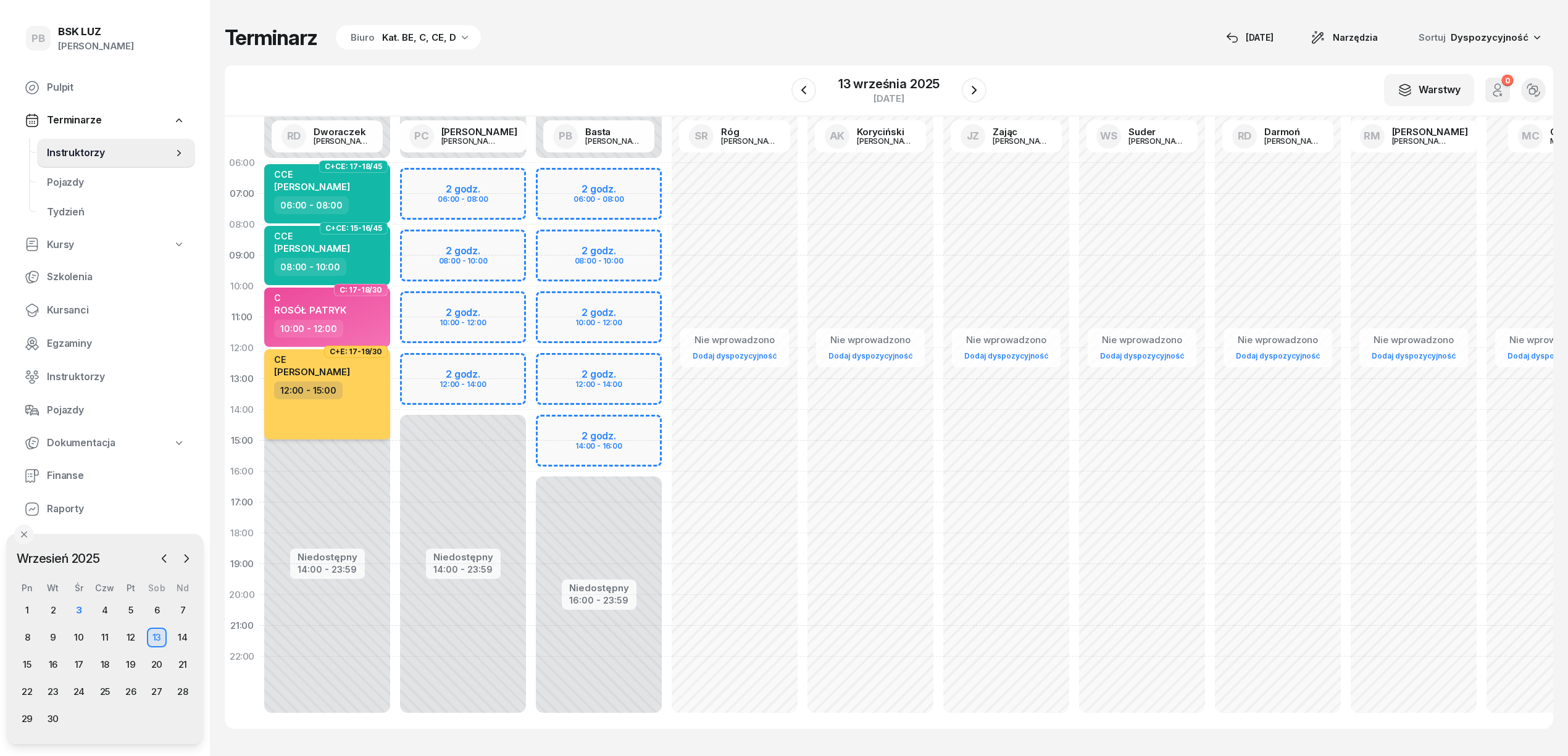
click at [344, 420] on div "CE [PERSON_NAME] 12:00 - 15:00" at bounding box center [327, 394] width 126 height 90
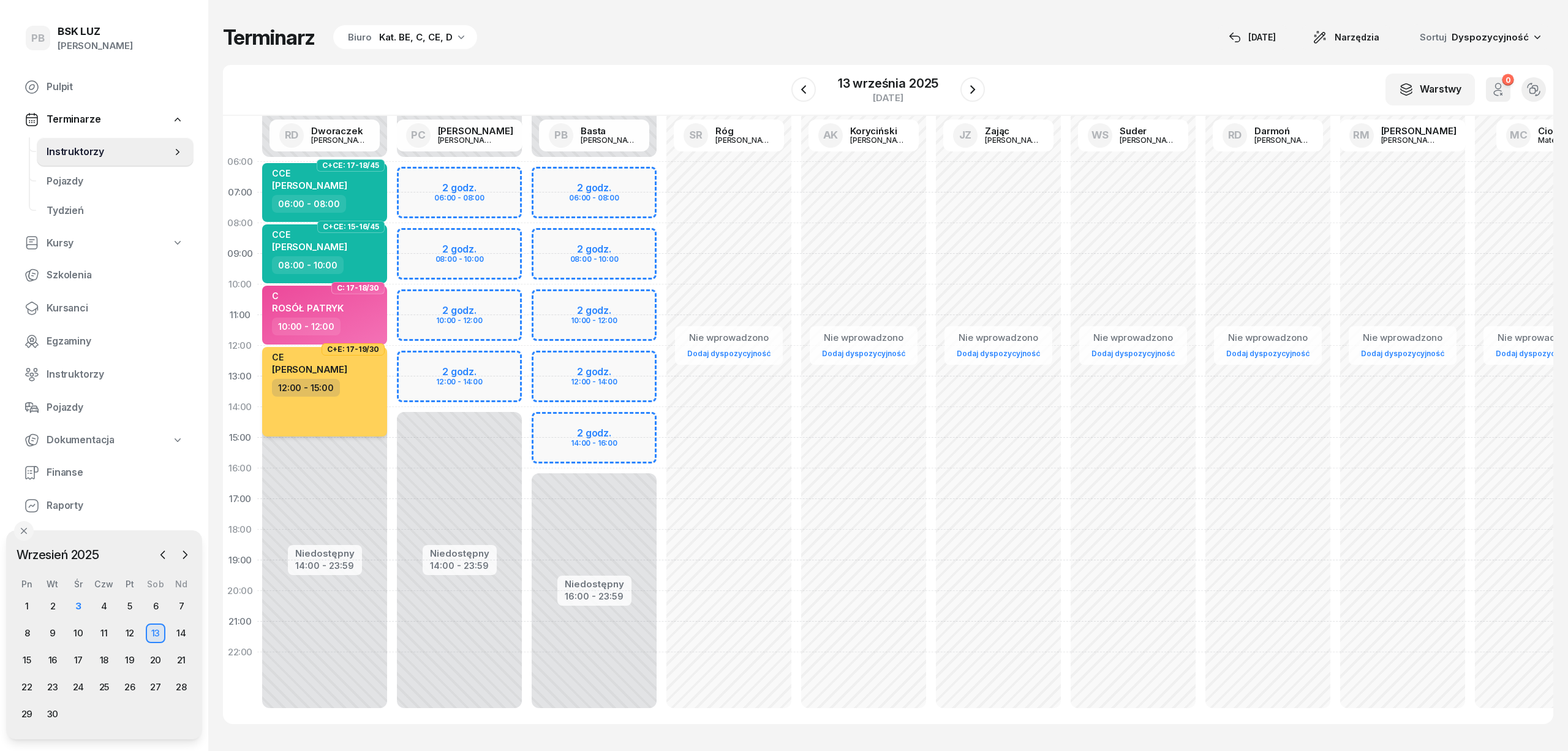
select select "12"
select select "15"
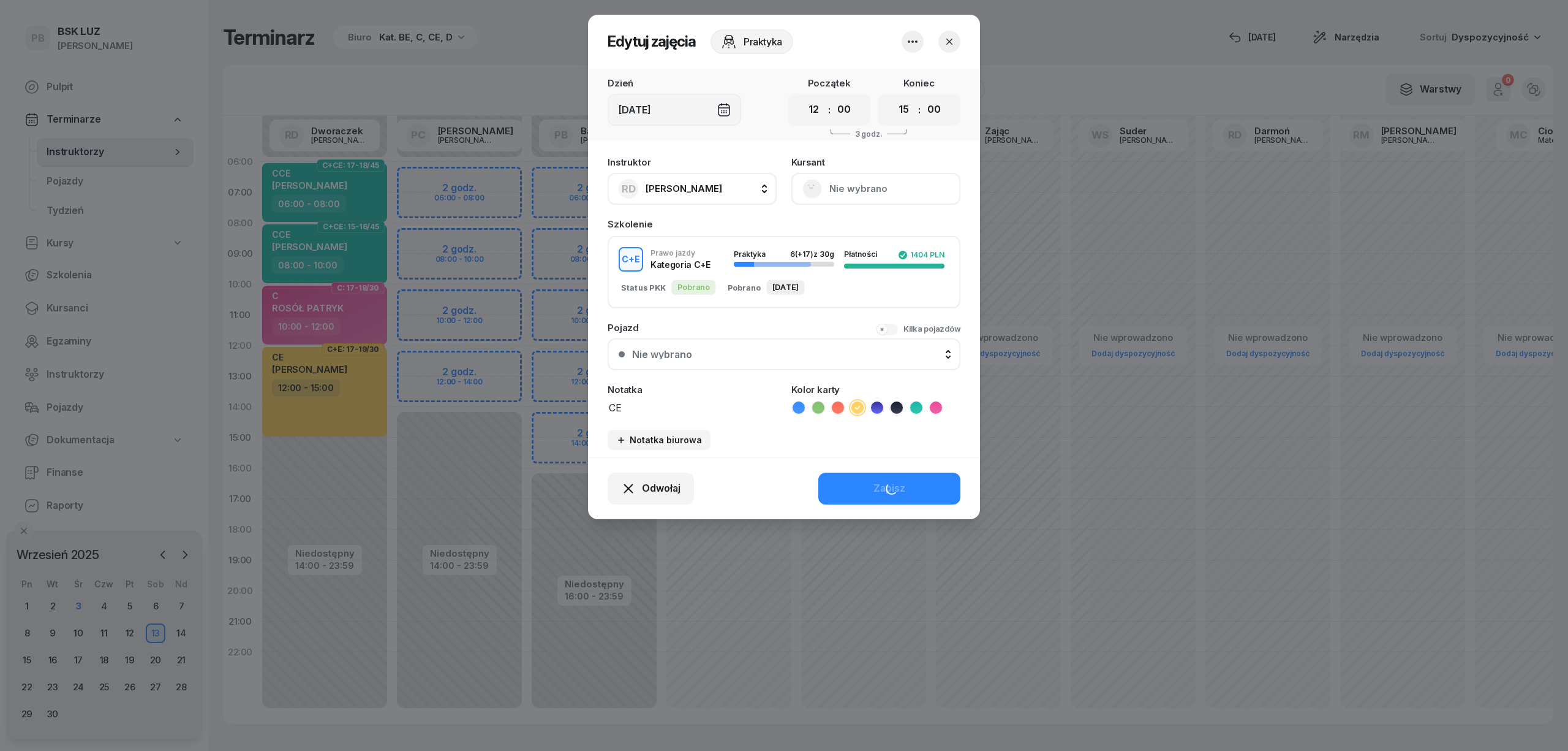
click at [689, 183] on span "[PERSON_NAME]" at bounding box center [684, 188] width 76 height 12
type input "bast"
click at [706, 275] on div "PB [PERSON_NAME]" at bounding box center [698, 270] width 146 height 20
click at [832, 478] on button "Zapisz" at bounding box center [889, 489] width 142 height 32
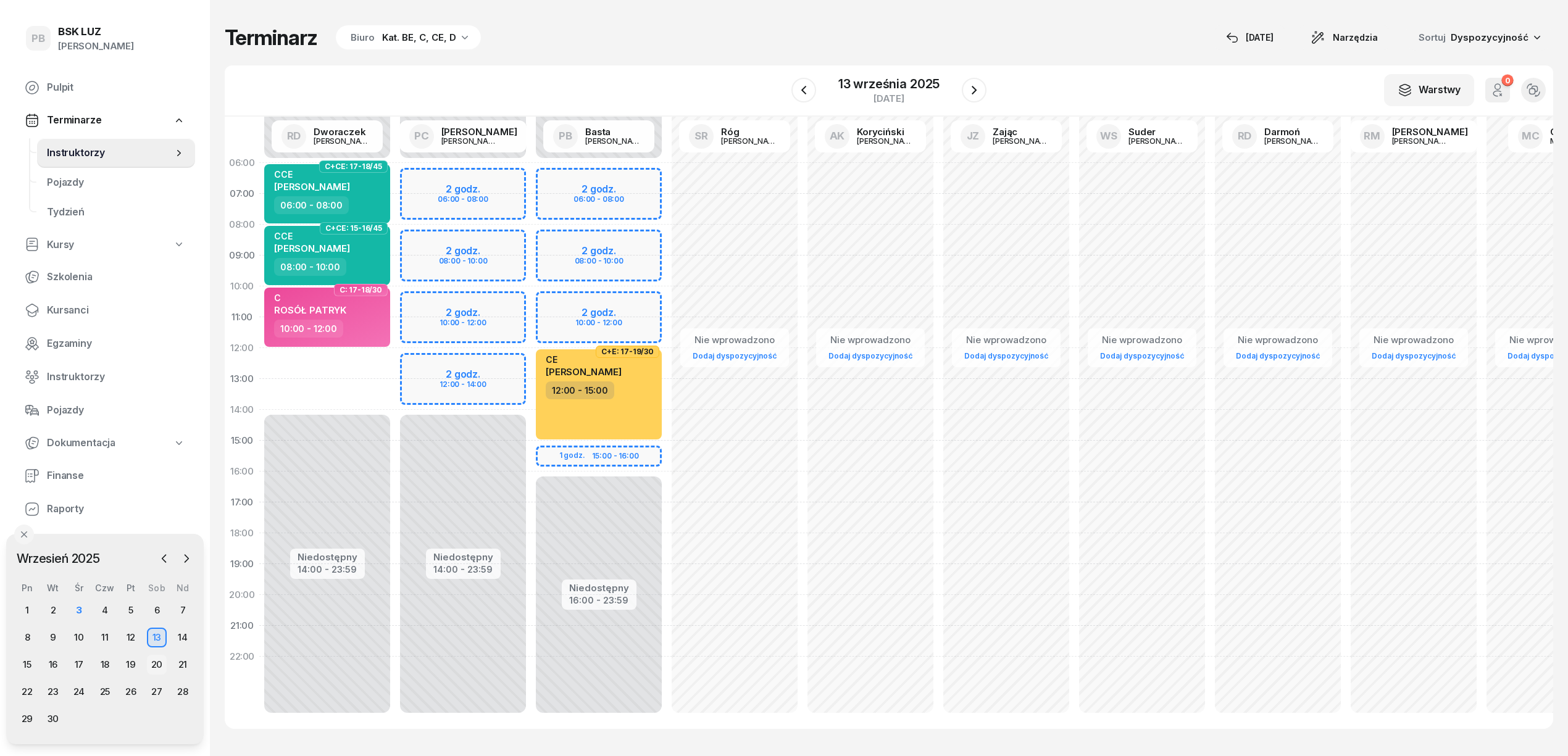
click at [155, 667] on div "20" at bounding box center [157, 664] width 20 height 20
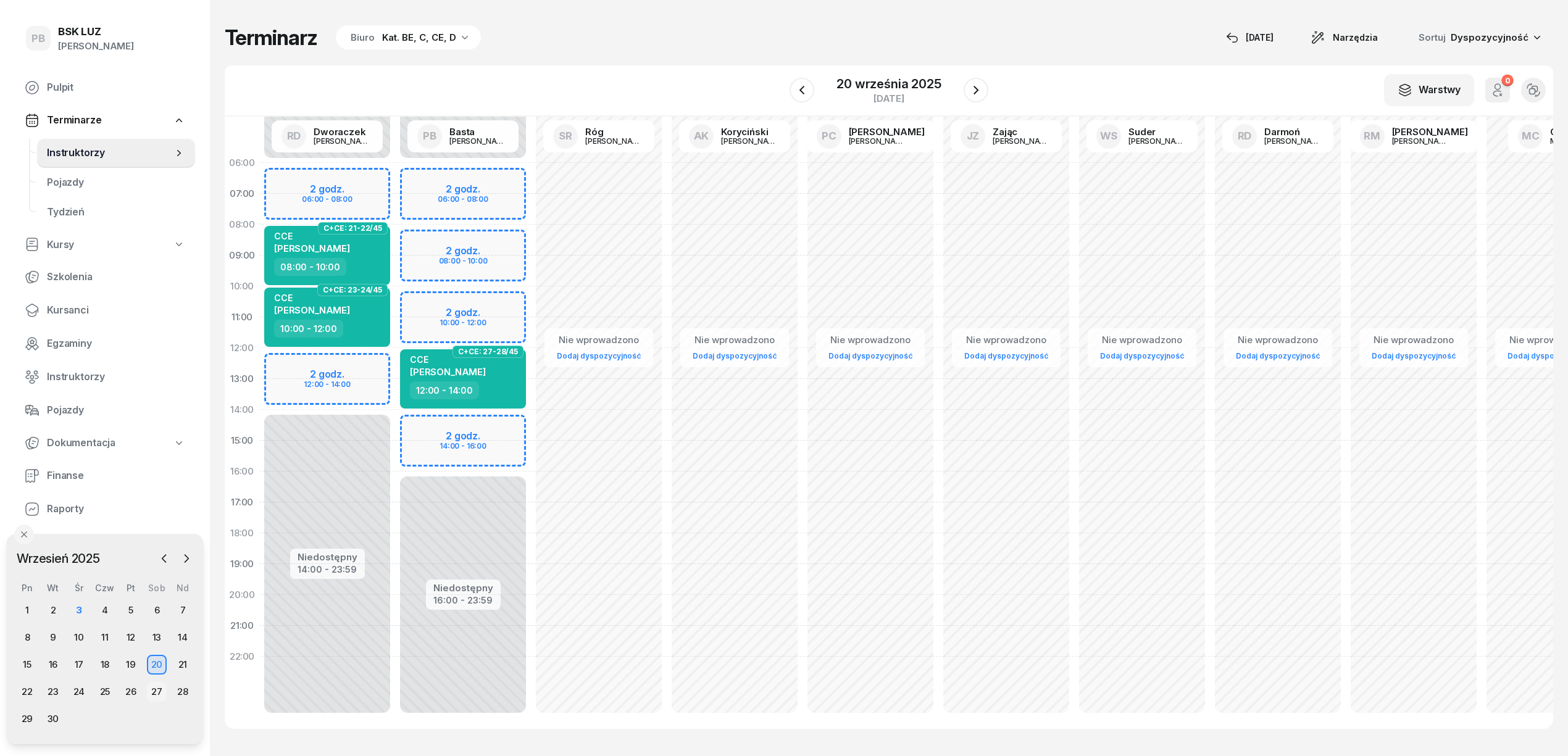
click at [163, 697] on div "27" at bounding box center [157, 691] width 20 height 20
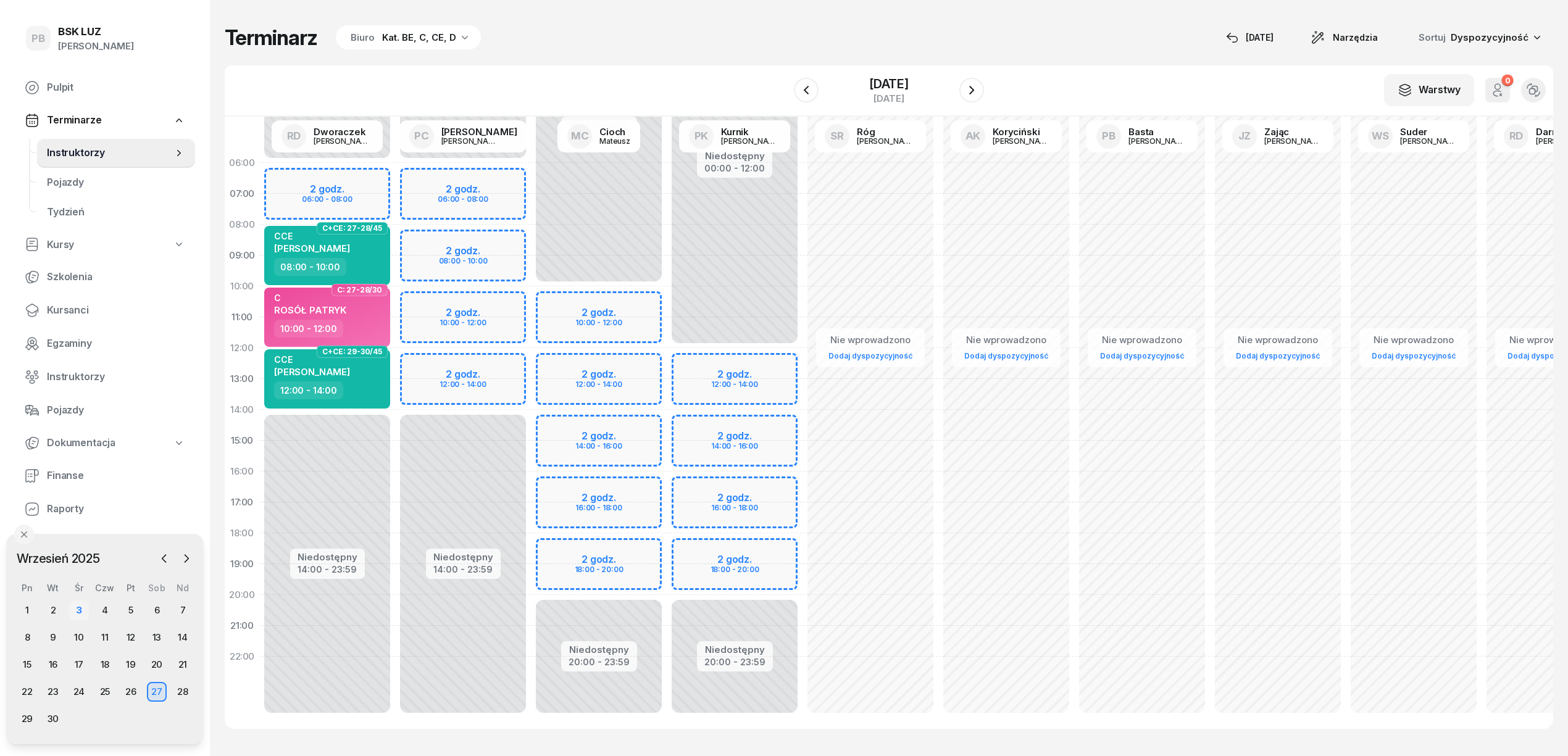
click at [79, 613] on div "3" at bounding box center [78, 610] width 20 height 20
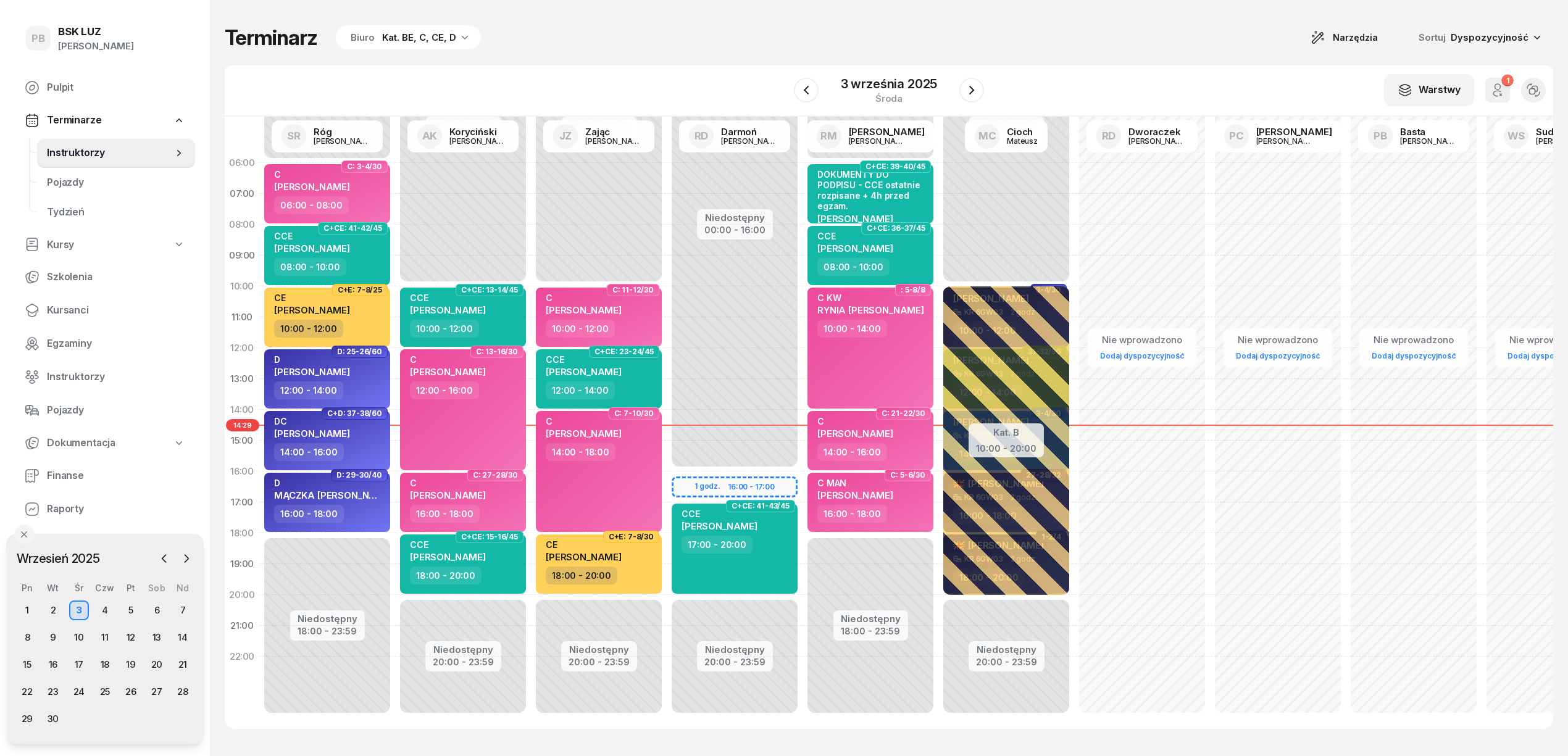
click at [712, 12] on div "Terminarz Biuro Kat. BE, C, CE, D Narzędzia Sortuj Dyspozycyjność W Wybierz AK …" at bounding box center [889, 377] width 1329 height 754
click at [976, 90] on icon "button" at bounding box center [972, 90] width 15 height 15
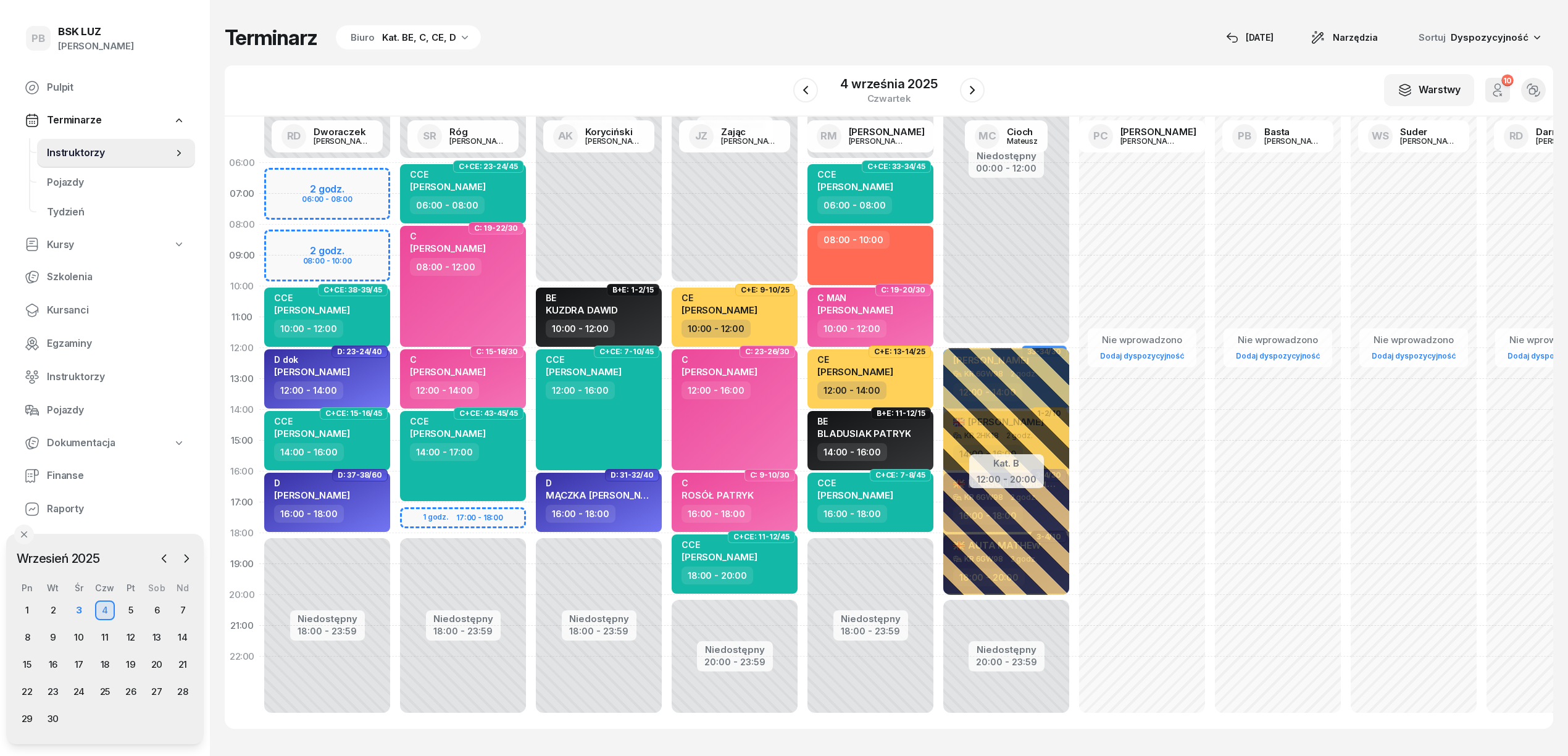
click at [702, 86] on div "W Wybierz AK [PERSON_NAME] BP [PERSON_NAME] DP [PERSON_NAME] GS [PERSON_NAME] I…" at bounding box center [889, 91] width 1329 height 51
